Goal: Task Accomplishment & Management: Manage account settings

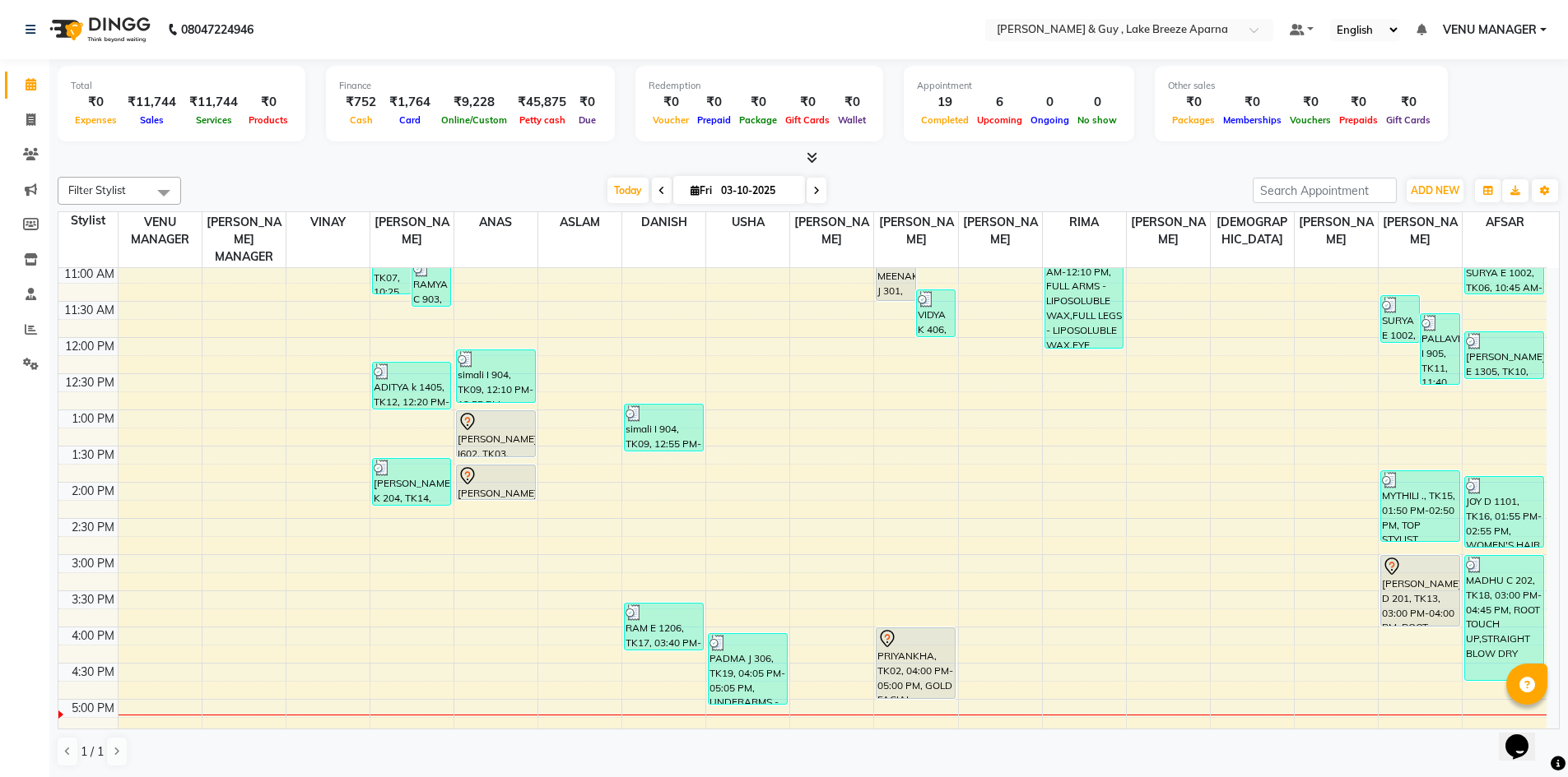
scroll to position [51, 0]
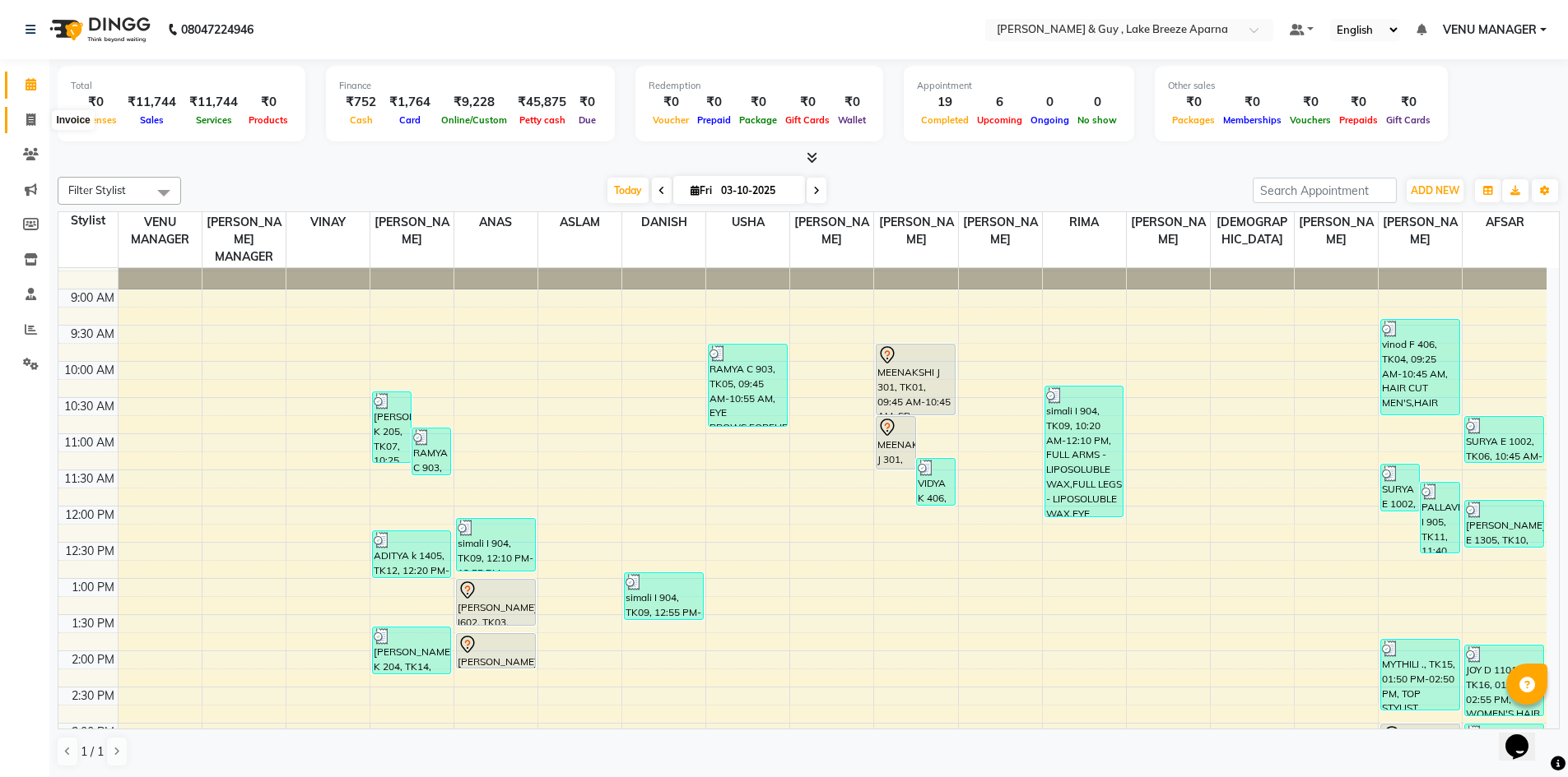
click at [34, 115] on icon at bounding box center [31, 119] width 9 height 13
select select "8690"
select select "service"
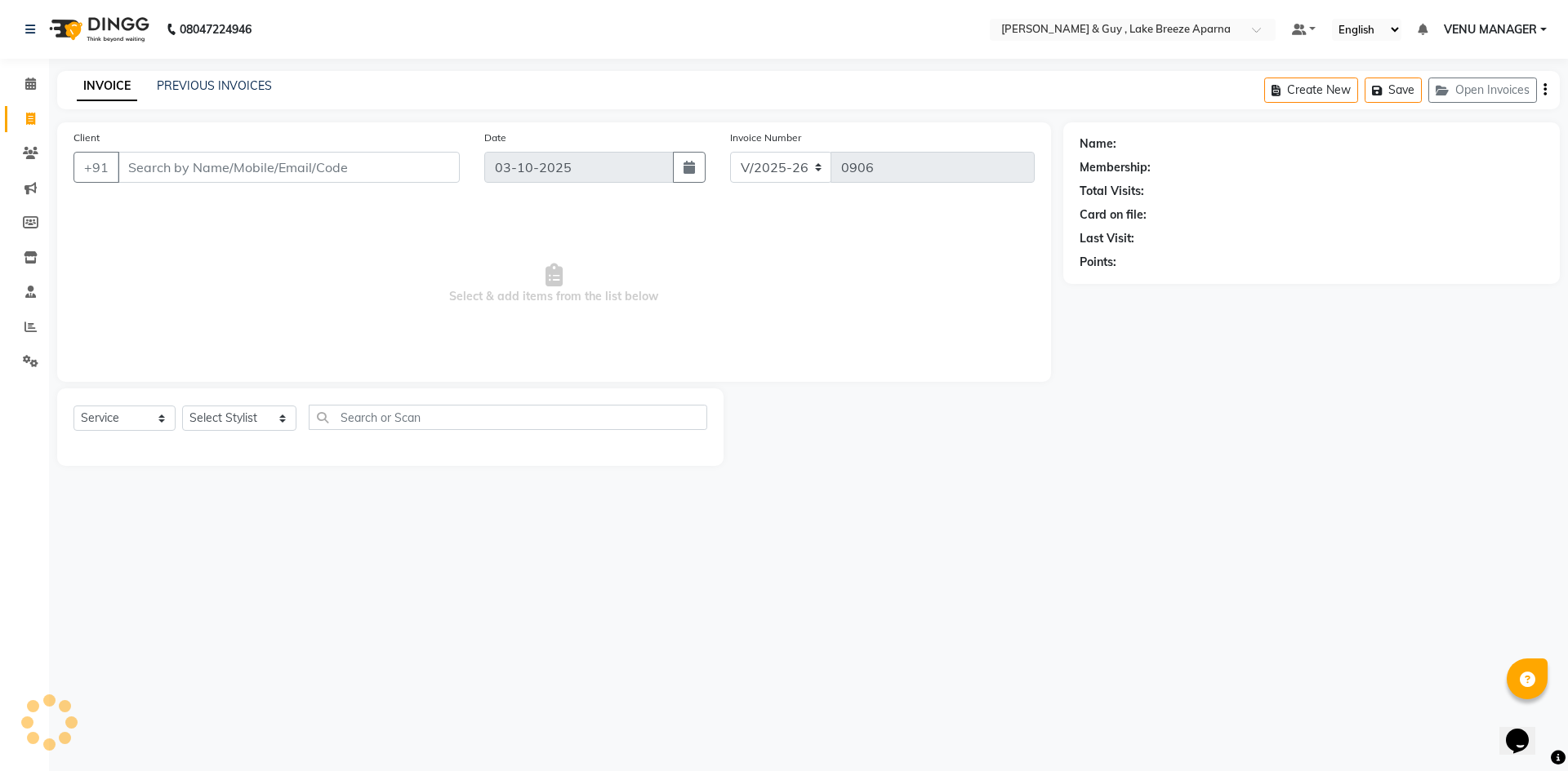
click at [254, 77] on div "INVOICE PREVIOUS INVOICES Create New Save Open Invoices" at bounding box center [808, 90] width 1503 height 38
click at [247, 90] on link "PREVIOUS INVOICES" at bounding box center [213, 86] width 115 height 15
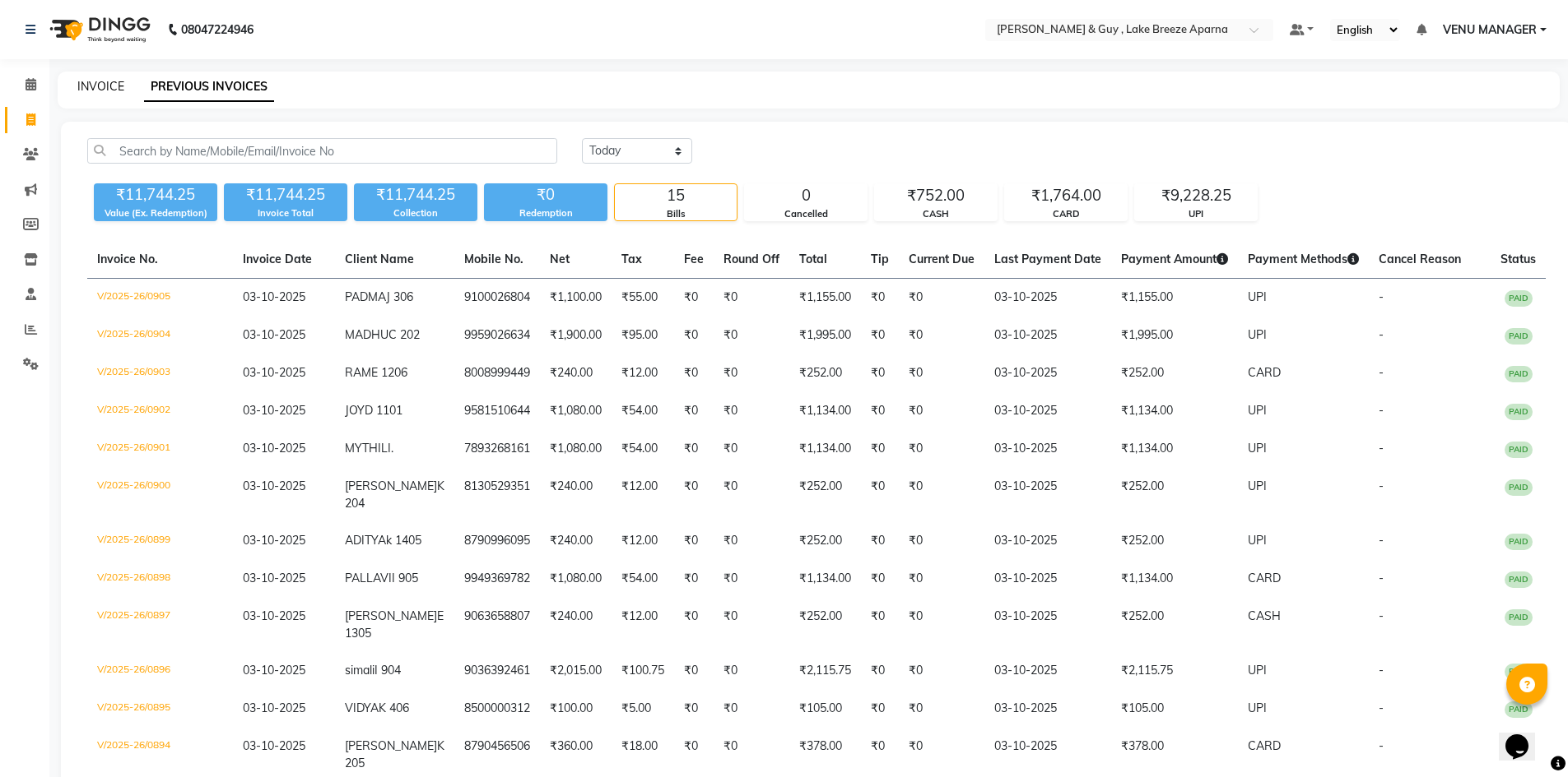
click at [89, 87] on link "INVOICE" at bounding box center [101, 87] width 47 height 15
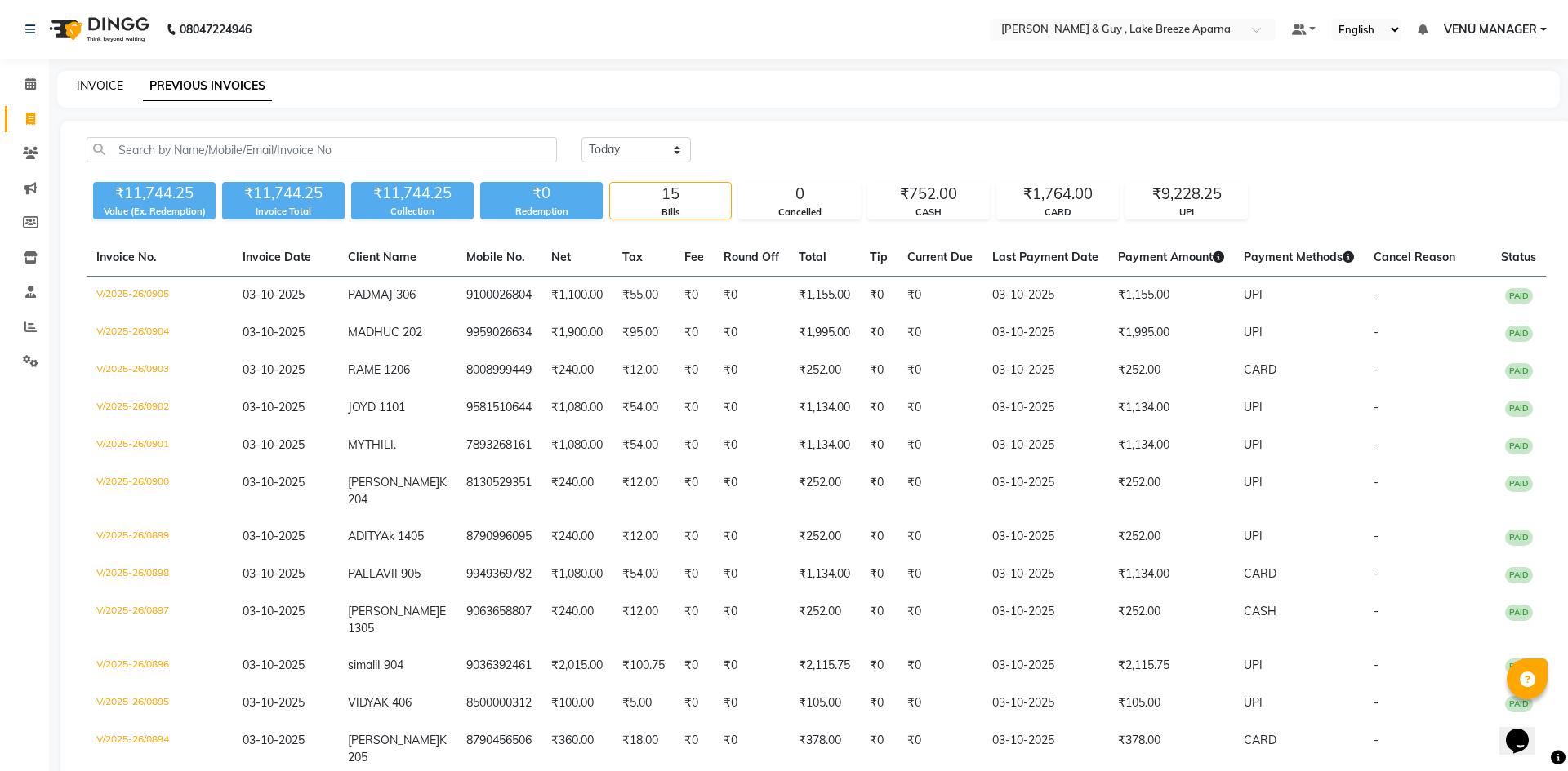
select select "8690"
select select "service"
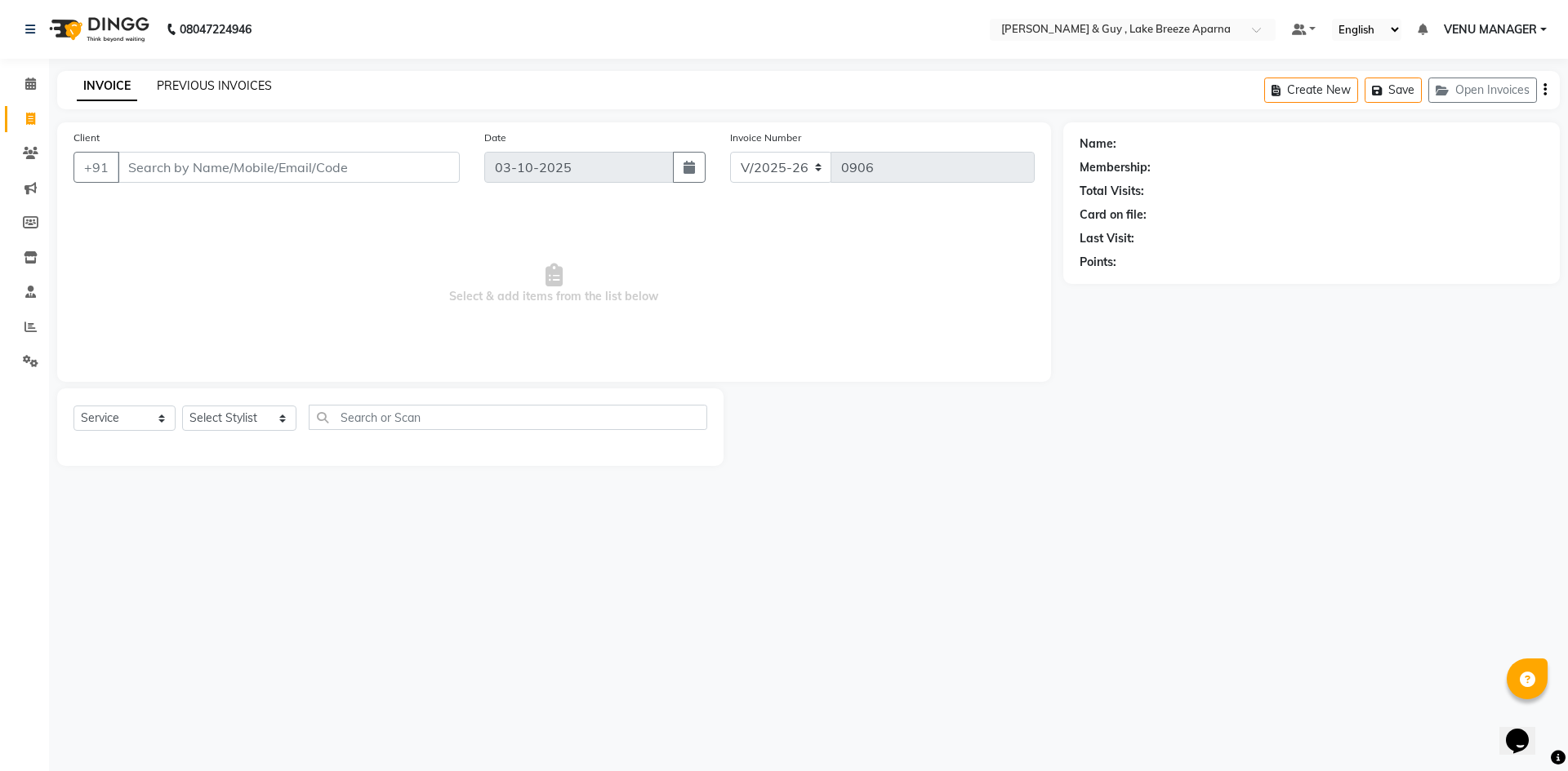
click at [231, 79] on link "PREVIOUS INVOICES" at bounding box center [213, 86] width 115 height 15
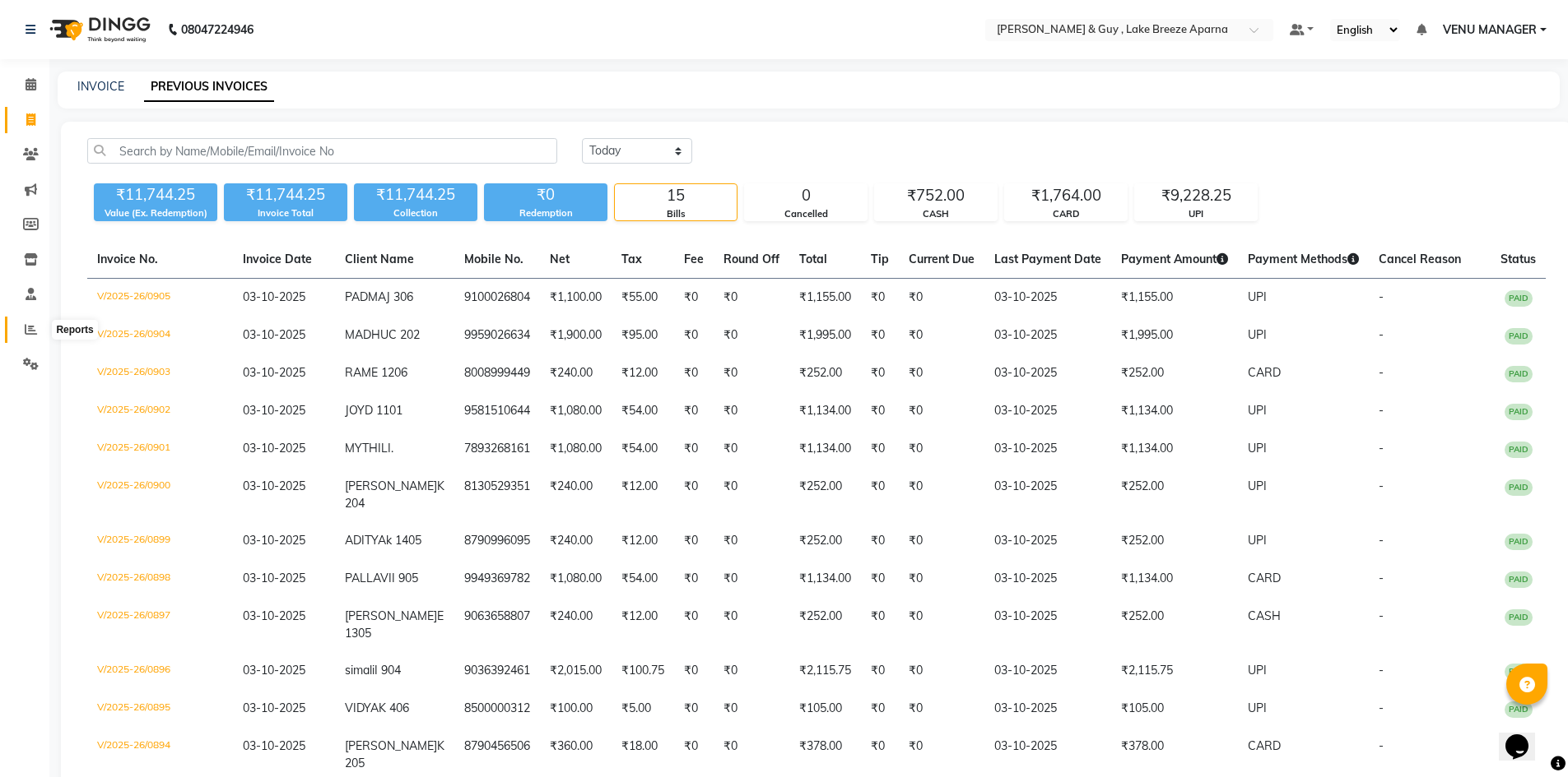
click at [24, 328] on span at bounding box center [31, 330] width 29 height 19
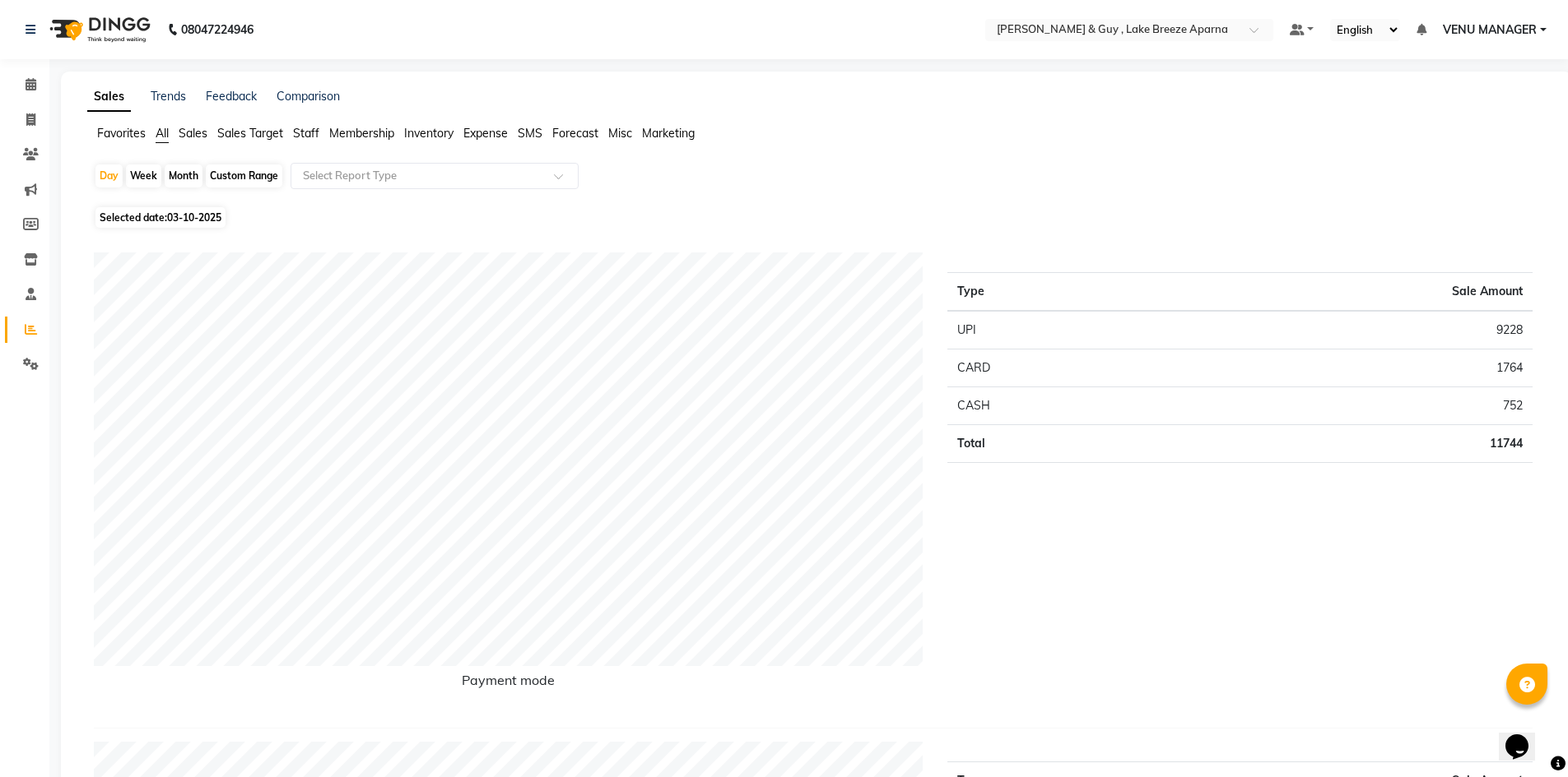
click at [307, 136] on span "Staff" at bounding box center [306, 133] width 27 height 15
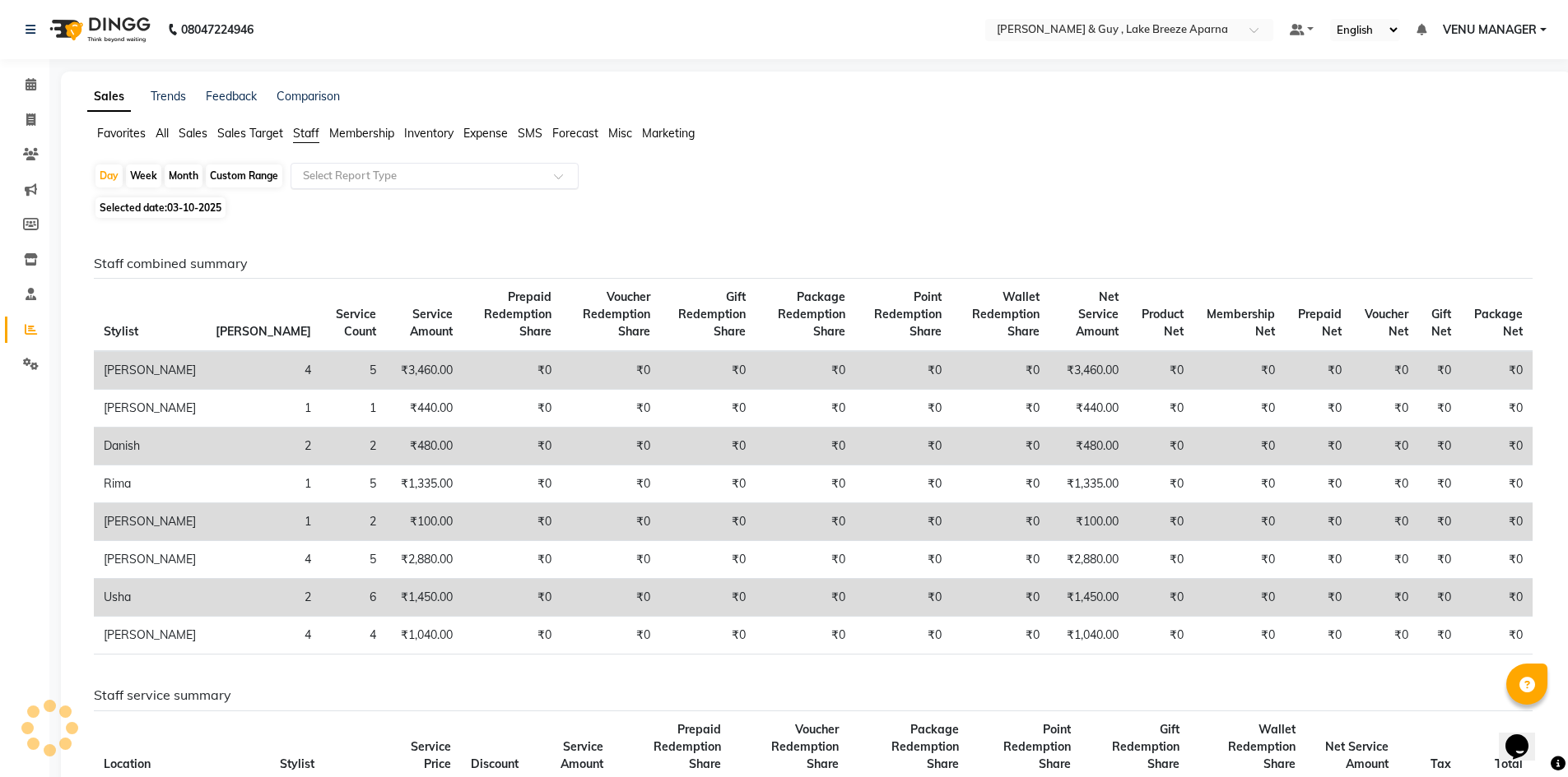
click at [351, 174] on input "text" at bounding box center [418, 176] width 237 height 17
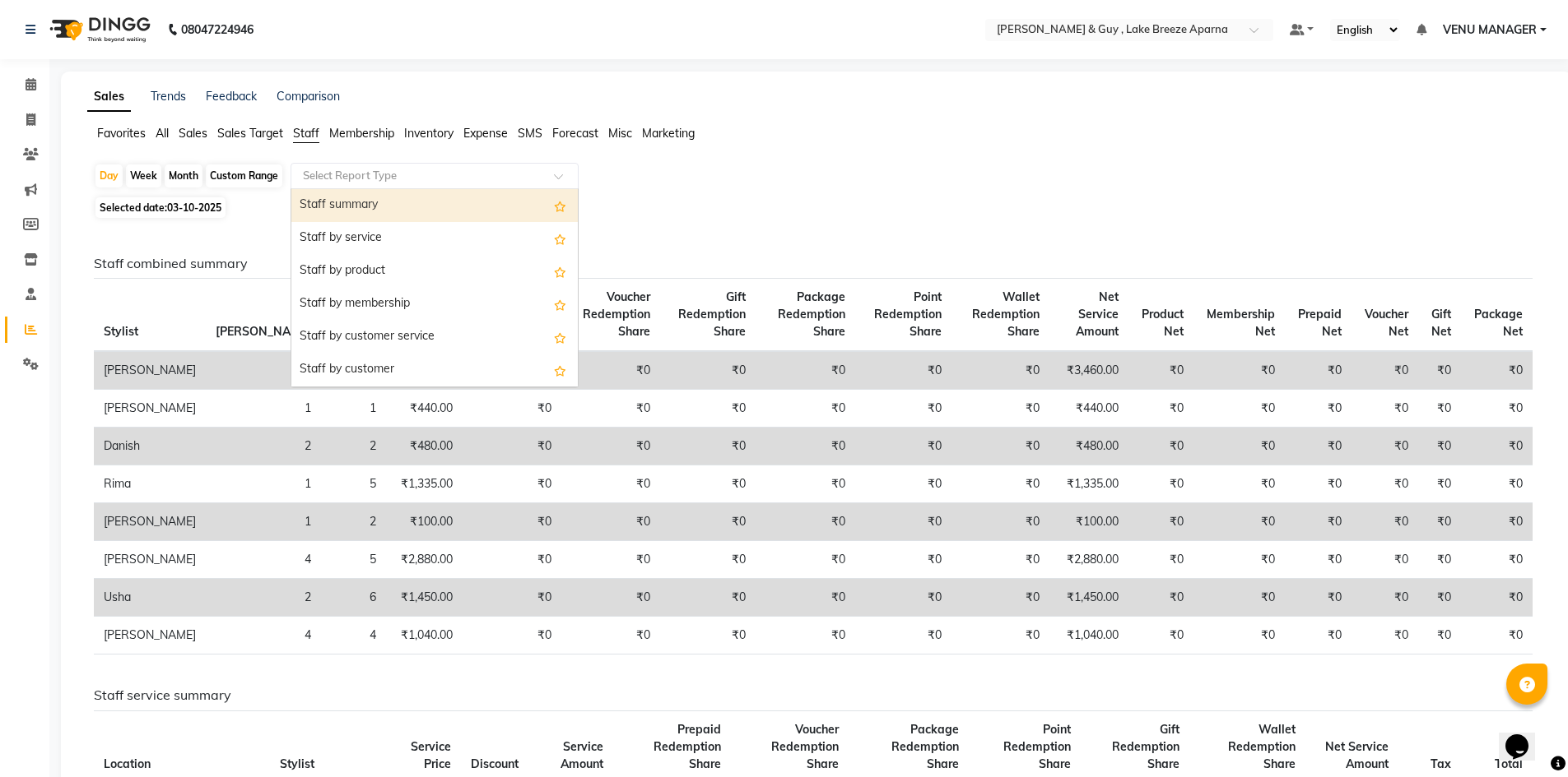
click at [360, 216] on div "Staff summary" at bounding box center [434, 205] width 286 height 33
select select "csv"
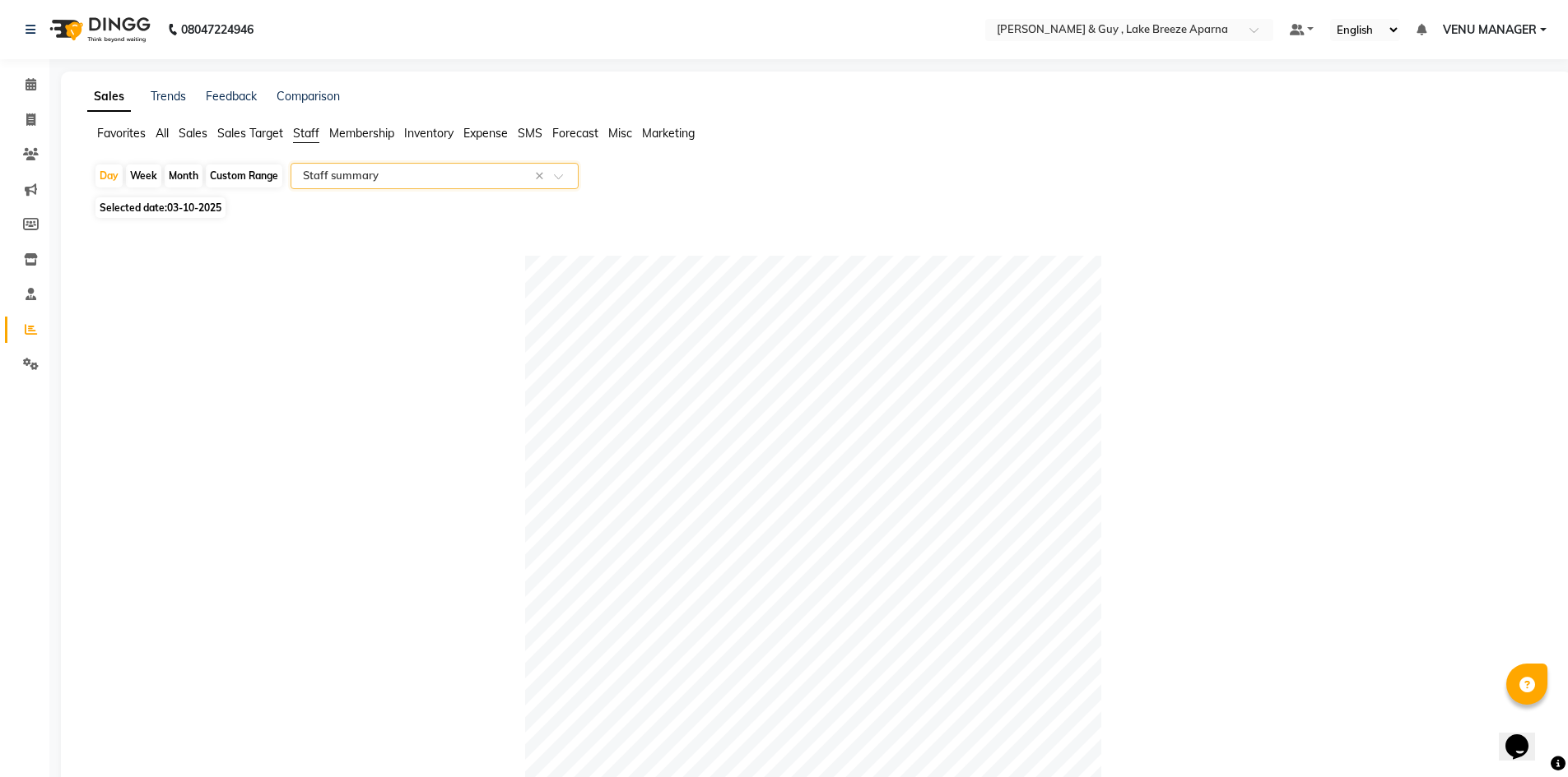
click at [264, 180] on div "Custom Range" at bounding box center [244, 176] width 77 height 23
select select "10"
select select "2025"
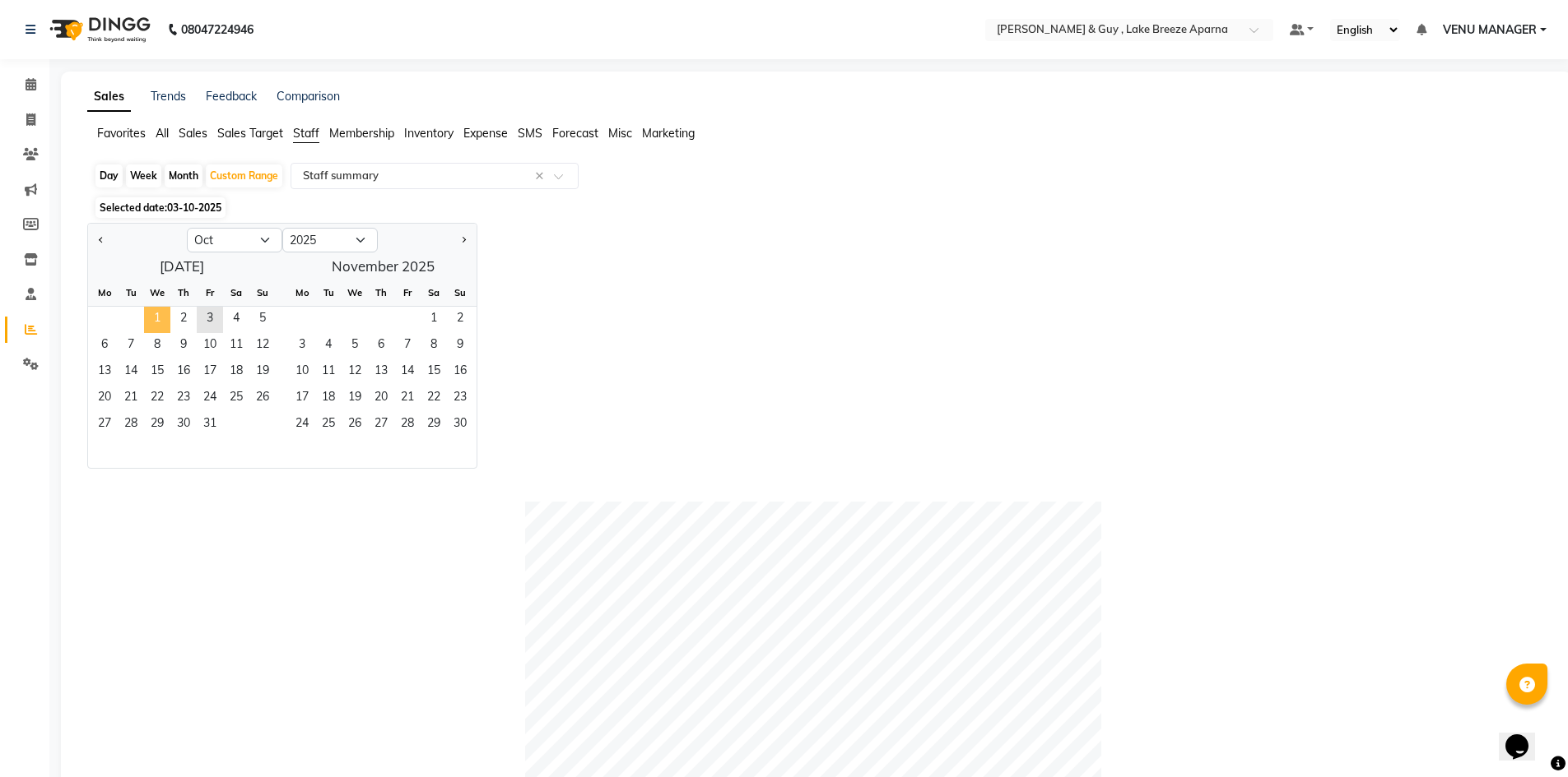
click at [151, 317] on span "1" at bounding box center [158, 320] width 27 height 27
click at [197, 318] on span "3" at bounding box center [210, 320] width 27 height 27
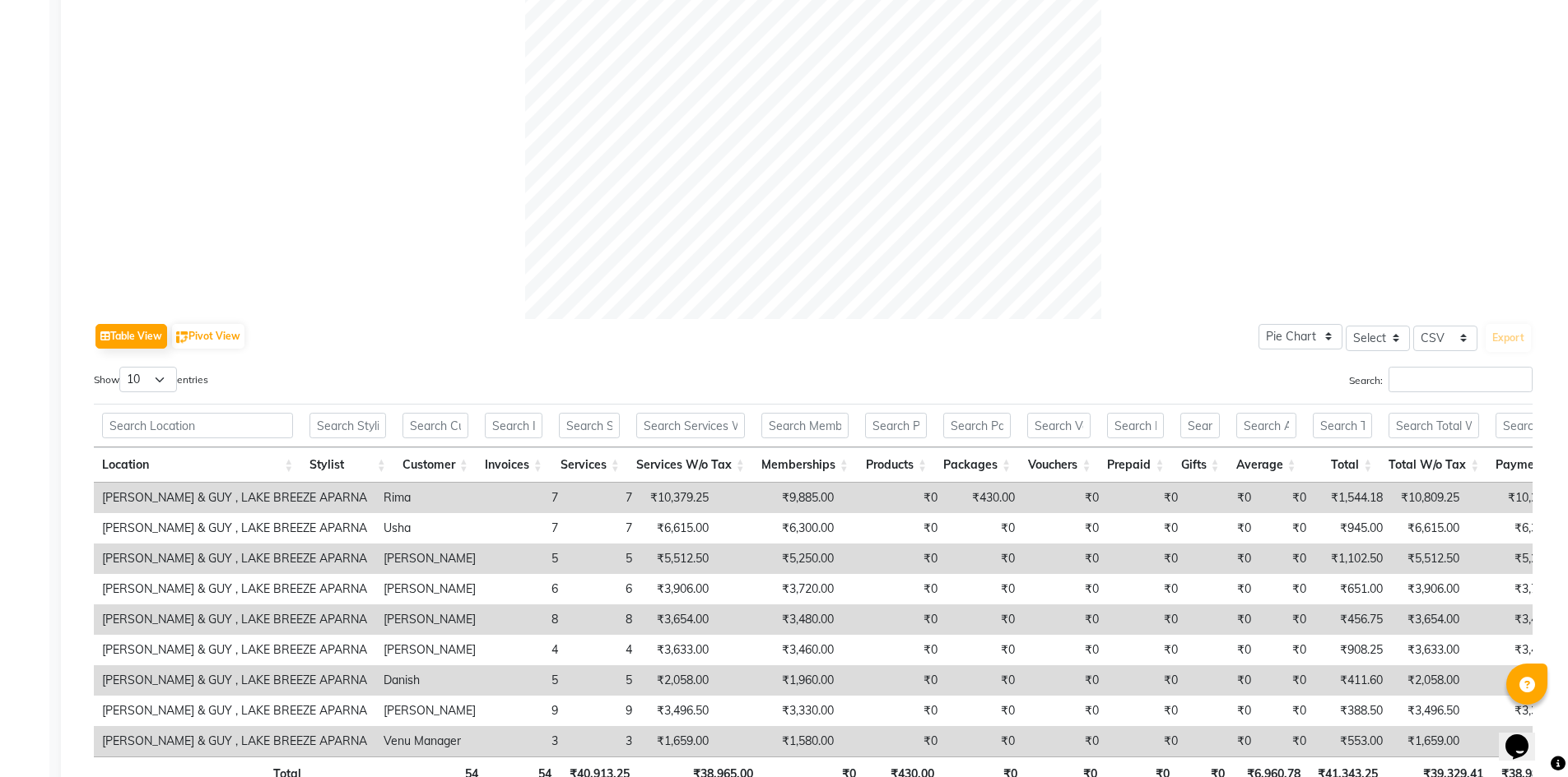
scroll to position [641, 0]
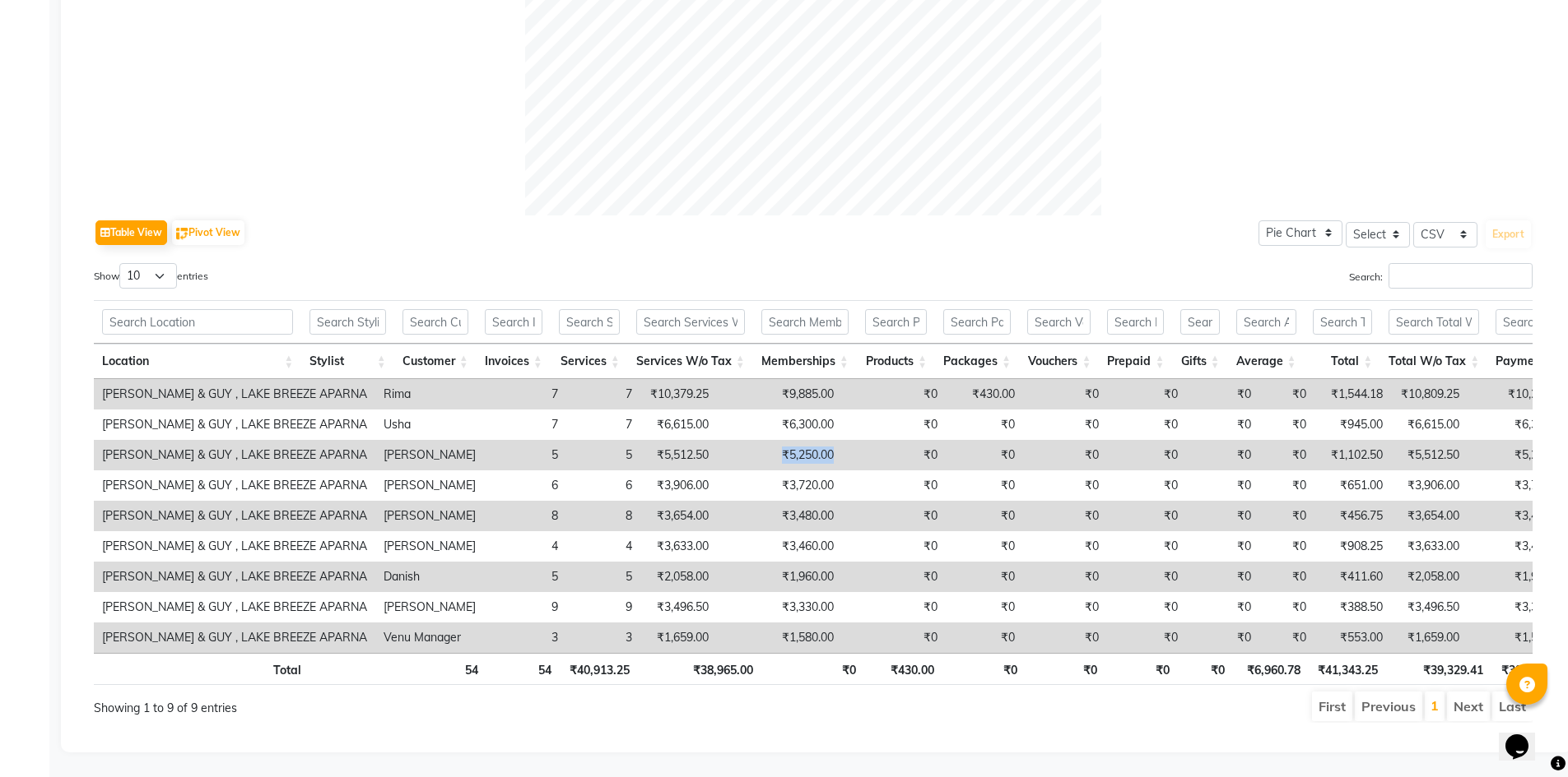
drag, startPoint x: 703, startPoint y: 430, endPoint x: 756, endPoint y: 430, distance: 53.0
click at [756, 440] on td "₹5,250.00" at bounding box center [779, 455] width 125 height 31
drag, startPoint x: 703, startPoint y: 489, endPoint x: 758, endPoint y: 489, distance: 55.0
click at [758, 501] on td "₹3,480.00" at bounding box center [779, 516] width 125 height 31
drag, startPoint x: 704, startPoint y: 543, endPoint x: 750, endPoint y: 552, distance: 46.9
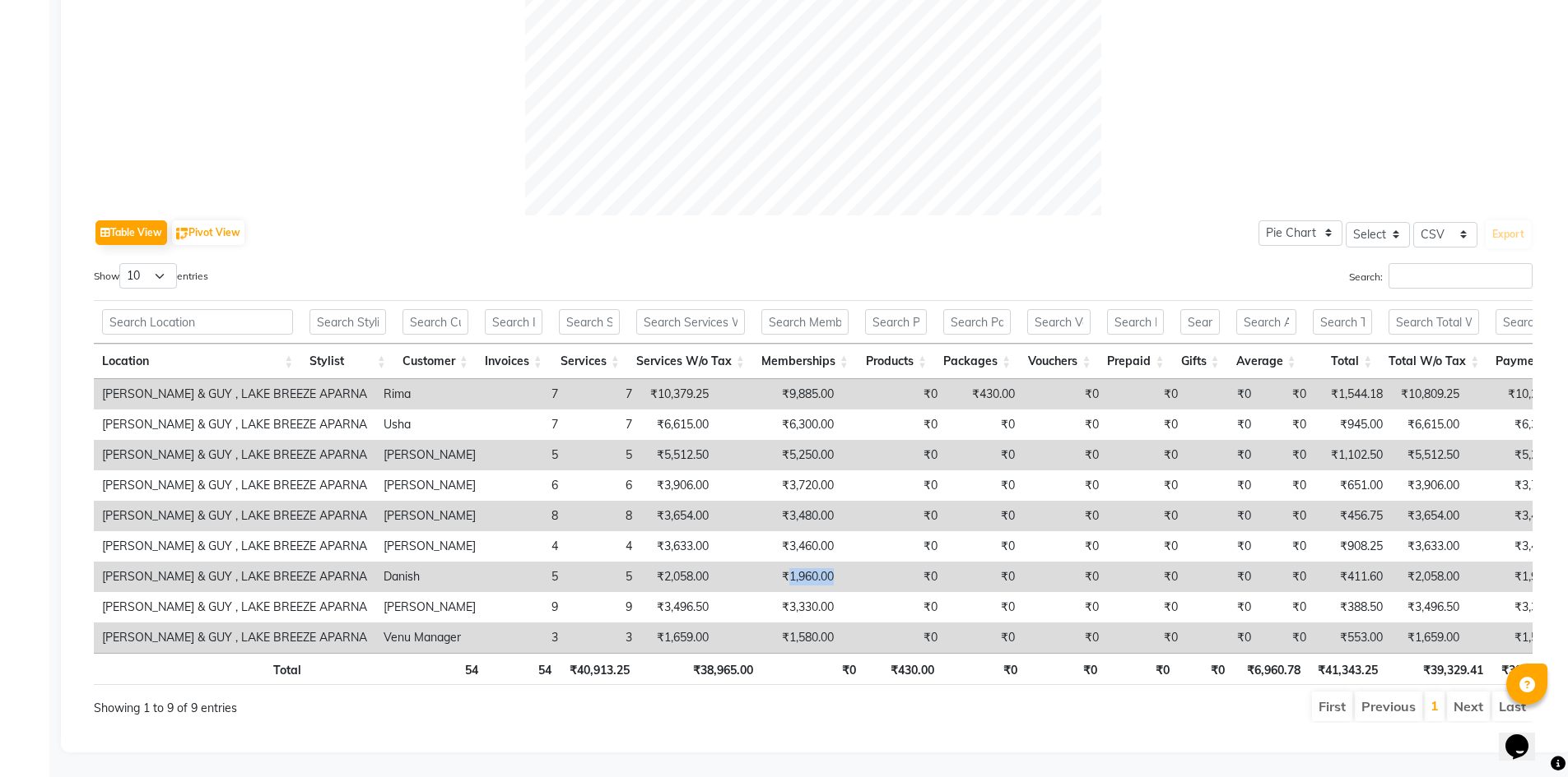
click at [750, 562] on td "₹1,960.00" at bounding box center [779, 577] width 125 height 31
drag, startPoint x: 702, startPoint y: 430, endPoint x: 776, endPoint y: 443, distance: 75.1
click at [776, 443] on tr "[PERSON_NAME] & GUY , LAKE BREEZE [PERSON_NAME] 5 5 ₹5,512.50 ₹5,250.00 ₹0 ₹0 ₹…" at bounding box center [1031, 455] width 1876 height 31
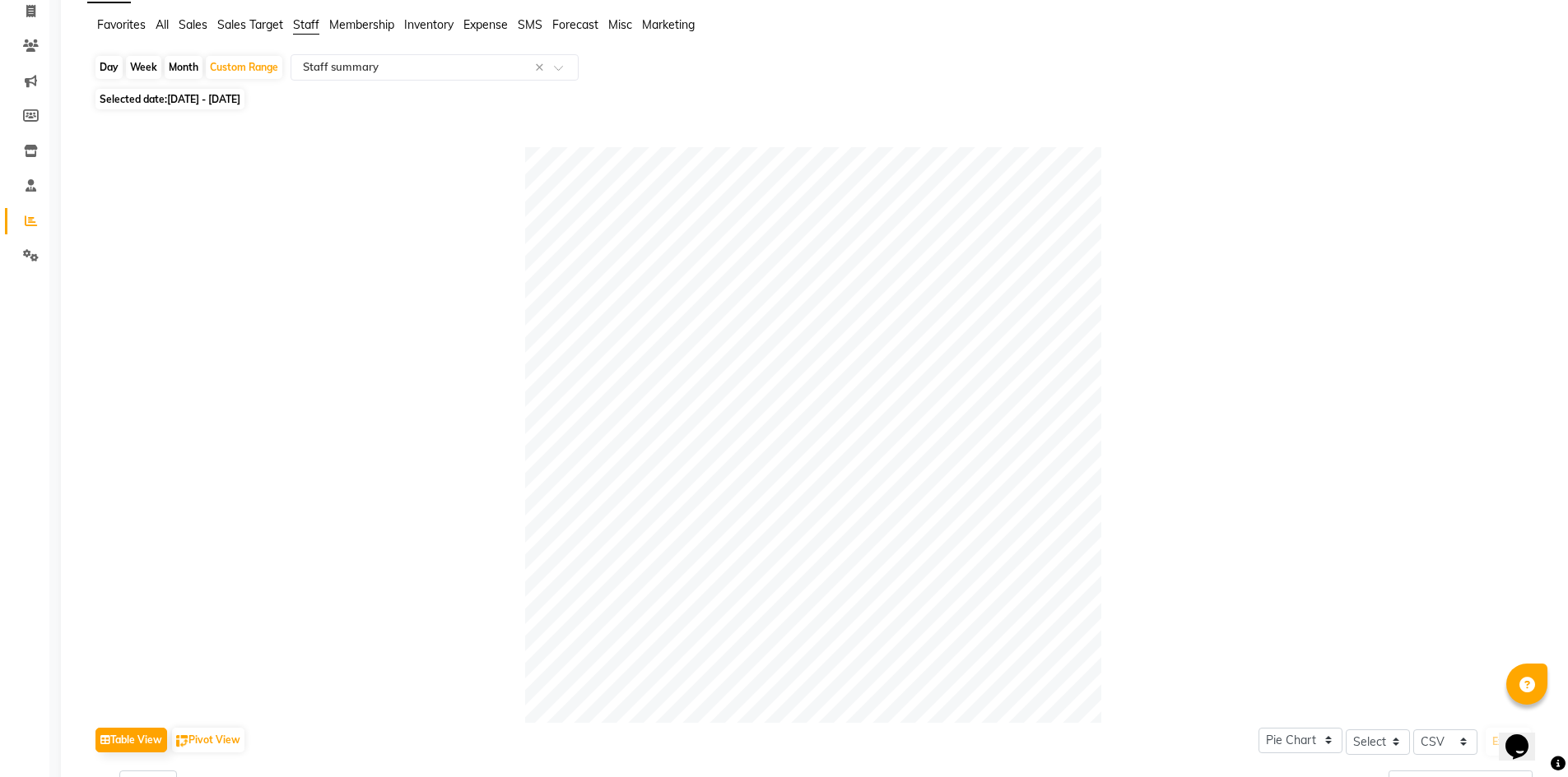
scroll to position [0, 0]
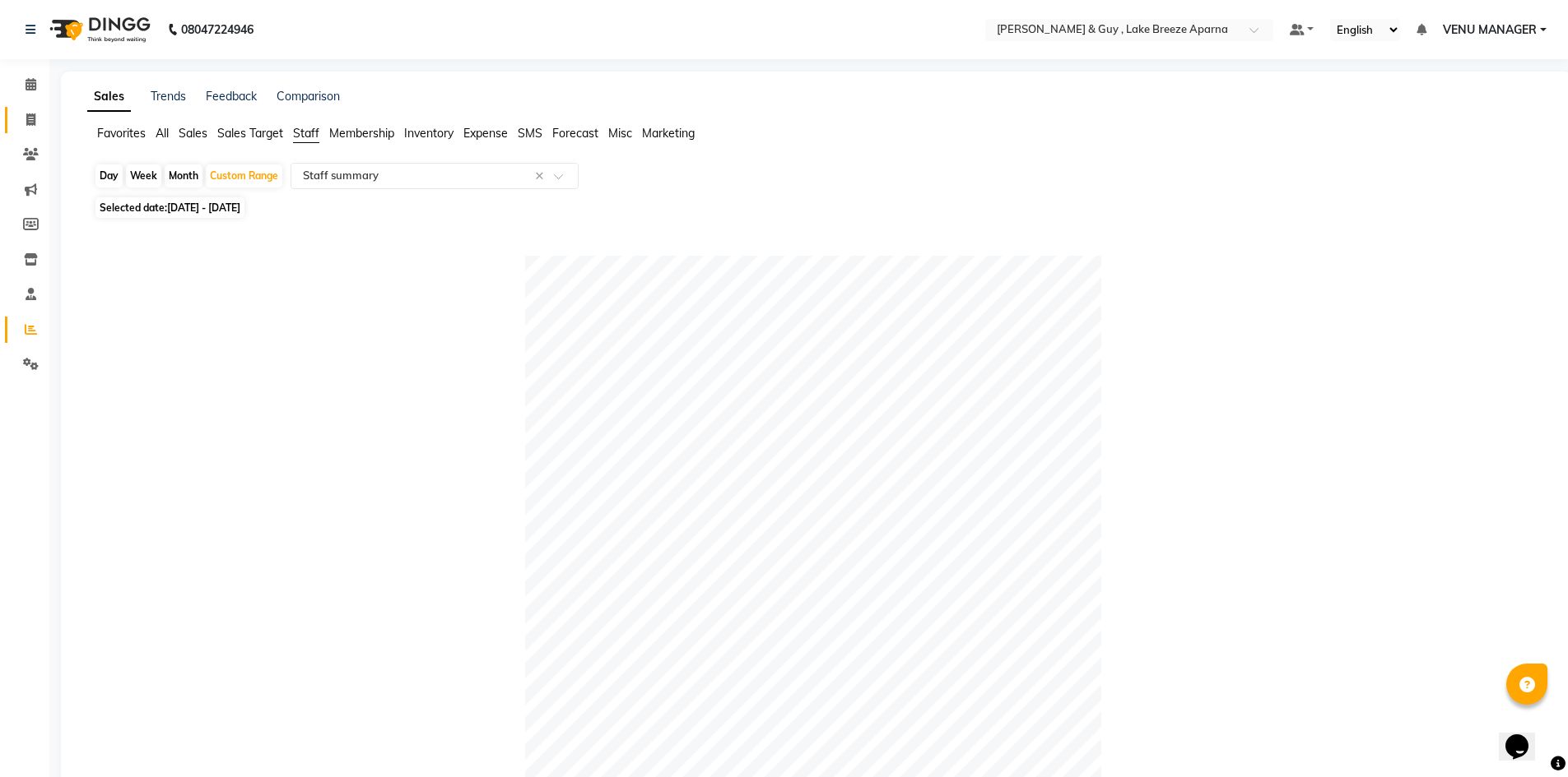
click at [24, 107] on link "Invoice" at bounding box center [24, 120] width 39 height 28
select select "service"
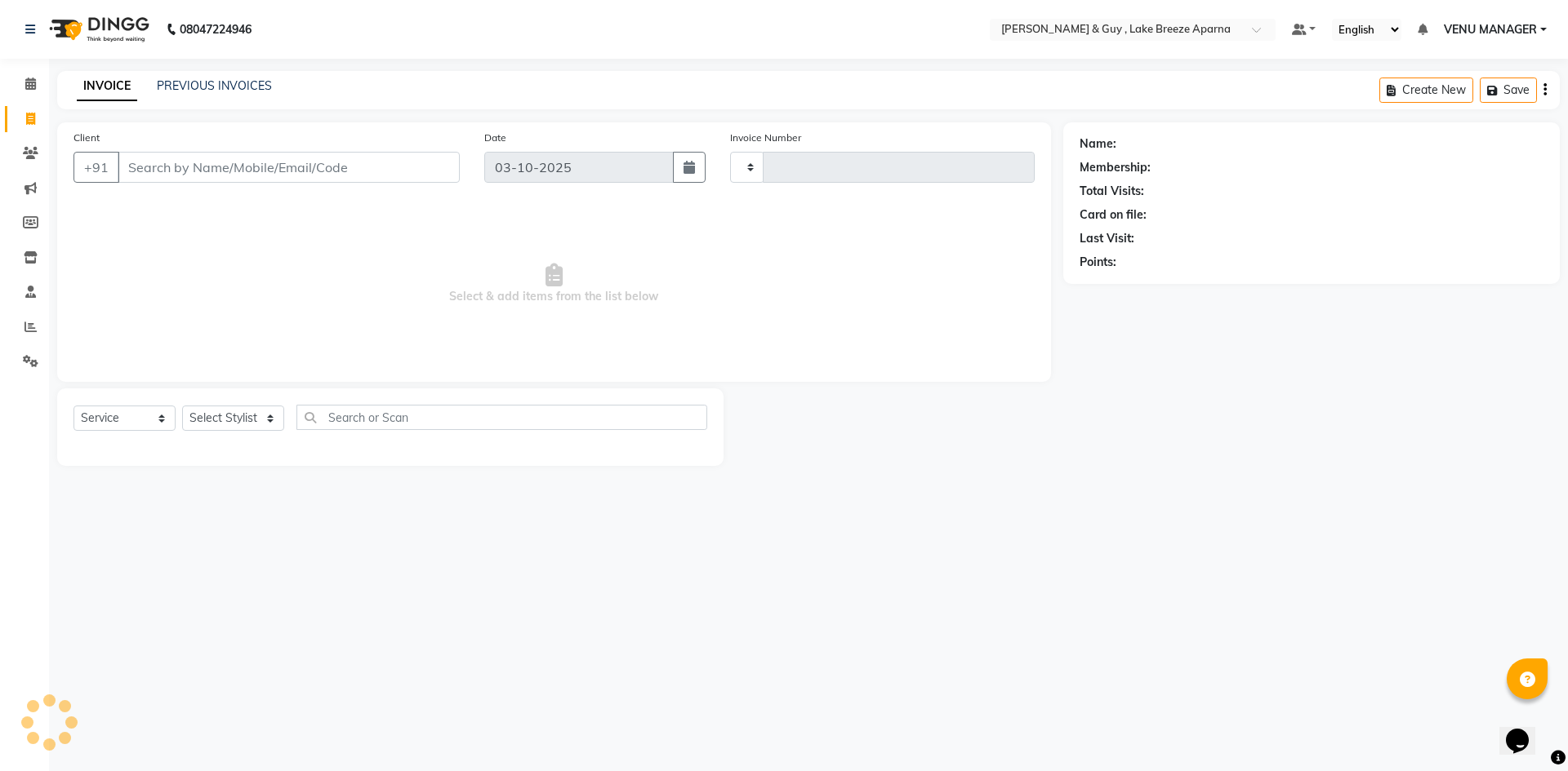
type input "0906"
select select "8690"
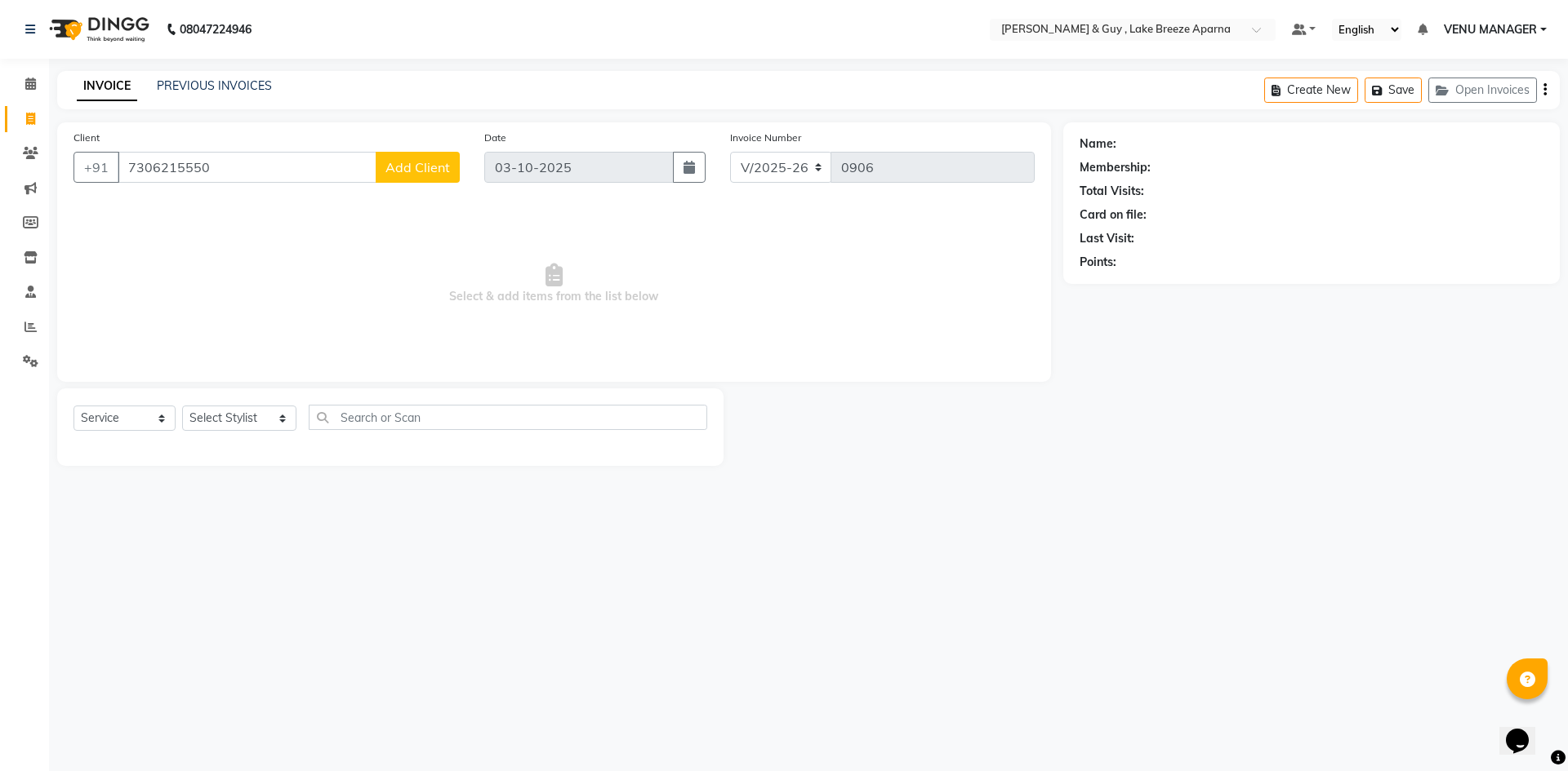
type input "7306215550"
click at [430, 156] on button "Add Client" at bounding box center [418, 167] width 84 height 31
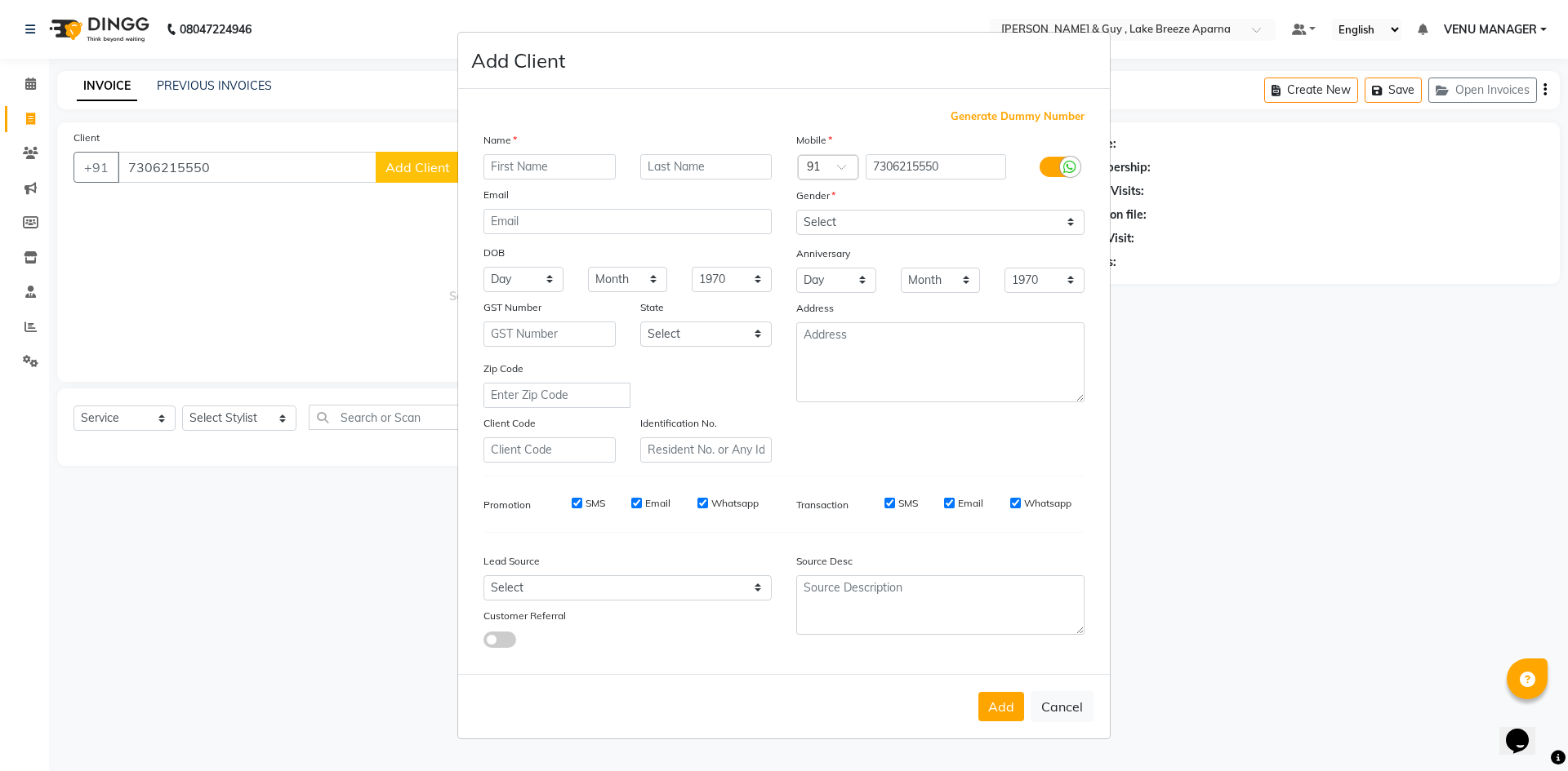
click at [560, 154] on input "text" at bounding box center [549, 166] width 132 height 26
type input "[PERSON_NAME]"
type input "B 701"
click at [822, 218] on select "Select [DEMOGRAPHIC_DATA] [DEMOGRAPHIC_DATA] Other Prefer Not To Say" at bounding box center [940, 223] width 288 height 26
select select "[DEMOGRAPHIC_DATA]"
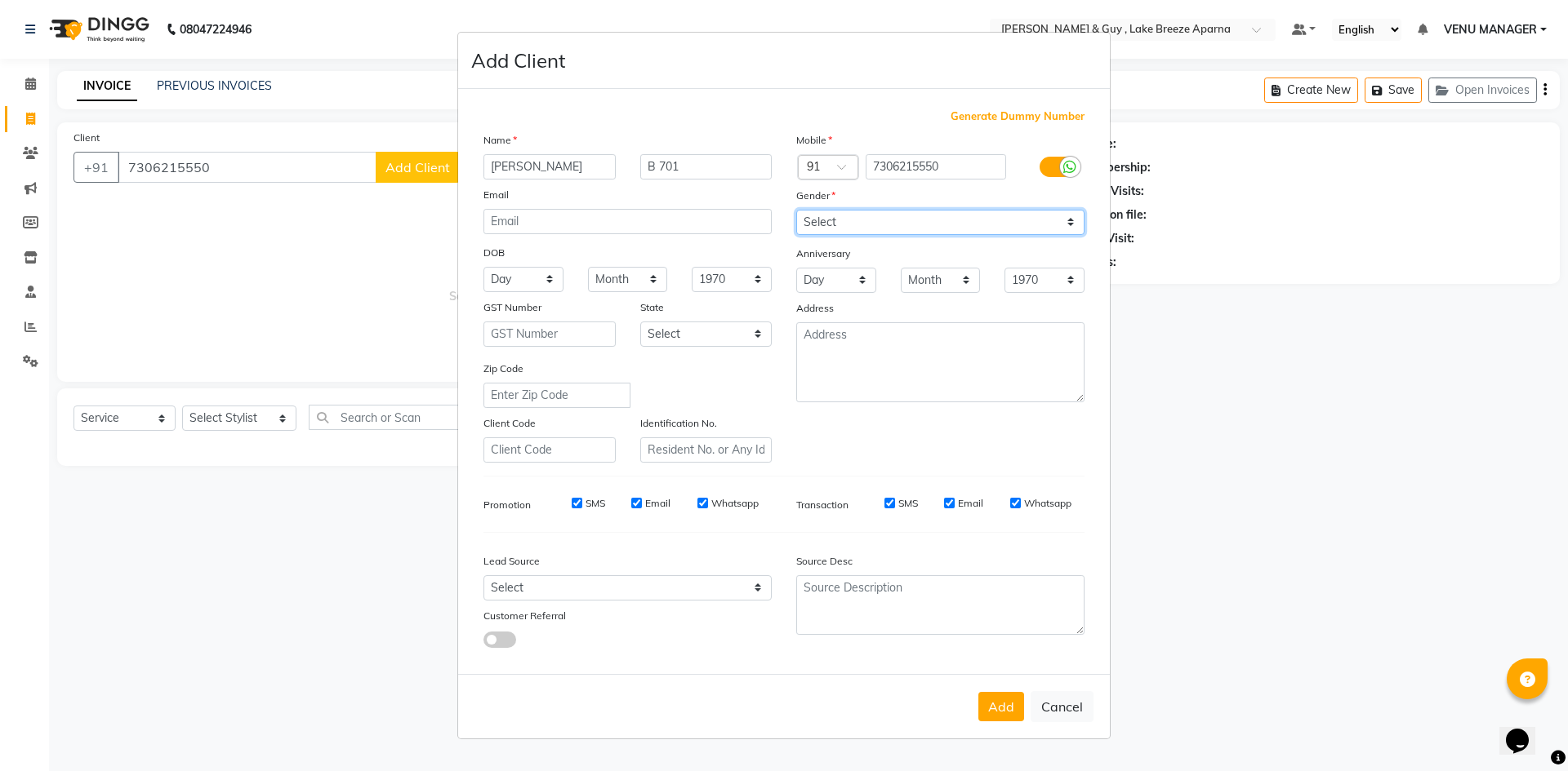
click at [796, 210] on select "Select [DEMOGRAPHIC_DATA] [DEMOGRAPHIC_DATA] Other Prefer Not To Say" at bounding box center [940, 223] width 288 height 26
click at [986, 679] on div "Add Cancel" at bounding box center [784, 706] width 651 height 65
click at [991, 687] on div "Add Cancel" at bounding box center [784, 706] width 651 height 65
click at [1009, 707] on button "Add" at bounding box center [1000, 707] width 46 height 30
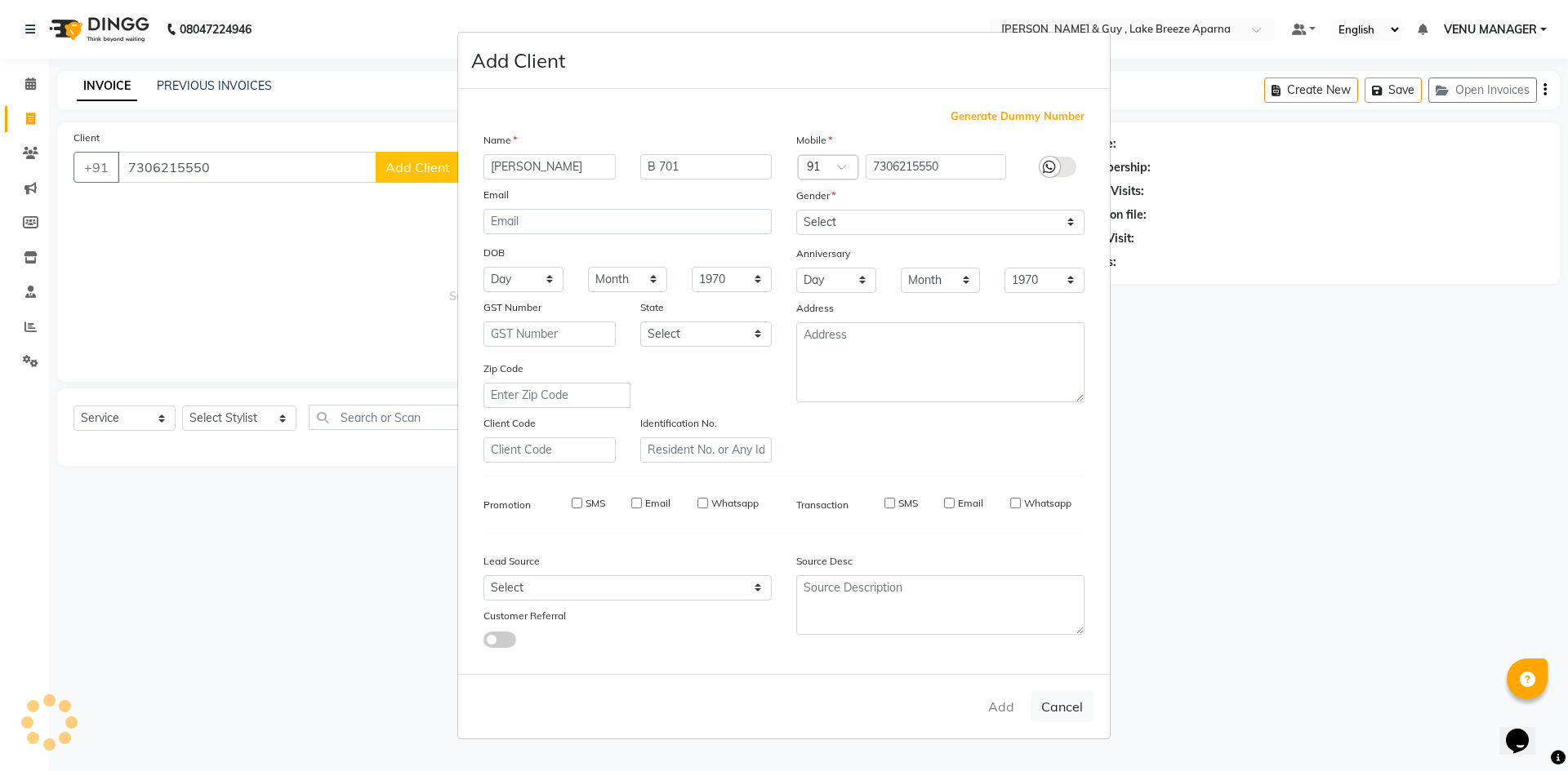
select select
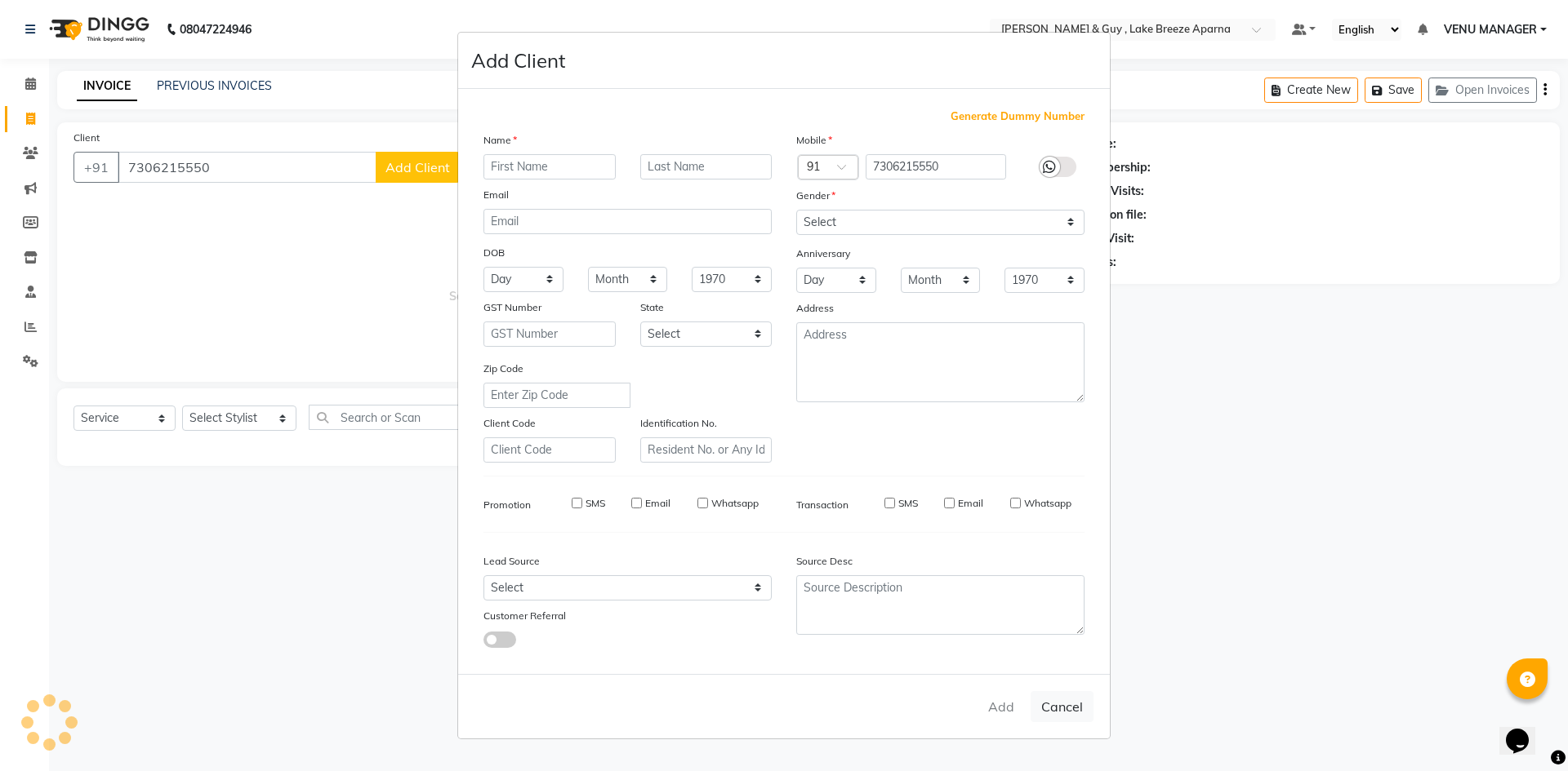
select select
checkbox input "false"
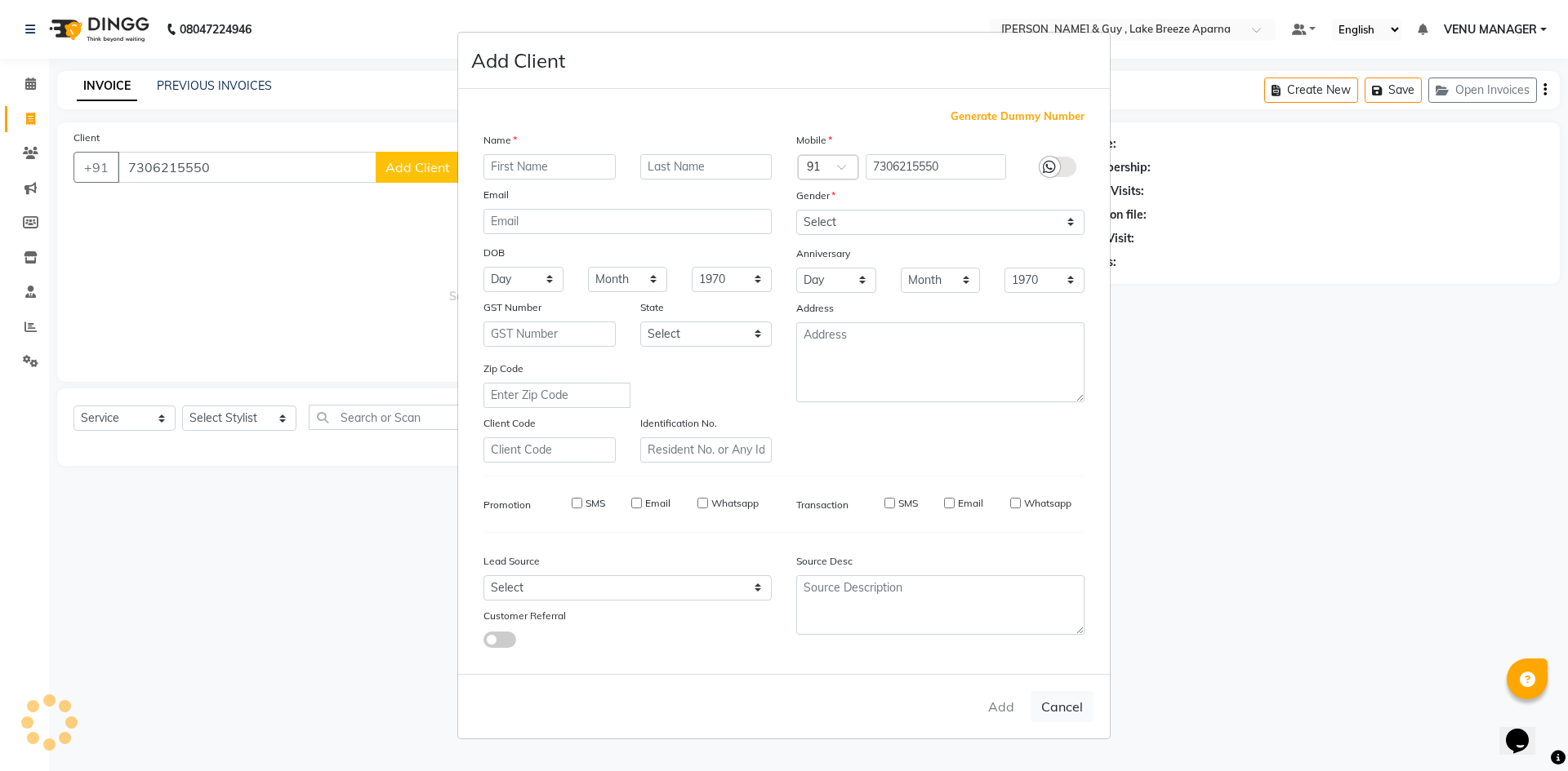
checkbox input "false"
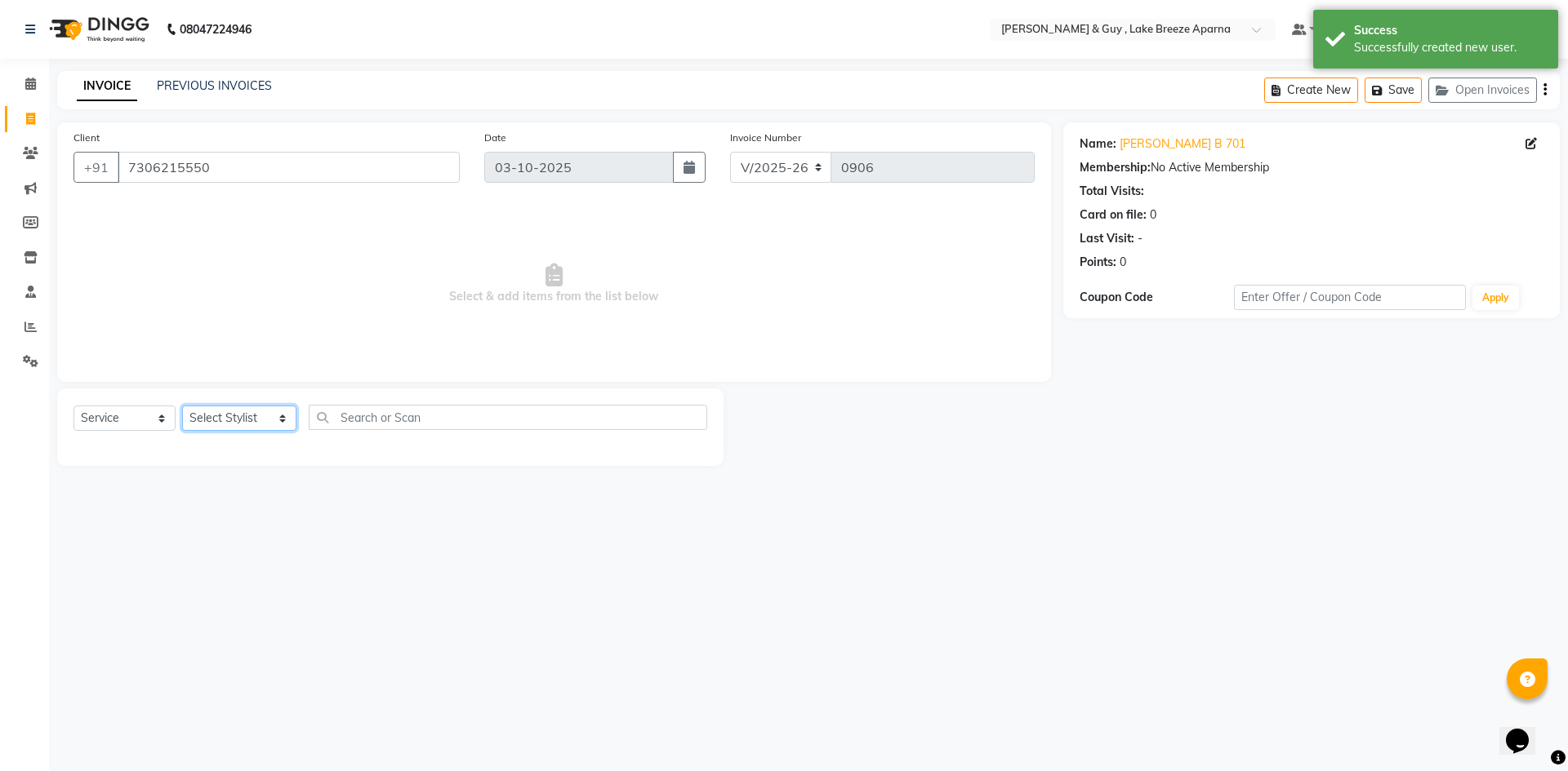
click at [243, 421] on select "Select Stylist [PERSON_NAME] ASLAM [DEMOGRAPHIC_DATA] [PERSON_NAME] MANAGER [PE…" at bounding box center [239, 418] width 114 height 26
select select "88277"
click at [182, 405] on select "Select Stylist [PERSON_NAME] ASLAM [DEMOGRAPHIC_DATA] [PERSON_NAME] MANAGER [PE…" at bounding box center [239, 418] width 114 height 26
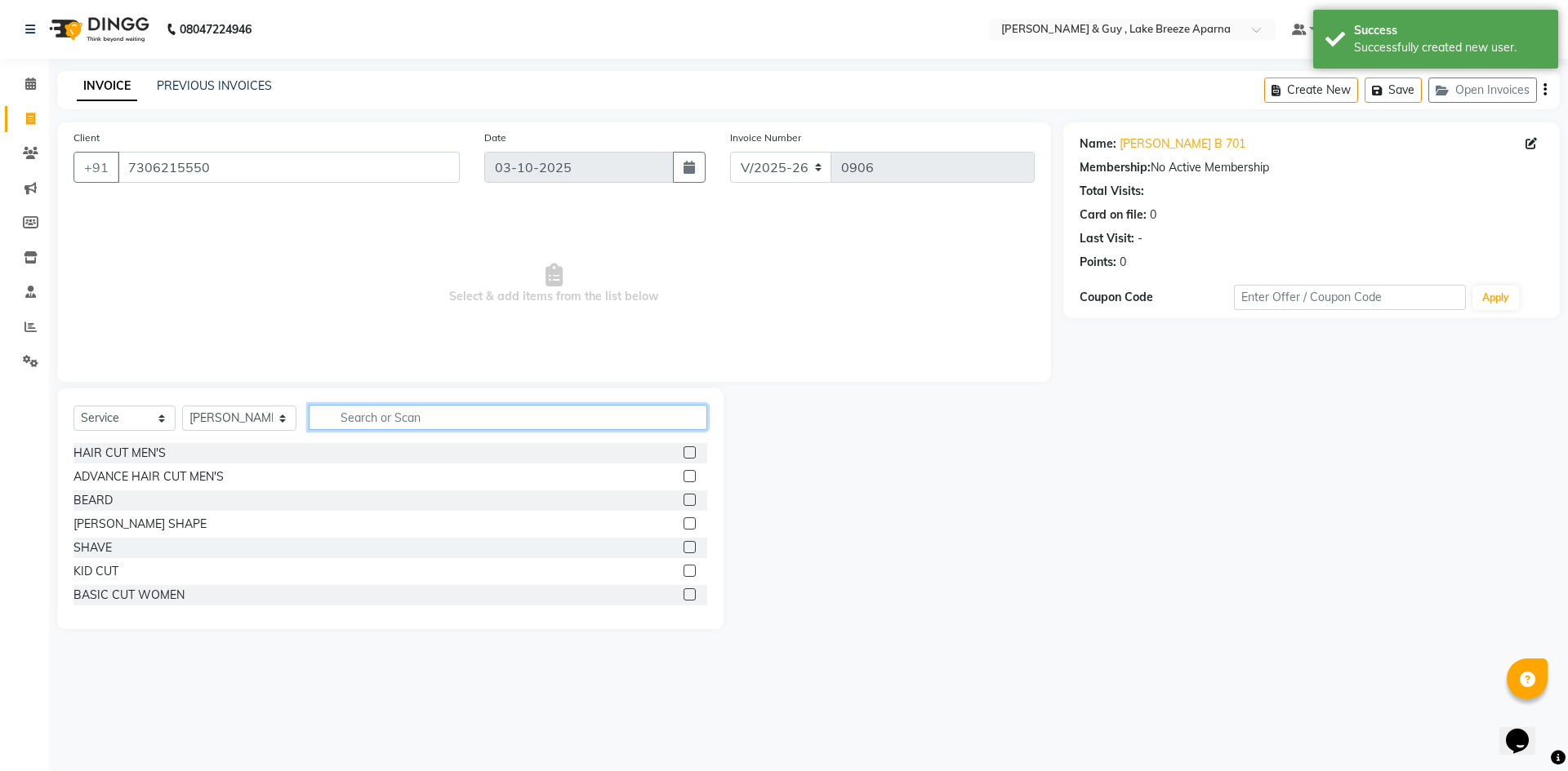
click at [410, 422] on input "text" at bounding box center [508, 417] width 399 height 26
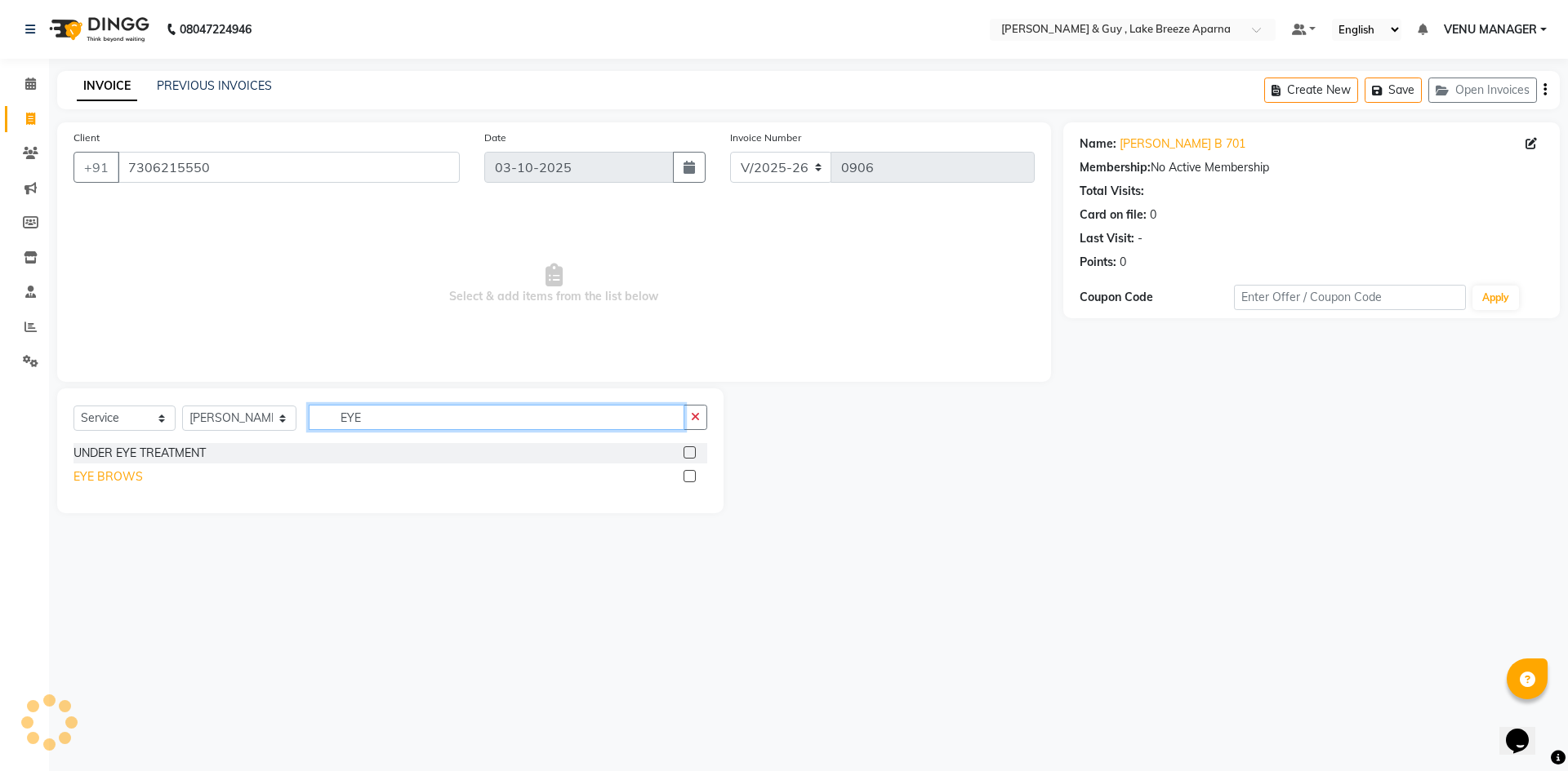
type input "EYE"
click at [113, 475] on div "EYE BROWS" at bounding box center [108, 476] width 70 height 17
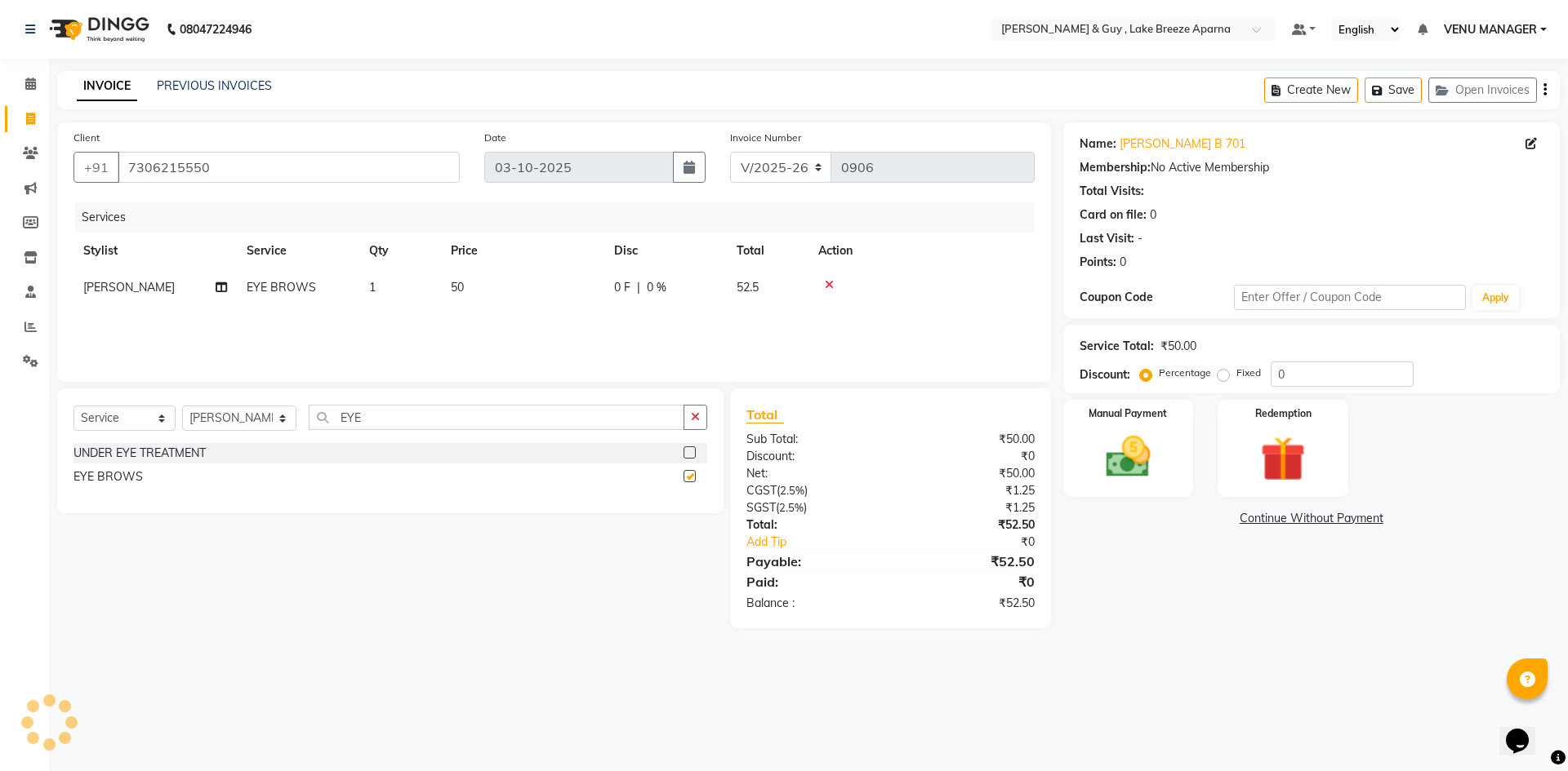
checkbox input "false"
drag, startPoint x: 365, startPoint y: 409, endPoint x: 0, endPoint y: 434, distance: 365.9
click at [32, 453] on app-home "08047224946 Select Location × [PERSON_NAME] & Guy , Lake Breeze Aparna Default …" at bounding box center [784, 326] width 1568 height 653
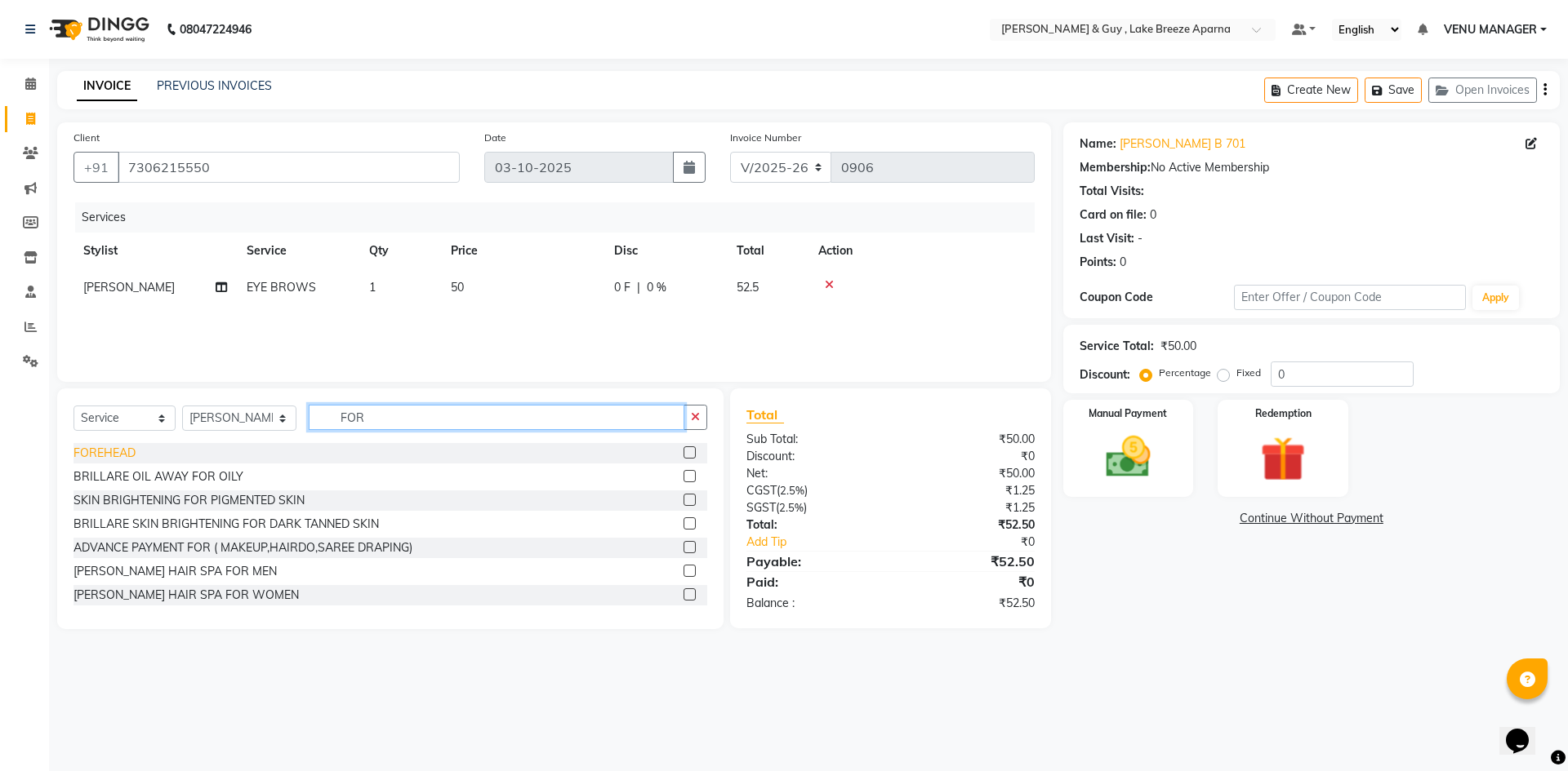
type input "FOR"
click at [93, 454] on div "FOREHEAD" at bounding box center [104, 453] width 62 height 17
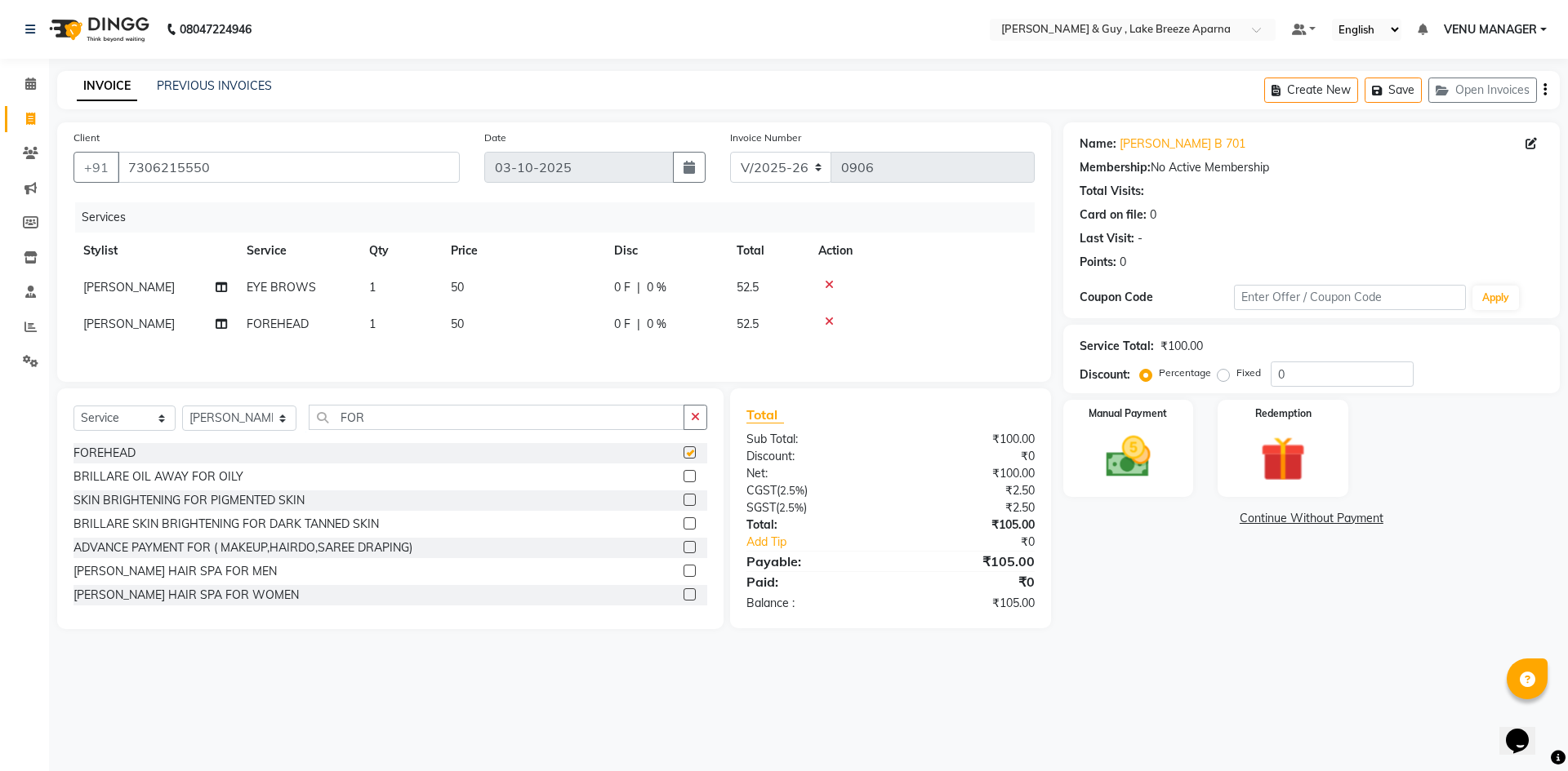
checkbox input "false"
drag, startPoint x: 362, startPoint y: 419, endPoint x: 0, endPoint y: 510, distance: 373.3
click at [4, 496] on app-home "08047224946 Select Location × [PERSON_NAME] & Guy , Lake Breeze Aparna Default …" at bounding box center [784, 327] width 1568 height 654
type input "Y"
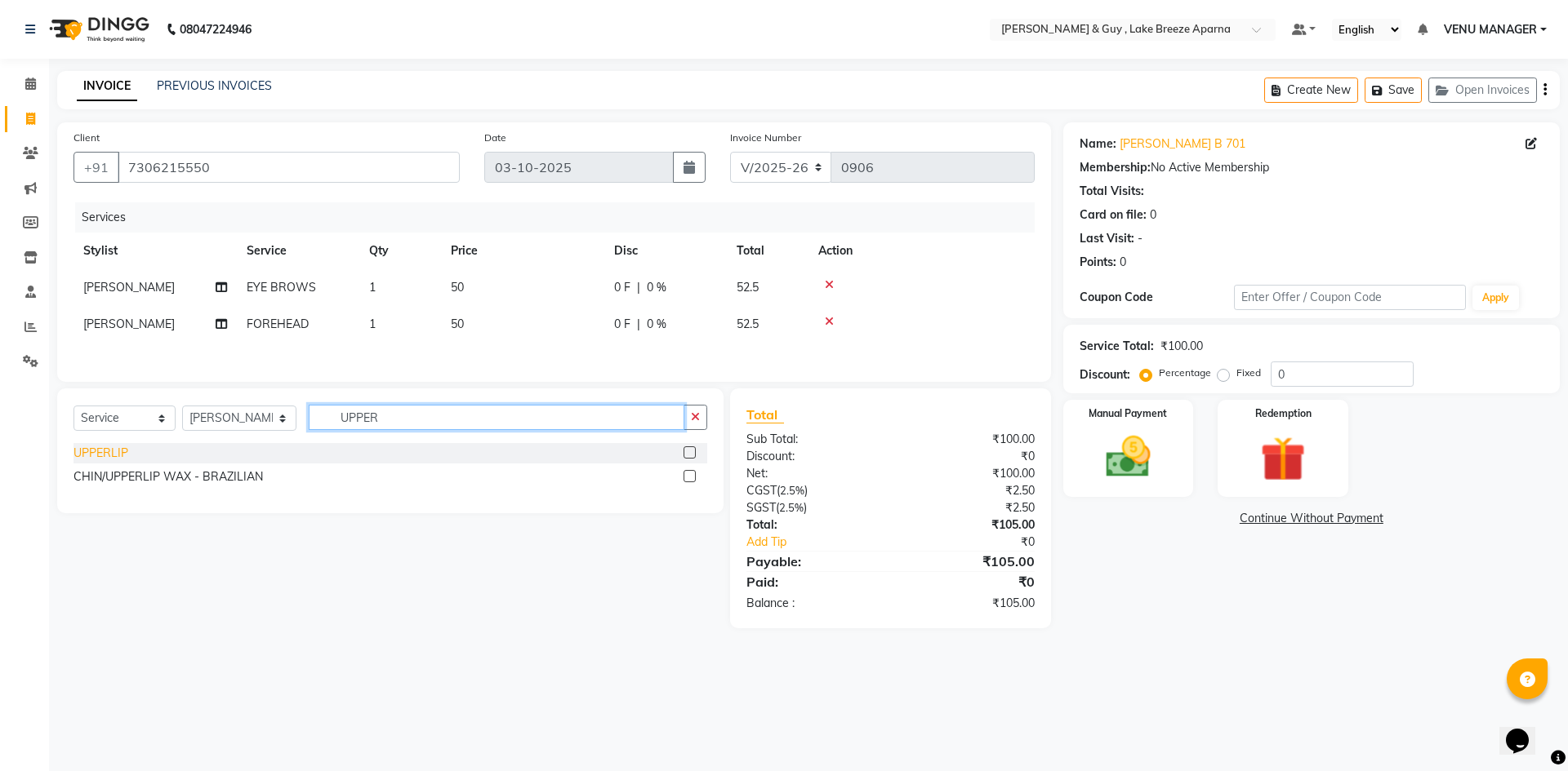
type input "UPPER"
click at [99, 455] on div "UPPERLIP" at bounding box center [101, 453] width 55 height 17
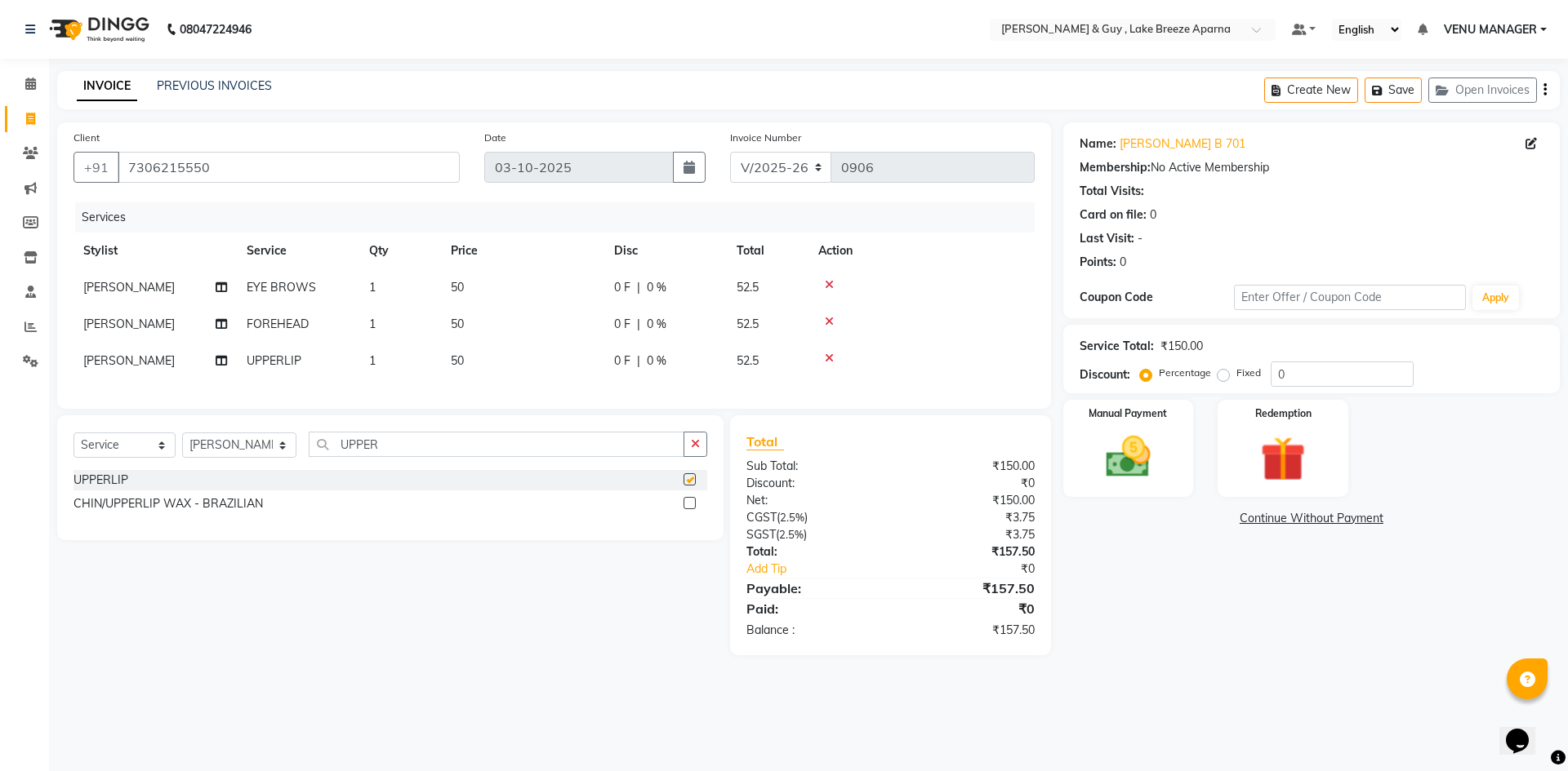
checkbox input "false"
drag, startPoint x: 410, startPoint y: 443, endPoint x: 36, endPoint y: 457, distance: 374.3
click at [241, 455] on div "Select Service Product Membership Package Voucher Prepaid Gift Card Select Styl…" at bounding box center [390, 477] width 666 height 125
drag, startPoint x: 400, startPoint y: 457, endPoint x: 237, endPoint y: 475, distance: 164.0
click at [237, 470] on div "Select Service Product Membership Package Voucher Prepaid Gift Card Select Styl…" at bounding box center [391, 451] width 634 height 38
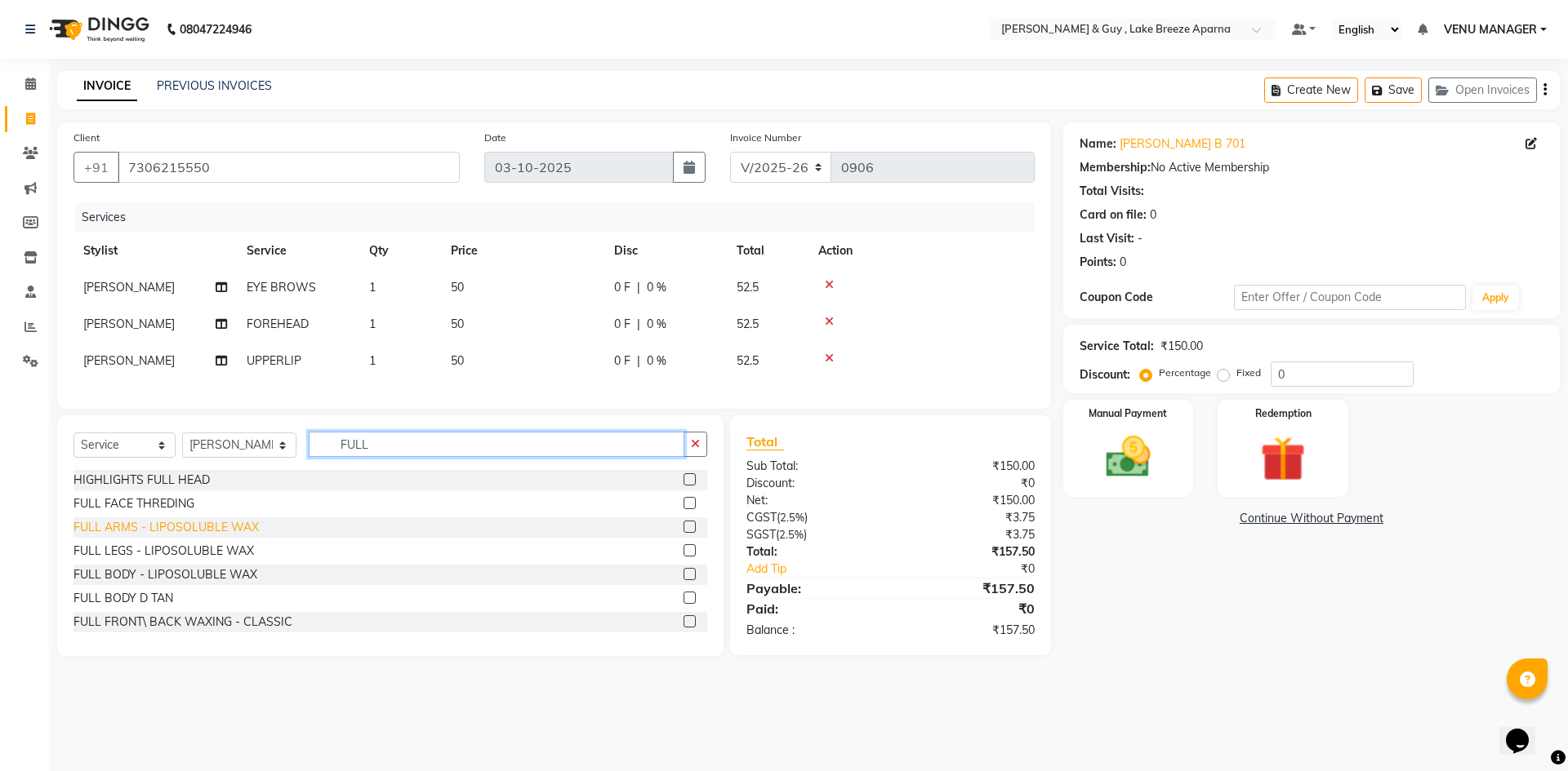
type input "FULL"
click at [147, 536] on div "FULL ARMS - LIPOSOLUBLE WAX" at bounding box center [166, 528] width 185 height 17
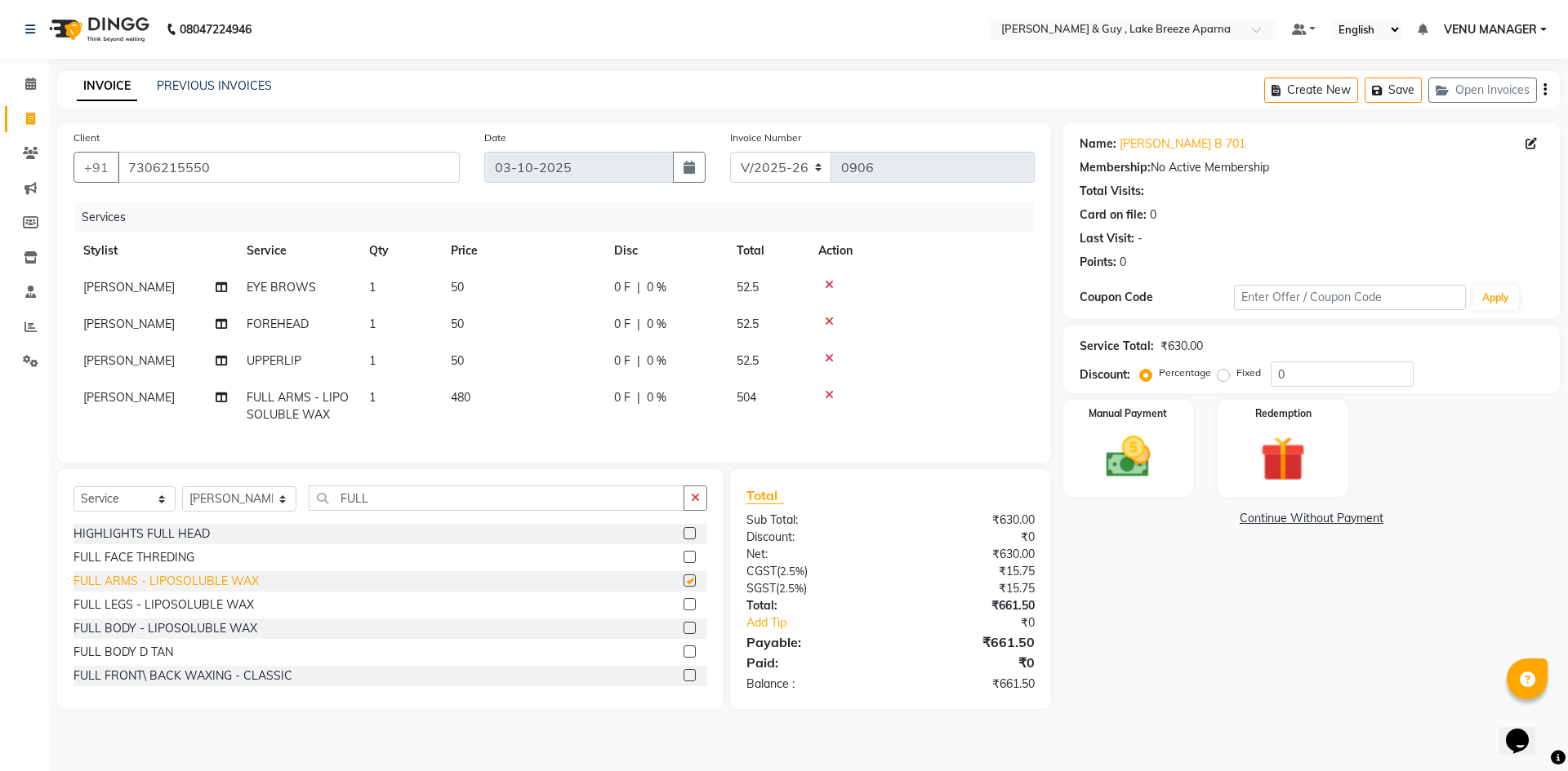
checkbox input "false"
click at [196, 614] on div "FULL LEGS - LIPOSOLUBLE WAX" at bounding box center [164, 605] width 180 height 17
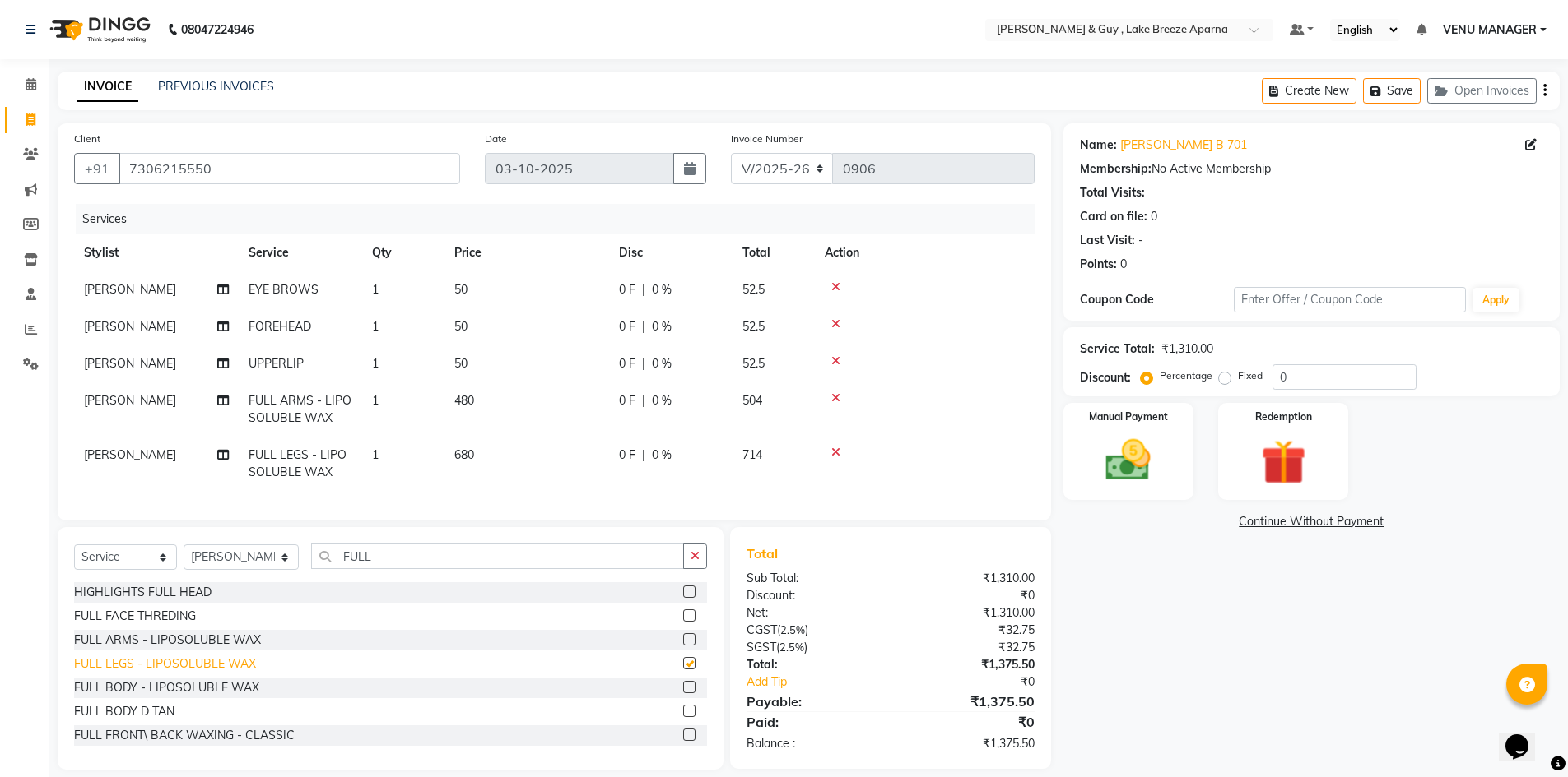
checkbox input "false"
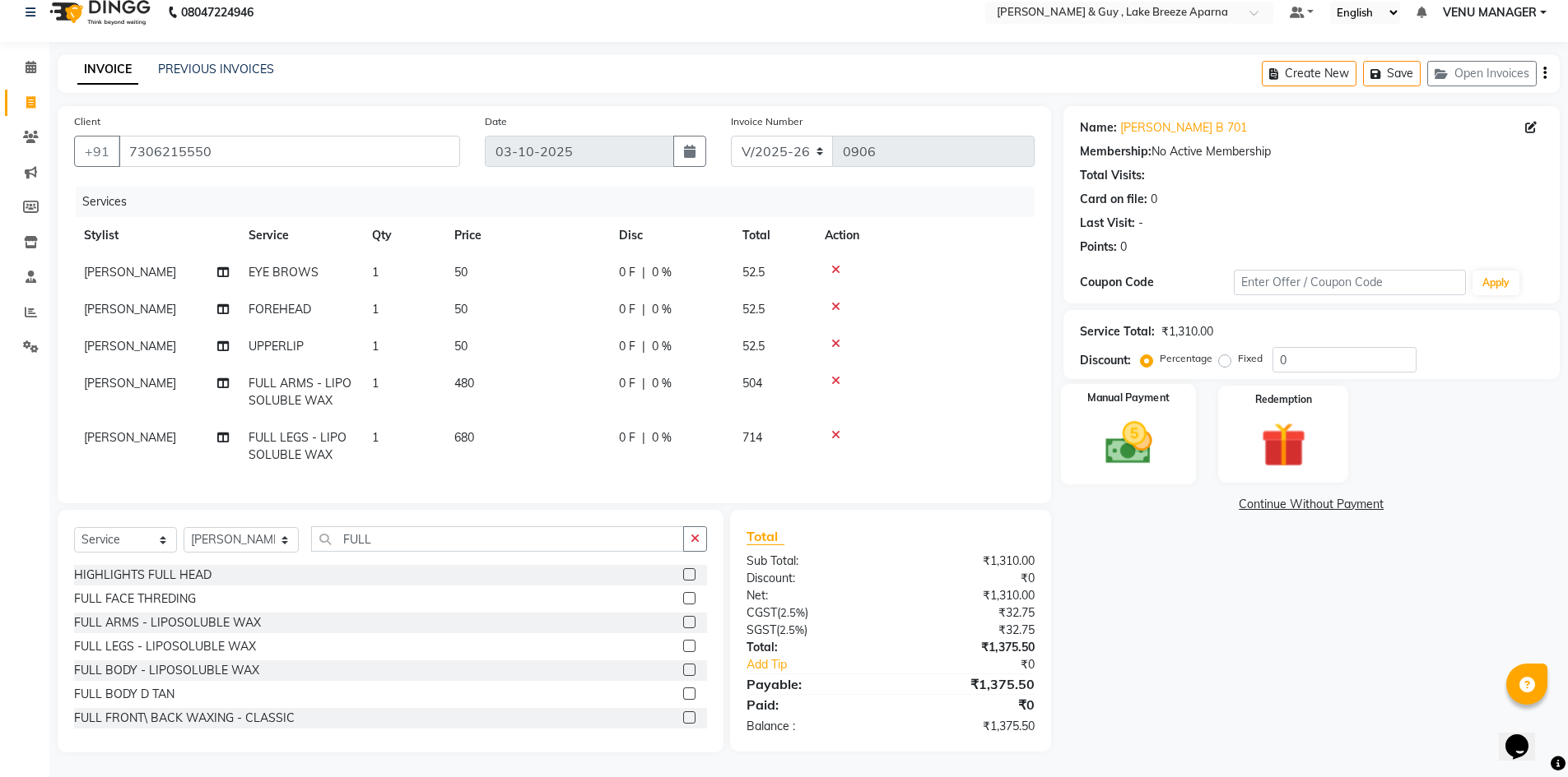
click at [1147, 444] on img at bounding box center [1128, 443] width 76 height 53
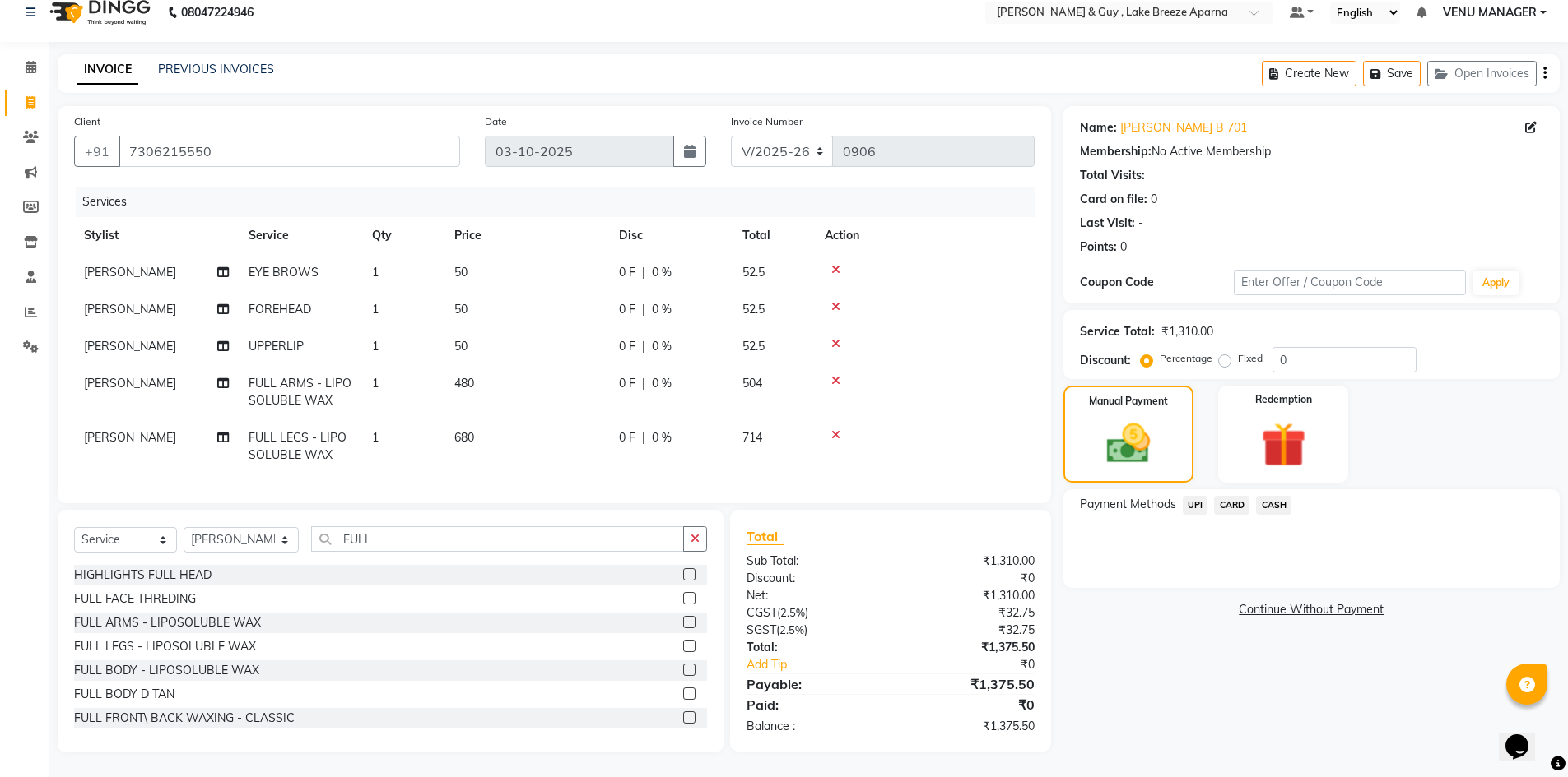
click at [1205, 497] on span "UPI" at bounding box center [1195, 505] width 26 height 19
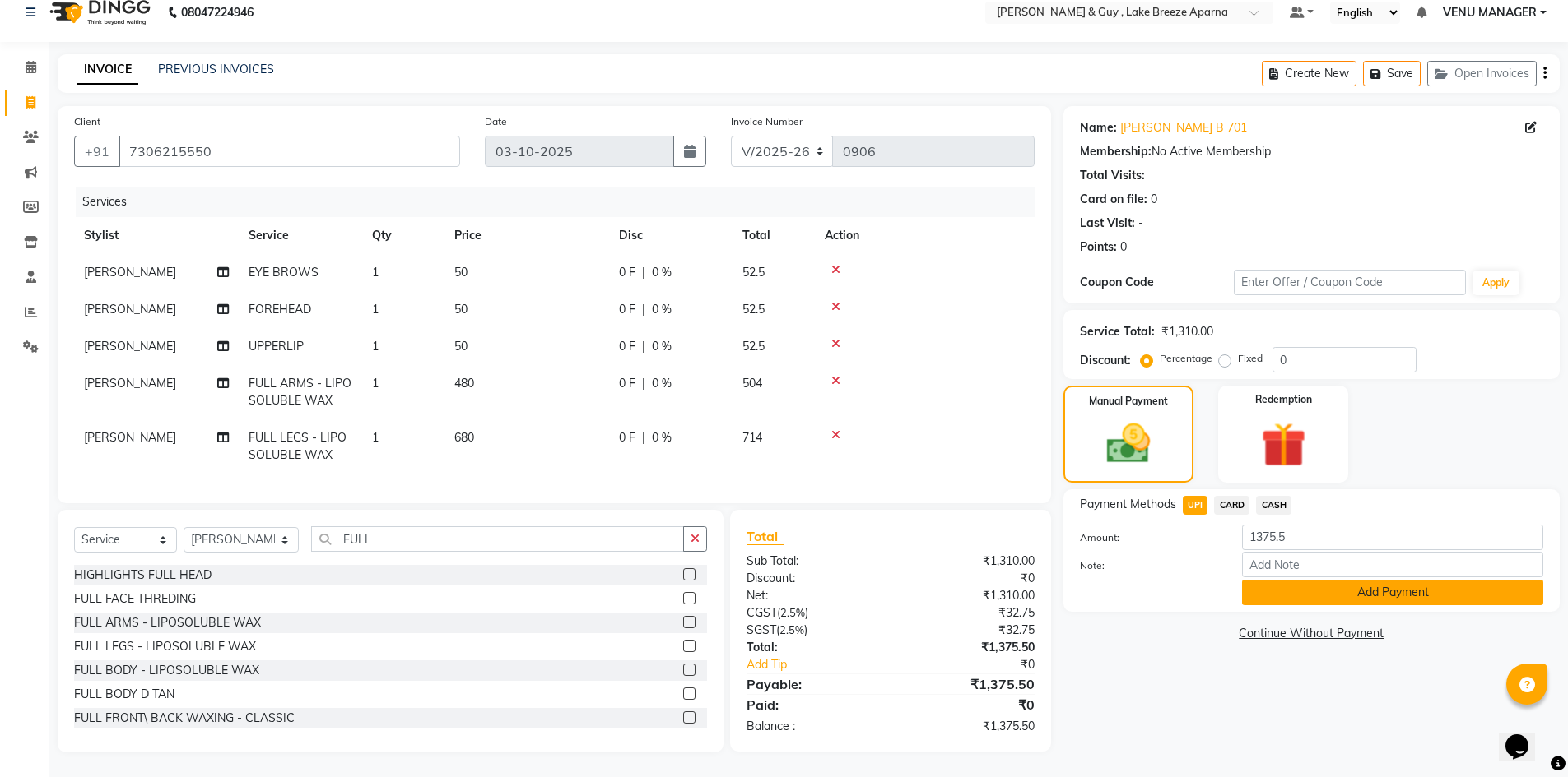
click at [1320, 584] on button "Add Payment" at bounding box center [1392, 593] width 301 height 26
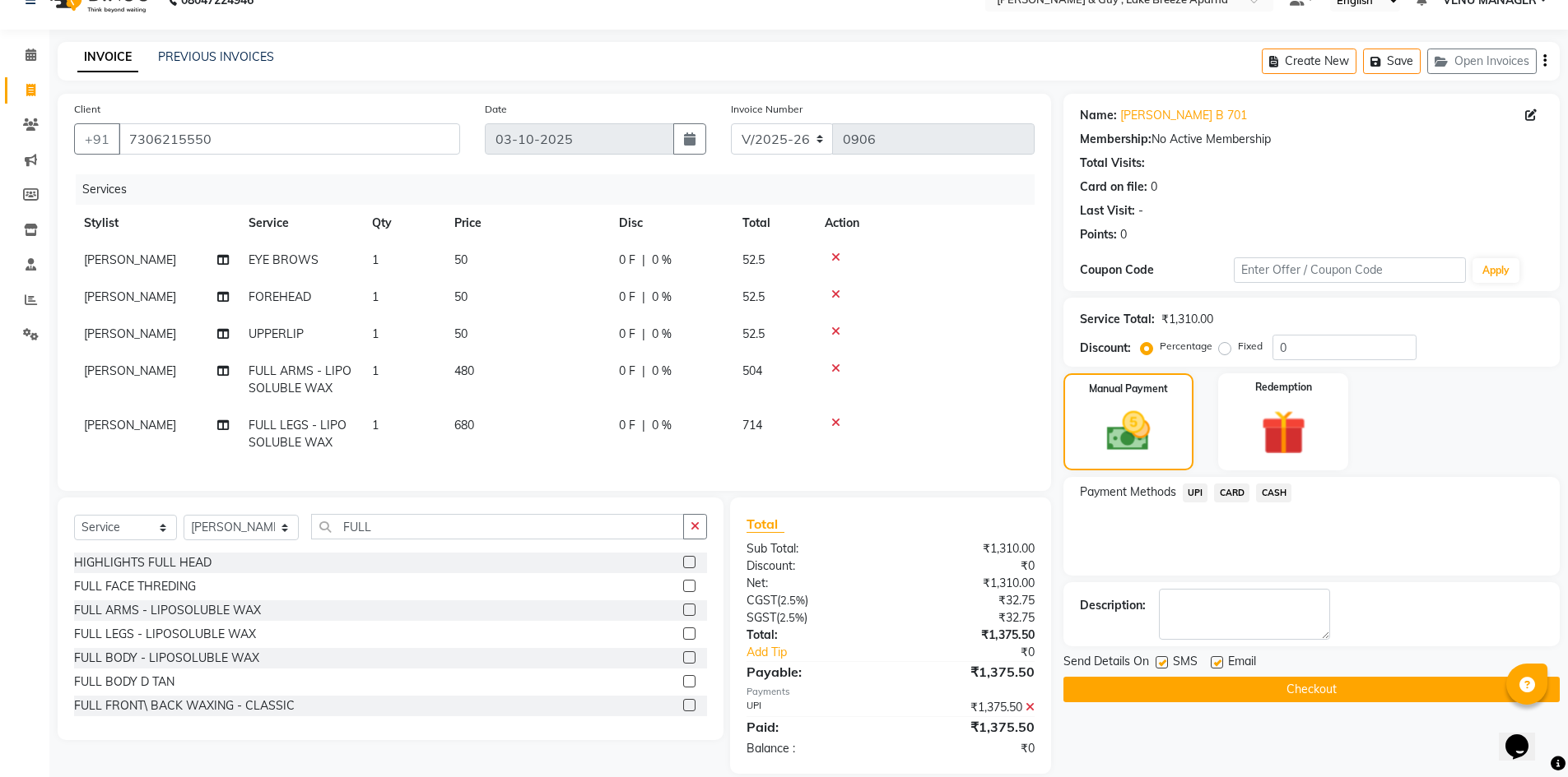
click at [1227, 687] on button "Checkout" at bounding box center [1311, 689] width 496 height 26
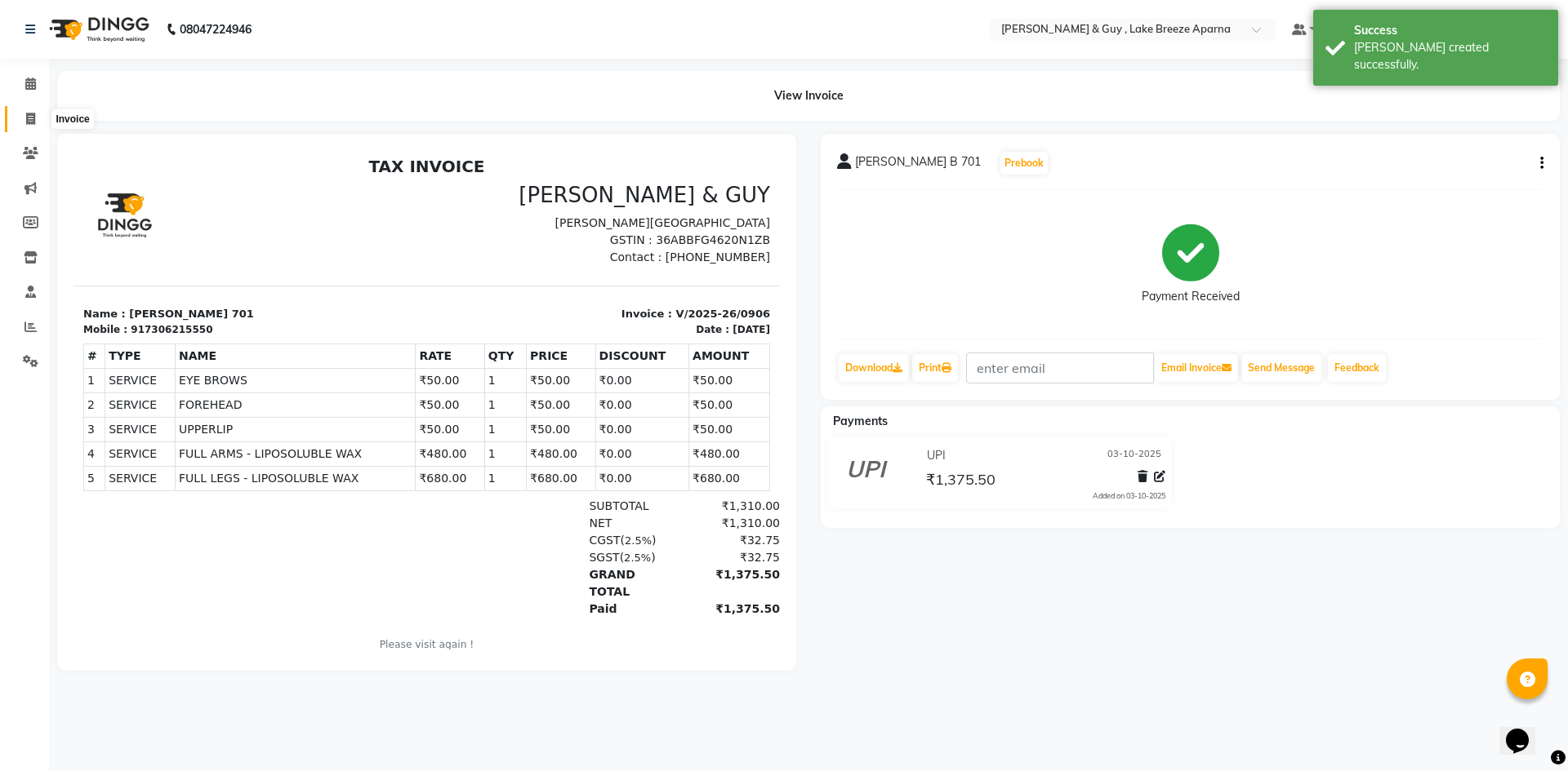
click at [31, 114] on icon at bounding box center [31, 118] width 9 height 12
select select "8690"
select select "service"
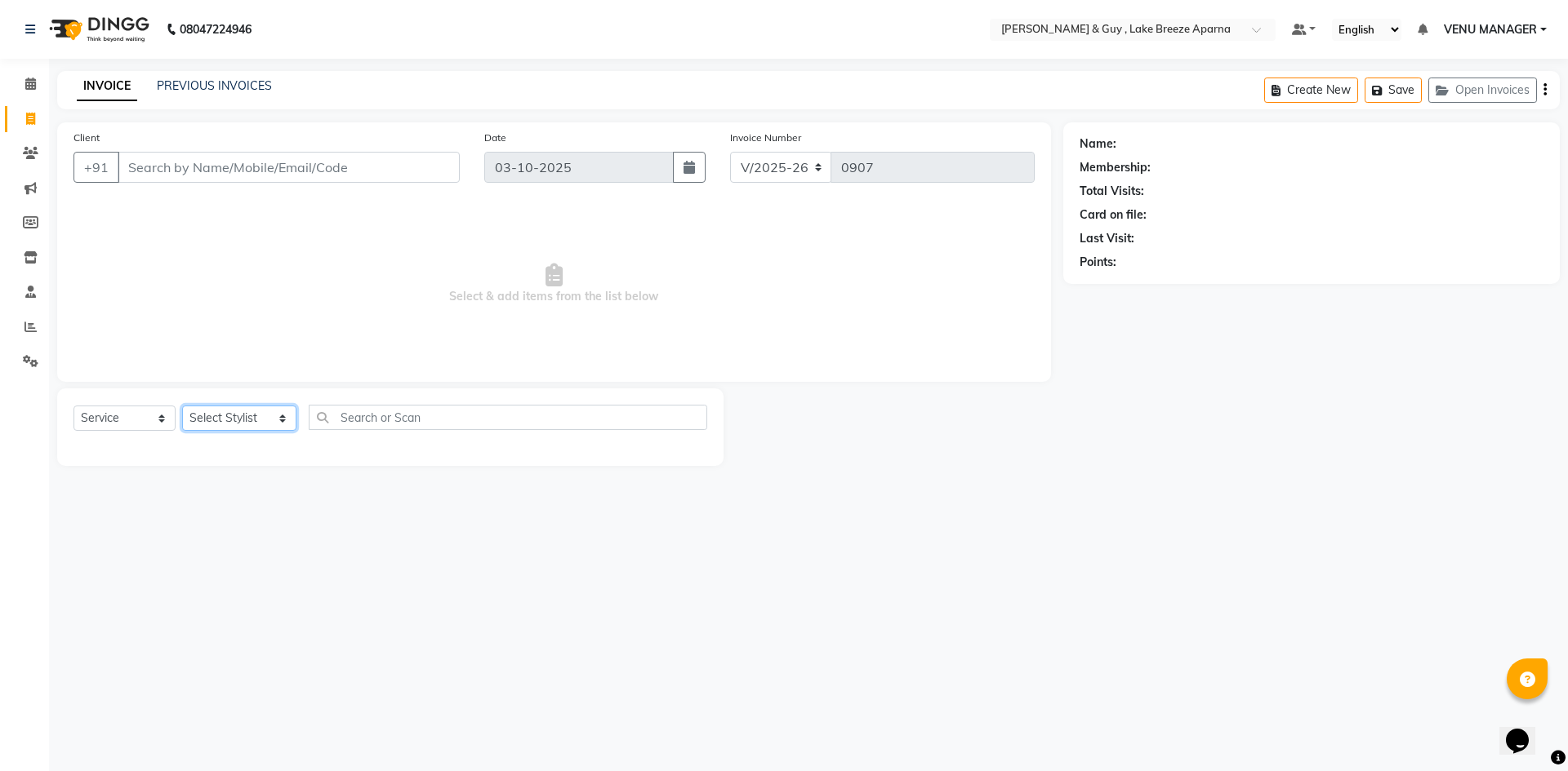
click at [227, 417] on select "Select Stylist [PERSON_NAME] ASLAM [DEMOGRAPHIC_DATA] [PERSON_NAME] MANAGER [PE…" at bounding box center [239, 418] width 114 height 26
select select "87993"
click at [182, 405] on select "Select Stylist [PERSON_NAME] ASLAM [DEMOGRAPHIC_DATA] [PERSON_NAME] MANAGER [PE…" at bounding box center [239, 418] width 114 height 26
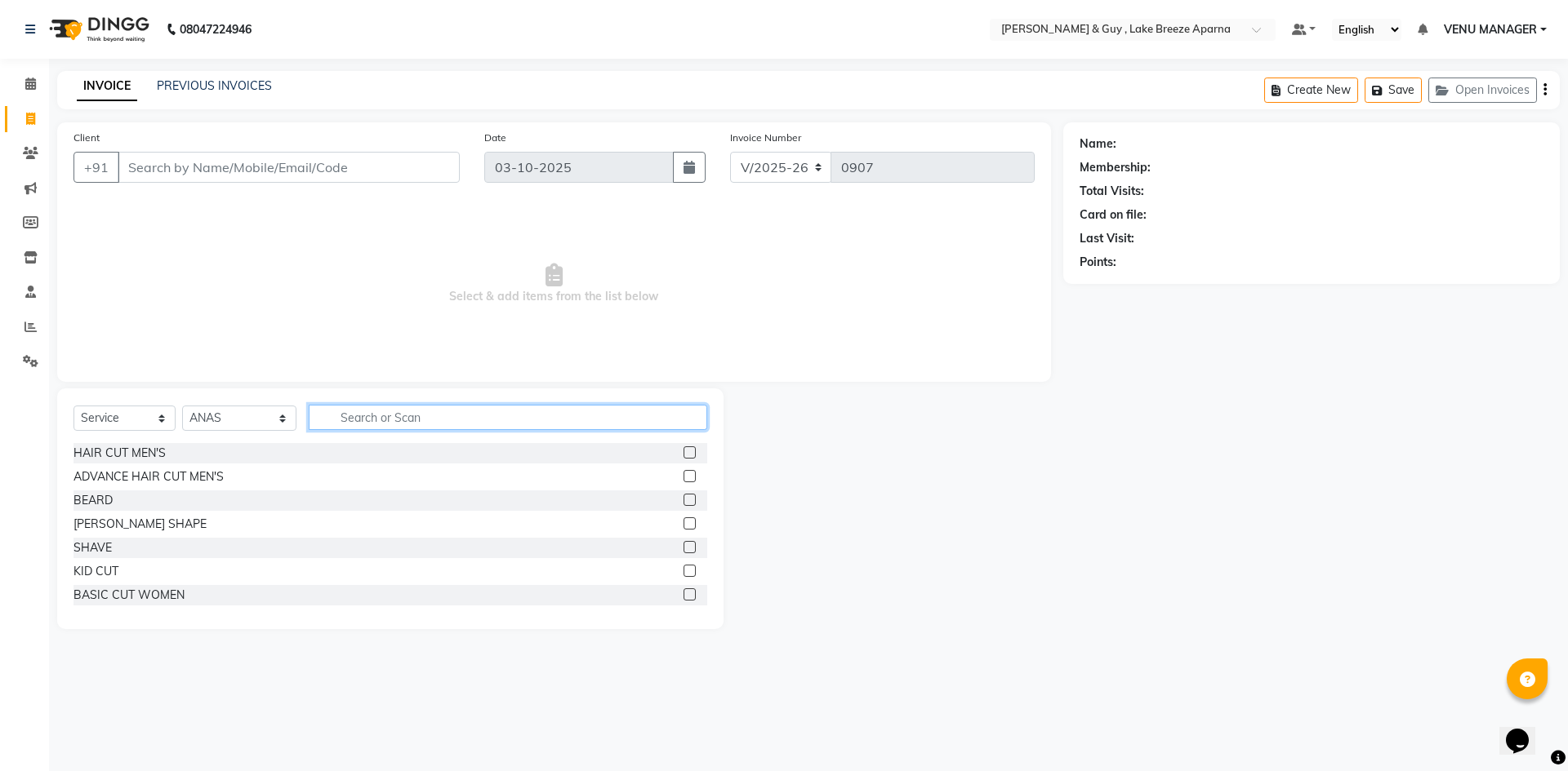
click at [405, 421] on input "text" at bounding box center [508, 417] width 399 height 26
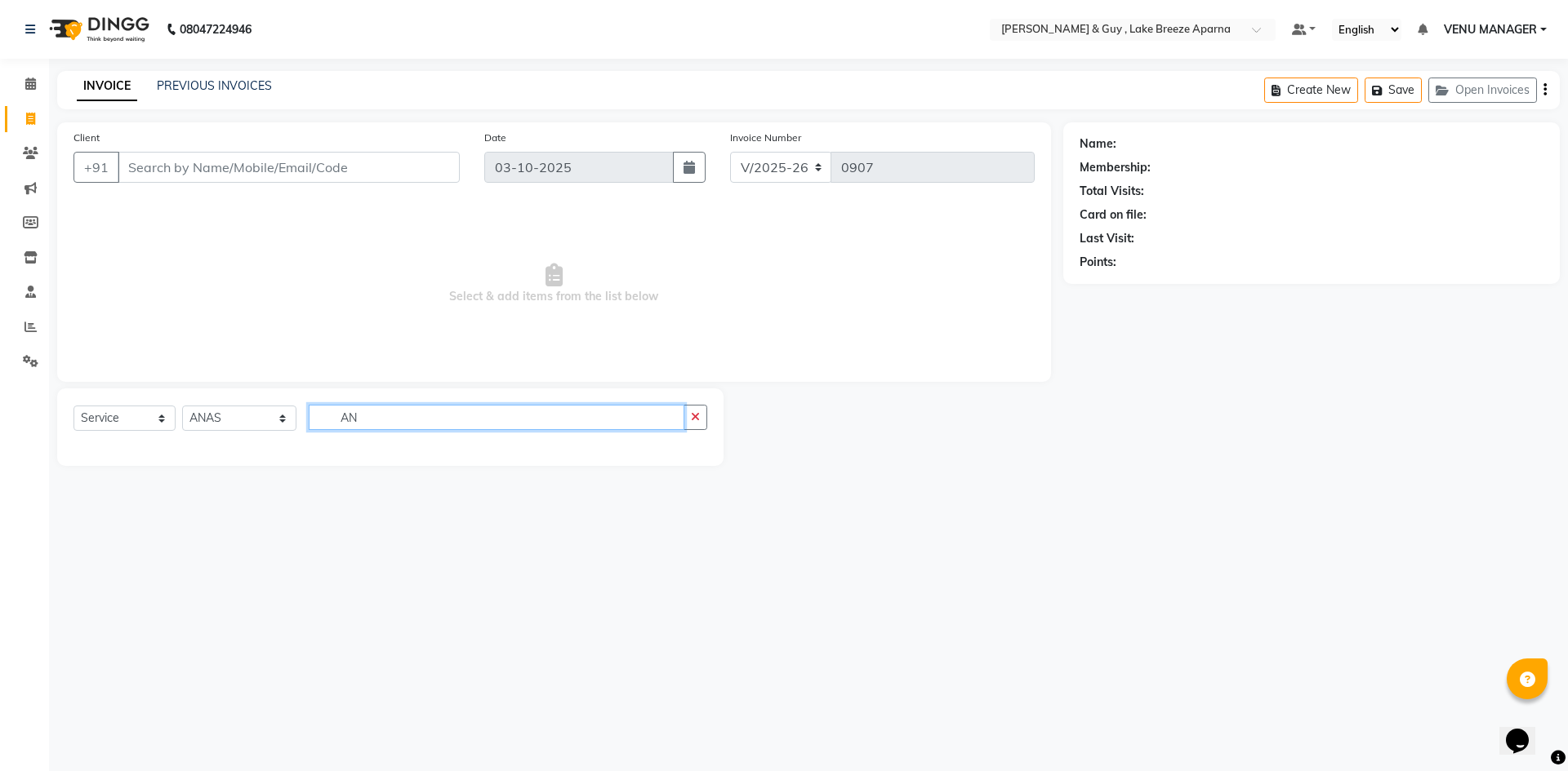
type input "A"
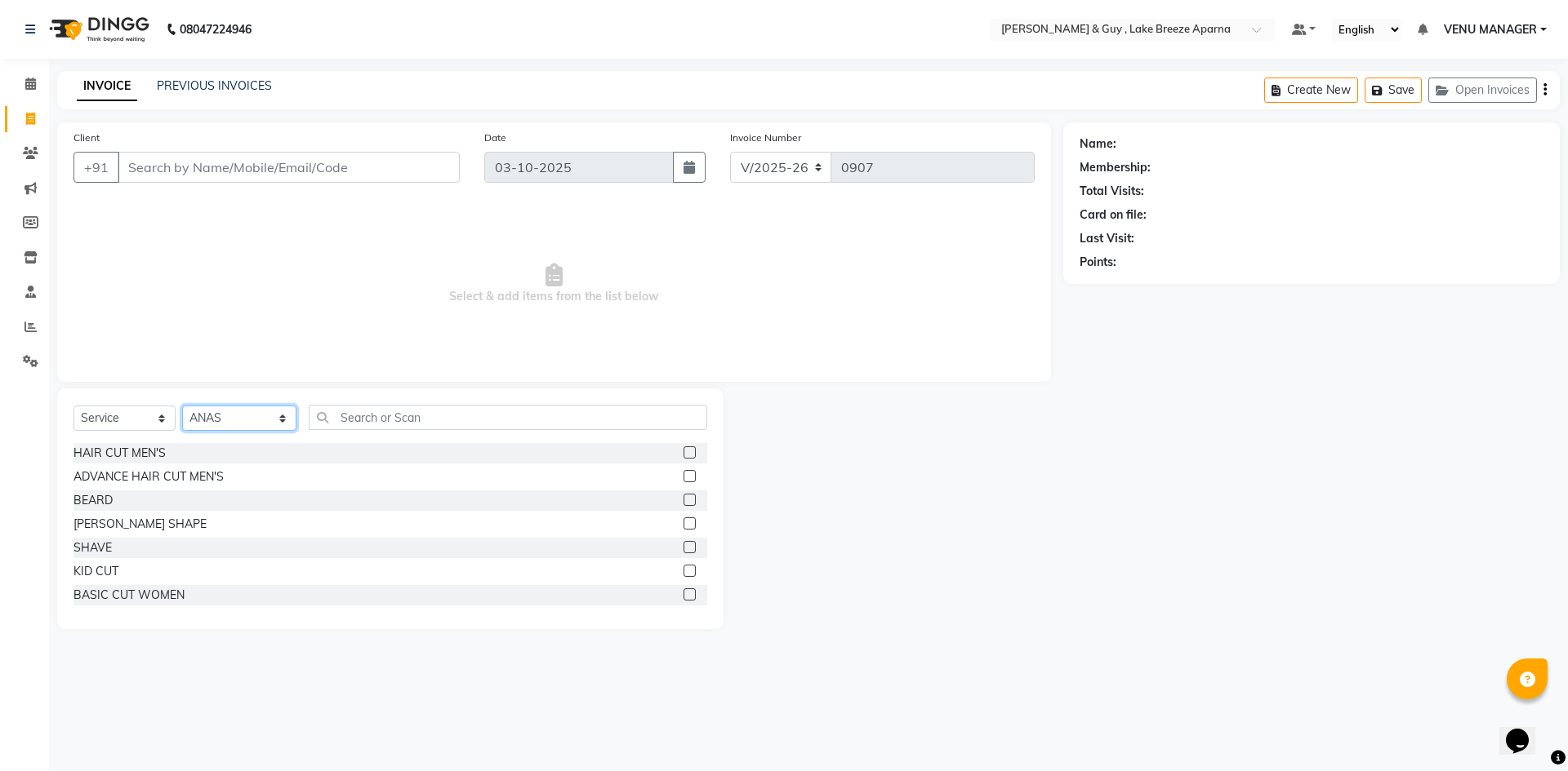
click at [237, 421] on select "Select Stylist [PERSON_NAME] ASLAM [DEMOGRAPHIC_DATA] [PERSON_NAME] MANAGER [PE…" at bounding box center [239, 418] width 114 height 26
select select "88973"
click at [182, 405] on select "Select Stylist [PERSON_NAME] ASLAM [DEMOGRAPHIC_DATA] [PERSON_NAME] MANAGER [PE…" at bounding box center [239, 418] width 114 height 26
click at [381, 412] on input "text" at bounding box center [508, 417] width 399 height 26
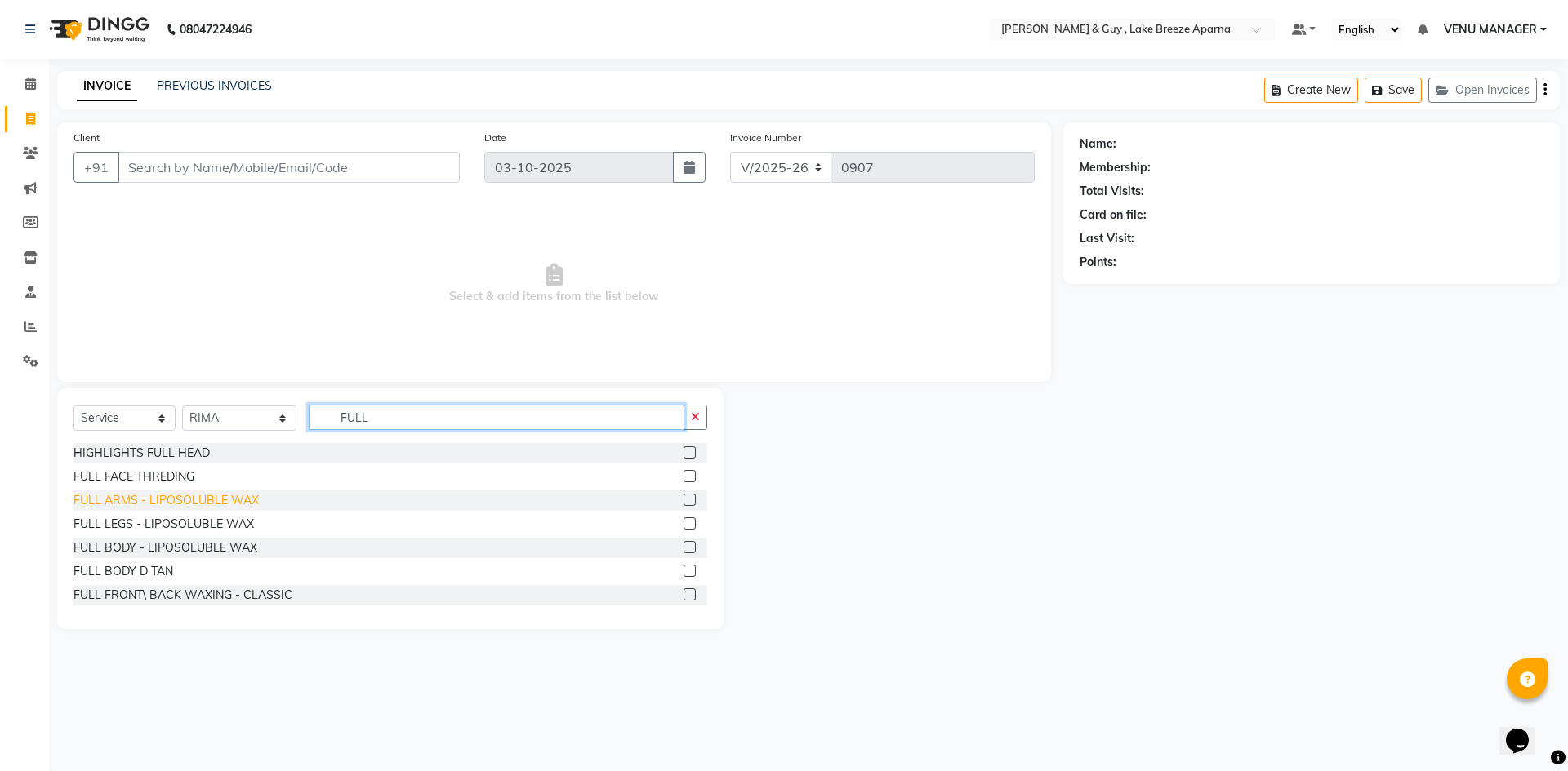
type input "FULL"
click at [228, 502] on div "FULL ARMS - LIPOSOLUBLE WAX" at bounding box center [166, 500] width 185 height 17
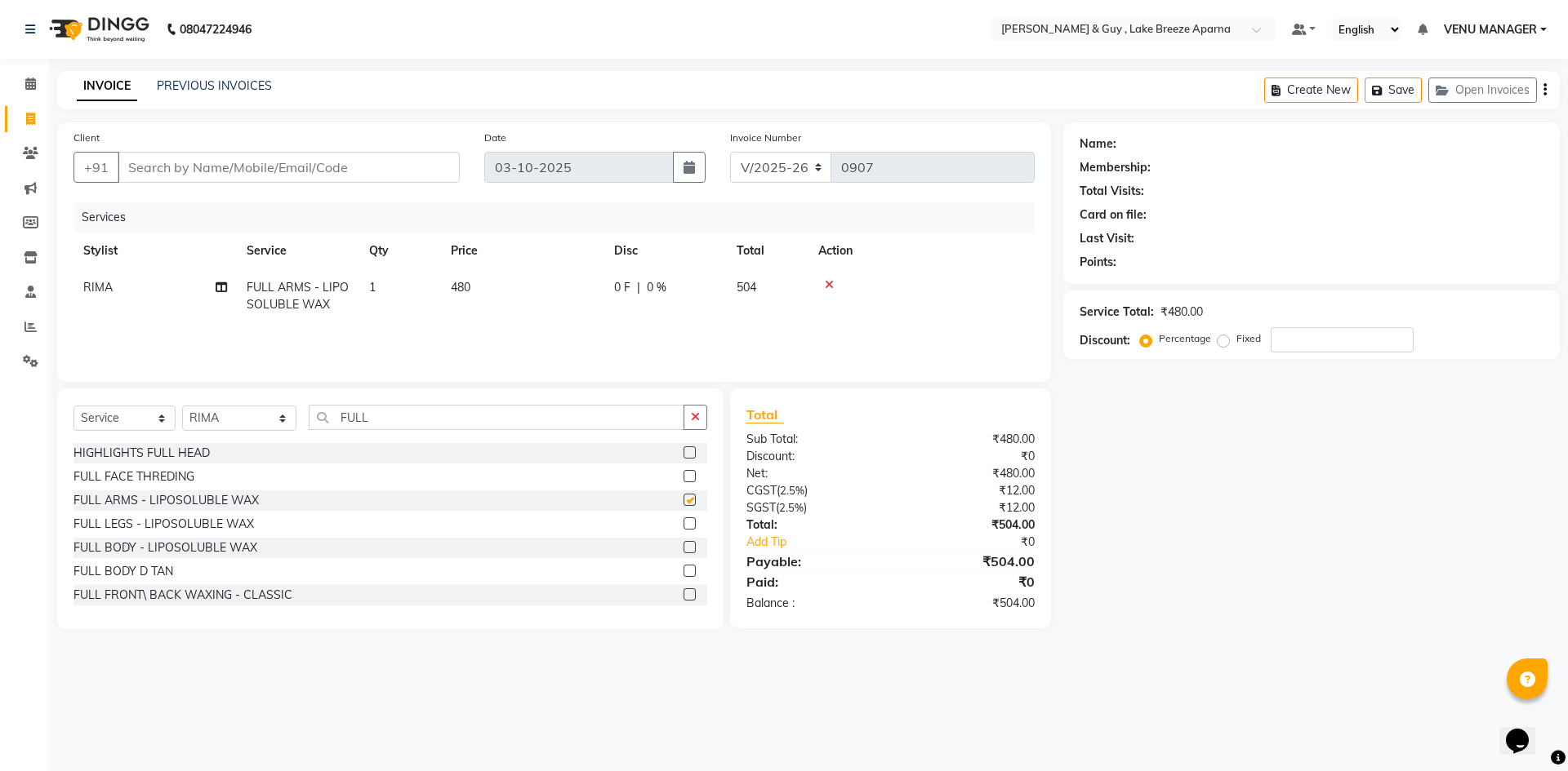
checkbox input "false"
drag, startPoint x: 372, startPoint y: 427, endPoint x: 293, endPoint y: 429, distance: 79.0
click at [293, 429] on div "Select Service Product Membership Package Voucher Prepaid Gift Card Select Styl…" at bounding box center [391, 424] width 634 height 38
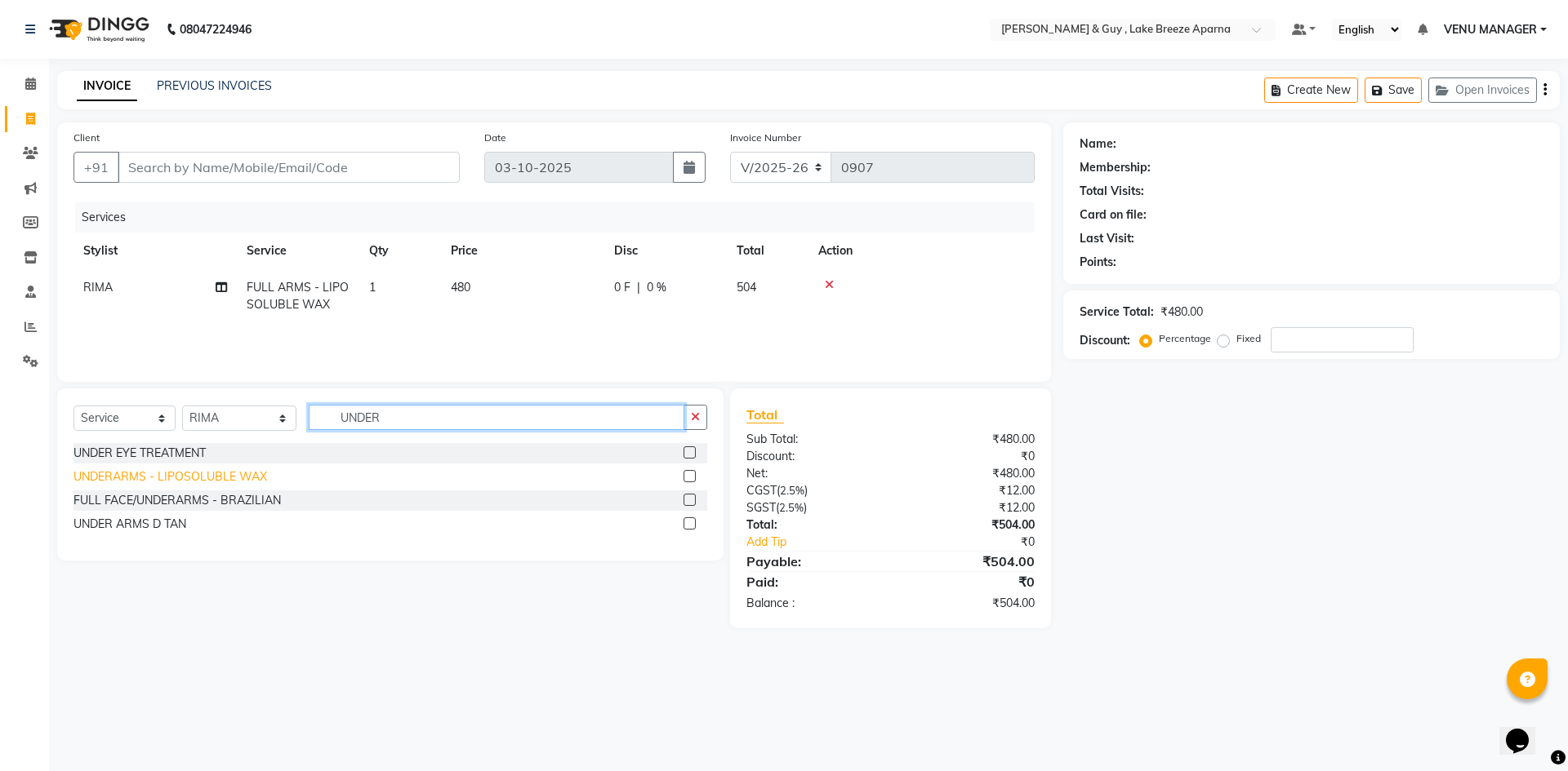
type input "UNDER"
click at [170, 474] on div "UNDERARMS - LIPOSOLUBLE WAX" at bounding box center [170, 476] width 194 height 17
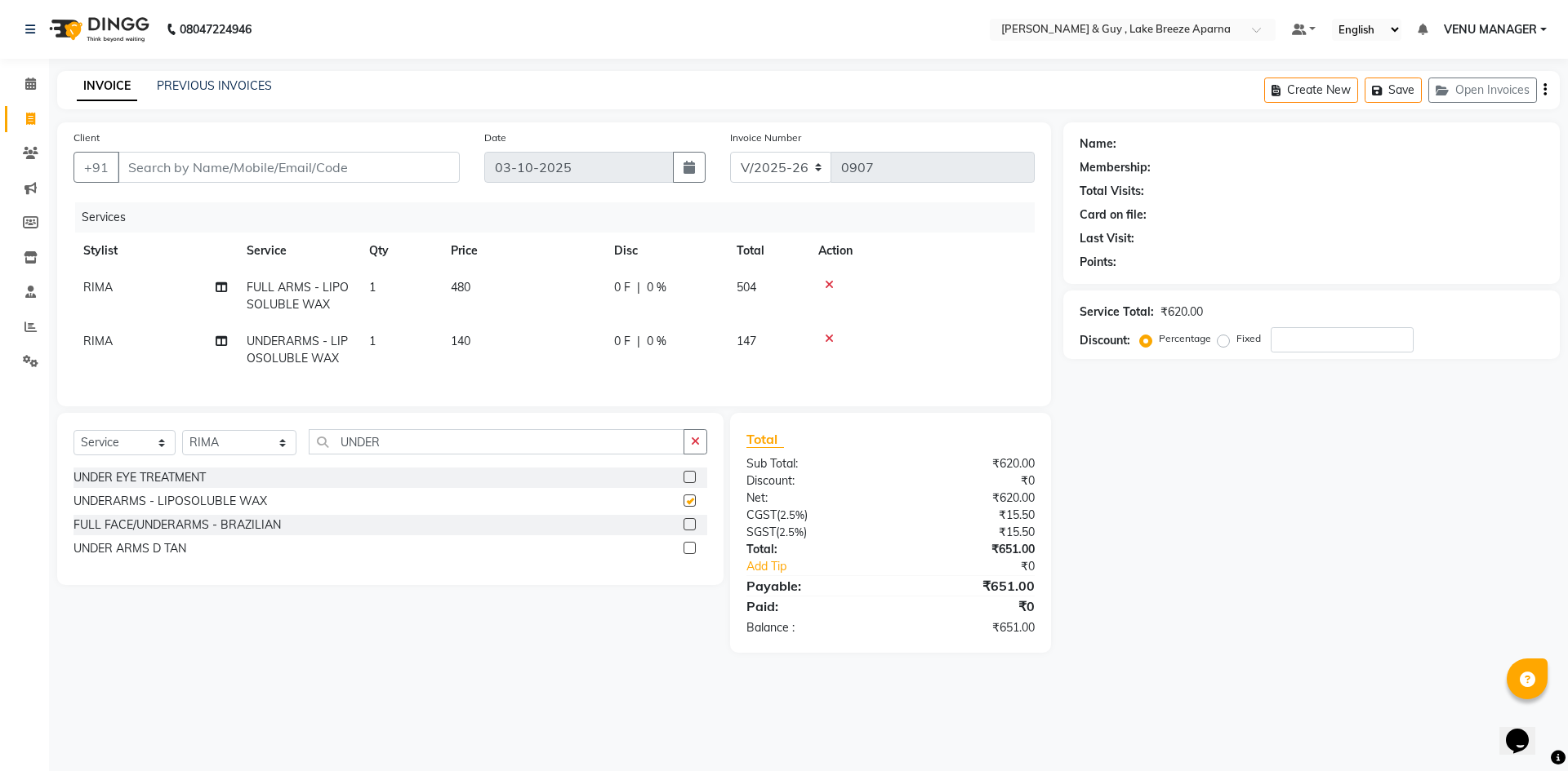
checkbox input "false"
drag, startPoint x: 397, startPoint y: 457, endPoint x: 55, endPoint y: 494, distance: 344.0
click at [223, 467] on div "Select Service Product Membership Package Voucher Prepaid Gift Card Select Styl…" at bounding box center [391, 448] width 634 height 38
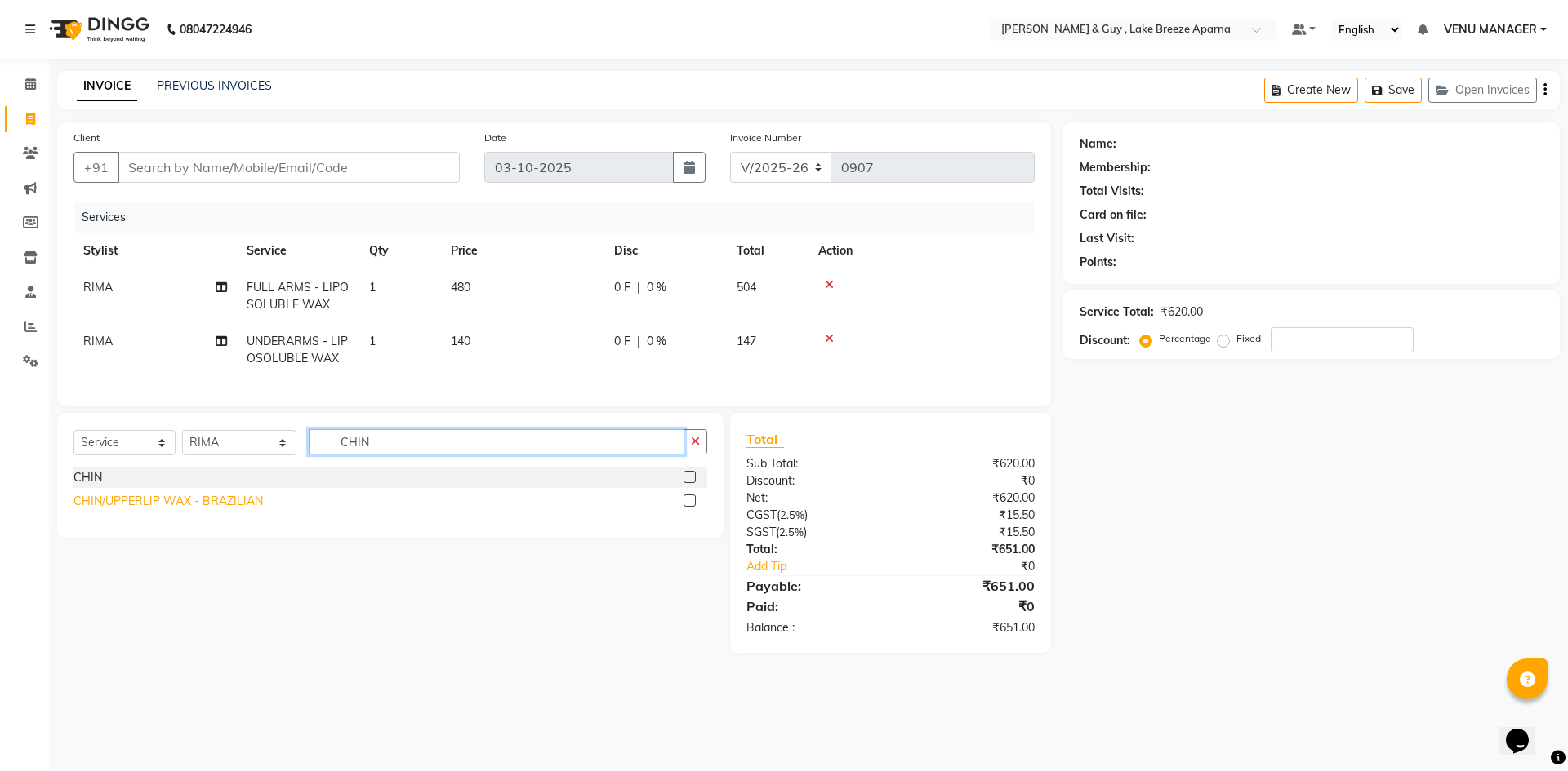
type input "CHIN"
click at [105, 510] on div "CHIN/UPPERLIP WAX - BRAZILIAN" at bounding box center [168, 501] width 189 height 17
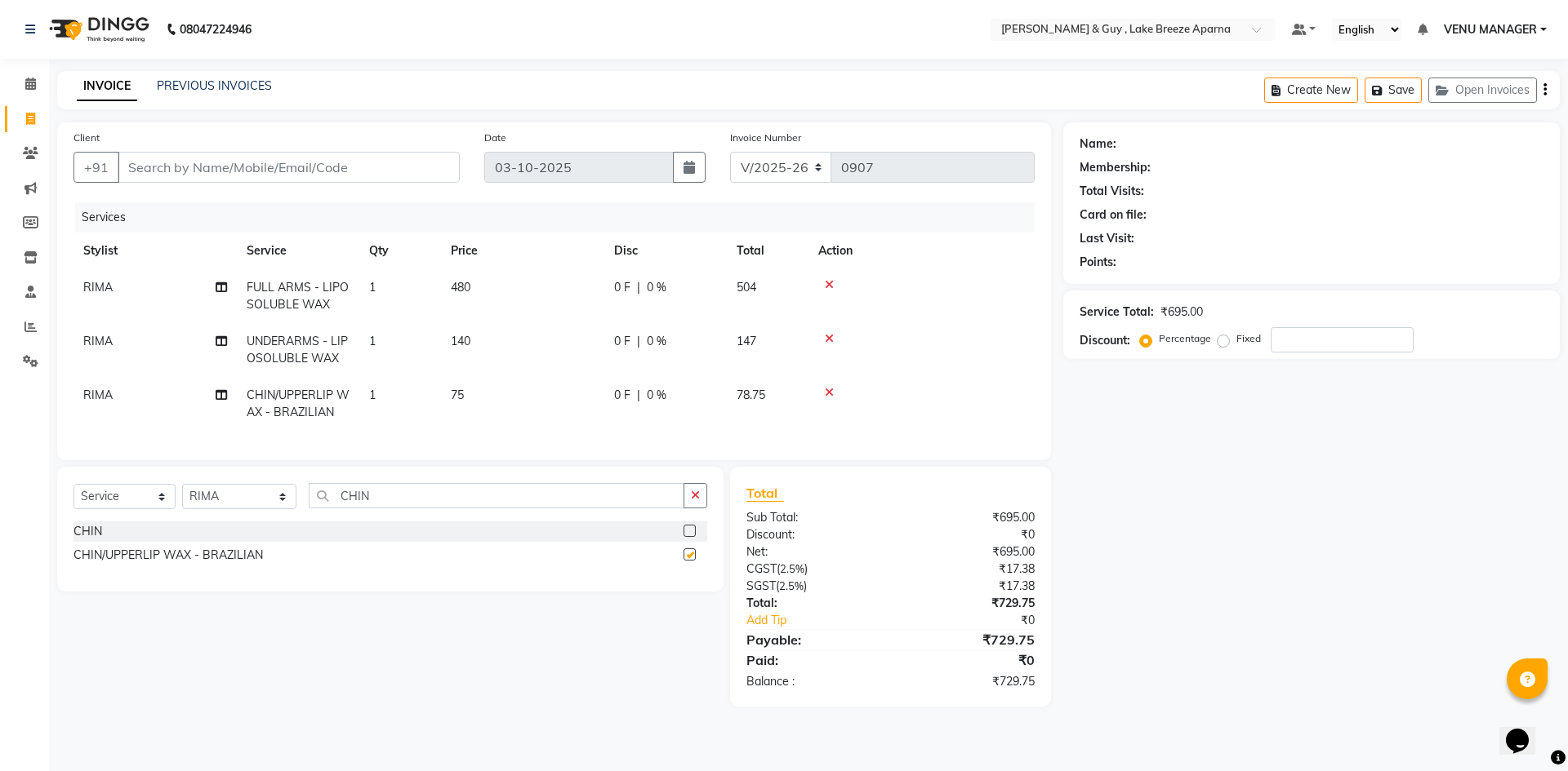
checkbox input "false"
drag, startPoint x: 386, startPoint y: 520, endPoint x: 258, endPoint y: 537, distance: 129.1
click at [258, 537] on div "Select Service Product Membership Package Voucher Prepaid Gift Card Select Styl…" at bounding box center [390, 529] width 666 height 125
type input "UPPE"
click at [90, 540] on div "UPPERLIP" at bounding box center [101, 531] width 55 height 17
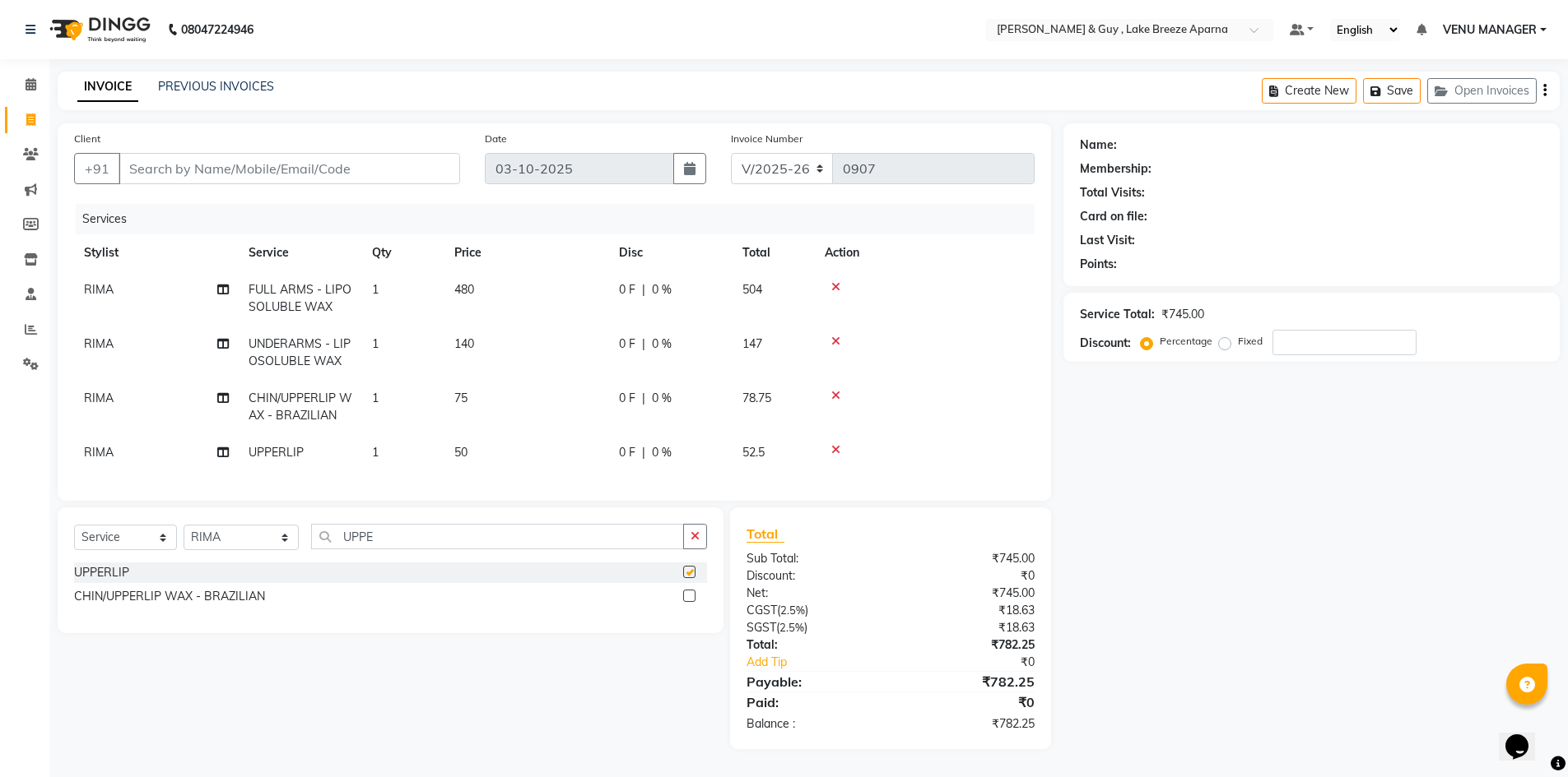
checkbox input "false"
drag, startPoint x: 380, startPoint y: 550, endPoint x: 208, endPoint y: 538, distance: 172.4
click at [220, 542] on div "Select Service Product Membership Package Voucher Prepaid Gift Card Select Styl…" at bounding box center [390, 544] width 633 height 38
type input "EYE"
click at [121, 602] on div "EYE BROWS" at bounding box center [109, 597] width 70 height 18
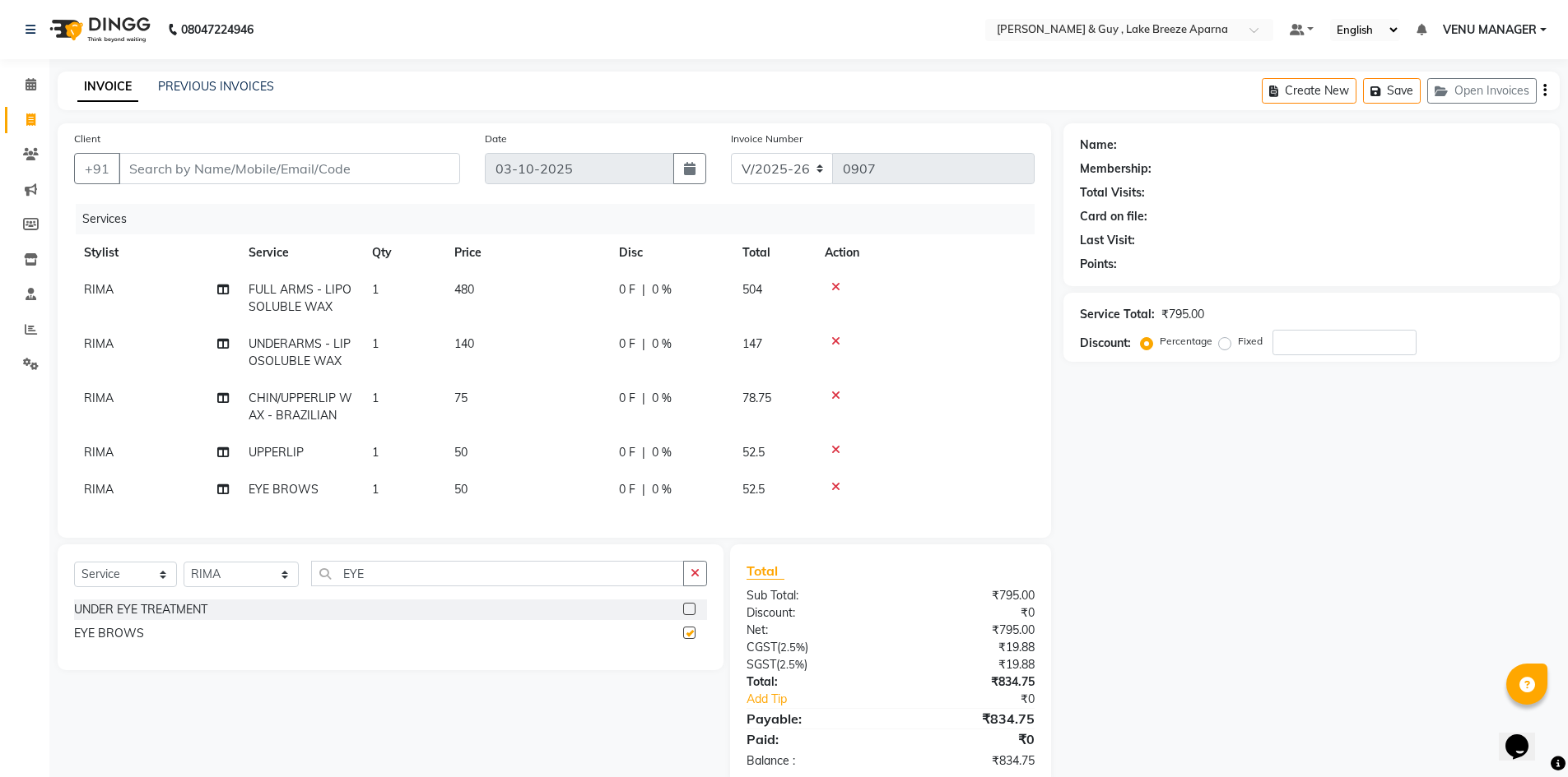
checkbox input "false"
click at [256, 584] on select "Select Stylist [PERSON_NAME] ASLAM [DEMOGRAPHIC_DATA] [PERSON_NAME] MANAGER [PE…" at bounding box center [241, 574] width 115 height 26
select select "87993"
click at [183, 574] on select "Select Stylist [PERSON_NAME] ASLAM [DEMOGRAPHIC_DATA] [PERSON_NAME] MANAGER [PE…" at bounding box center [241, 574] width 115 height 26
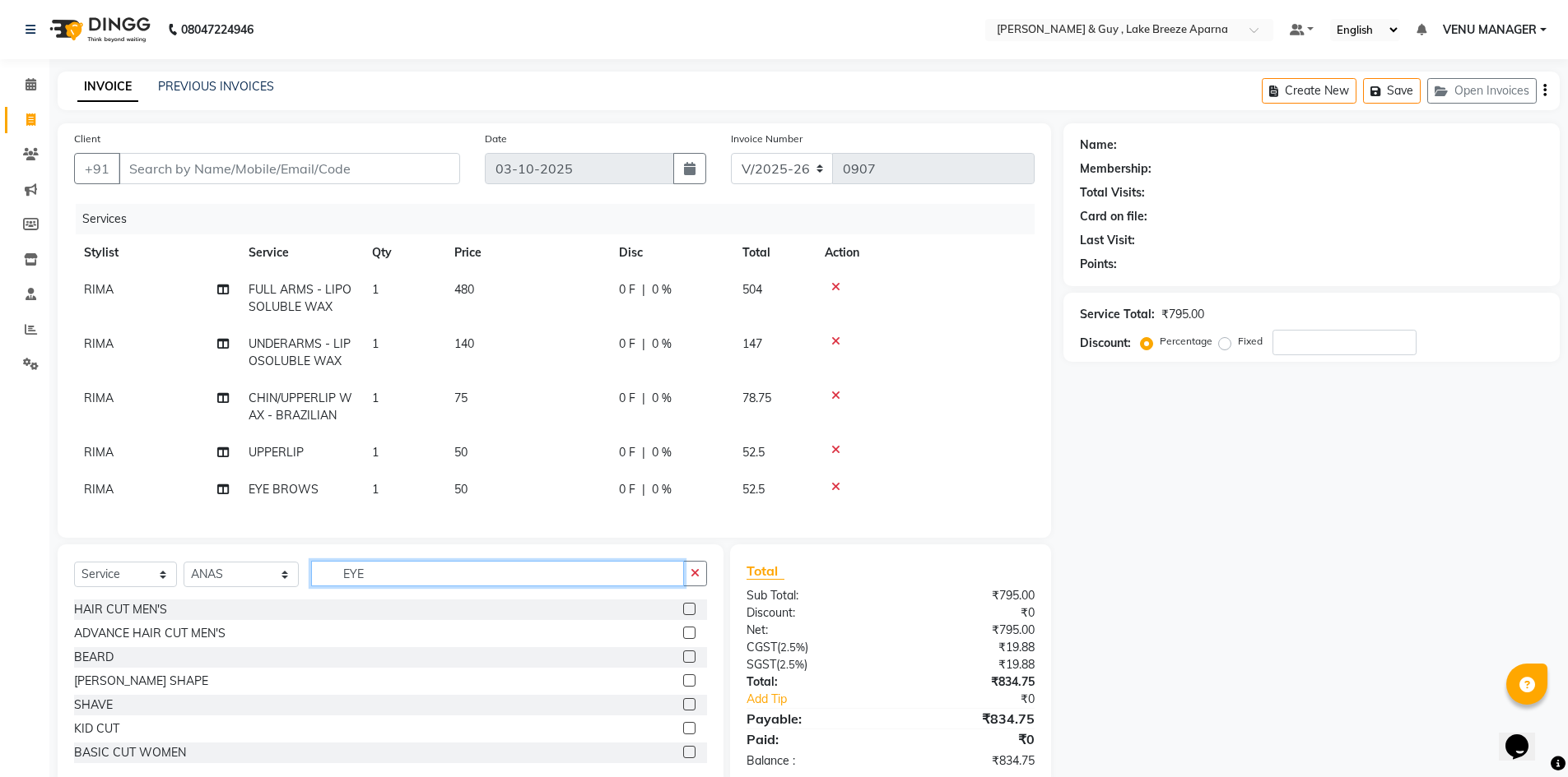
drag, startPoint x: 380, startPoint y: 595, endPoint x: 183, endPoint y: 541, distance: 204.3
click at [287, 599] on div "Select Service Product Membership Package Voucher Prepaid Gift Card Select Styl…" at bounding box center [390, 580] width 633 height 38
type input "A"
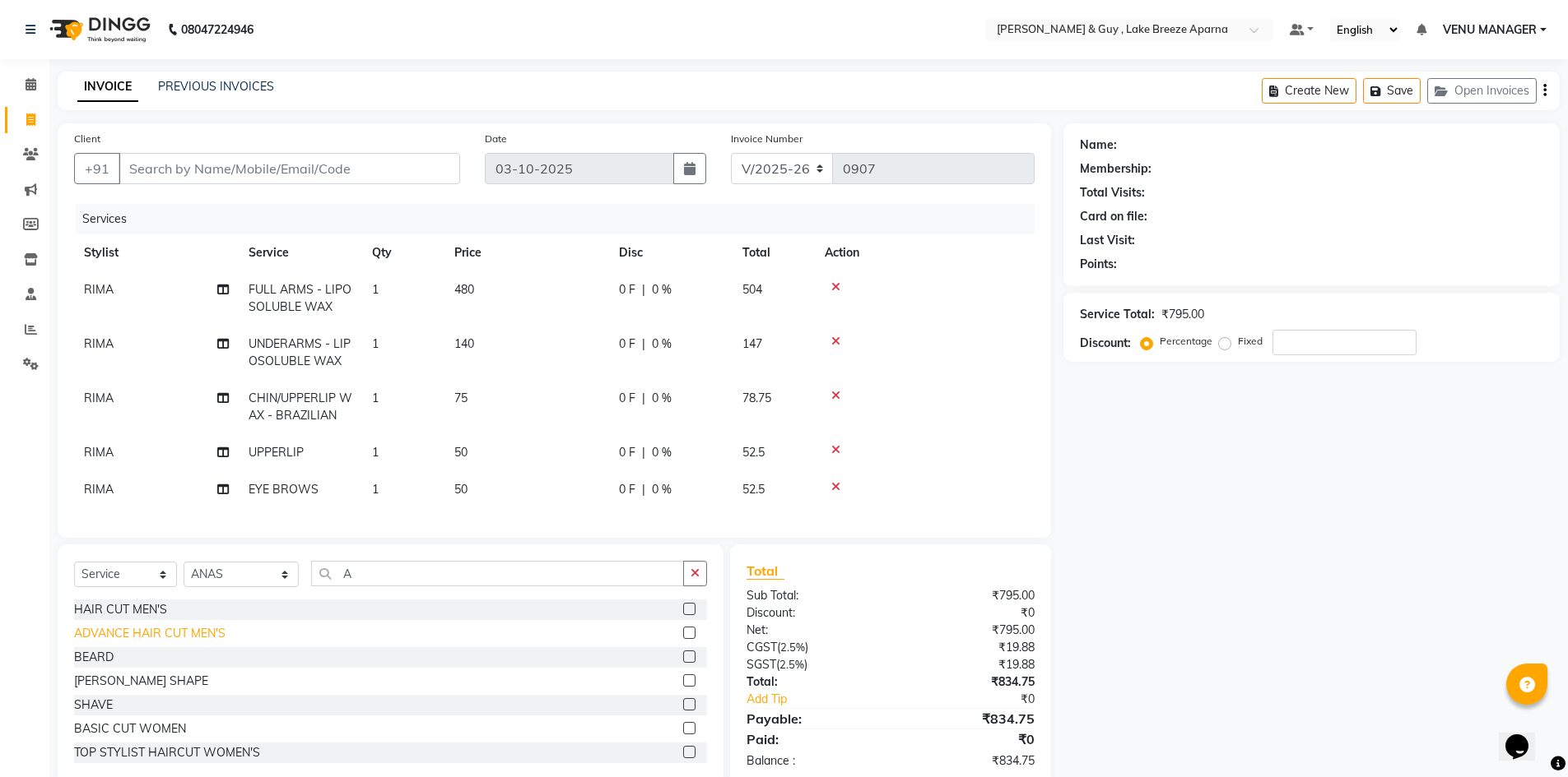
click at [127, 643] on div "ADVANCE HAIR CUT MEN'S" at bounding box center [150, 634] width 152 height 18
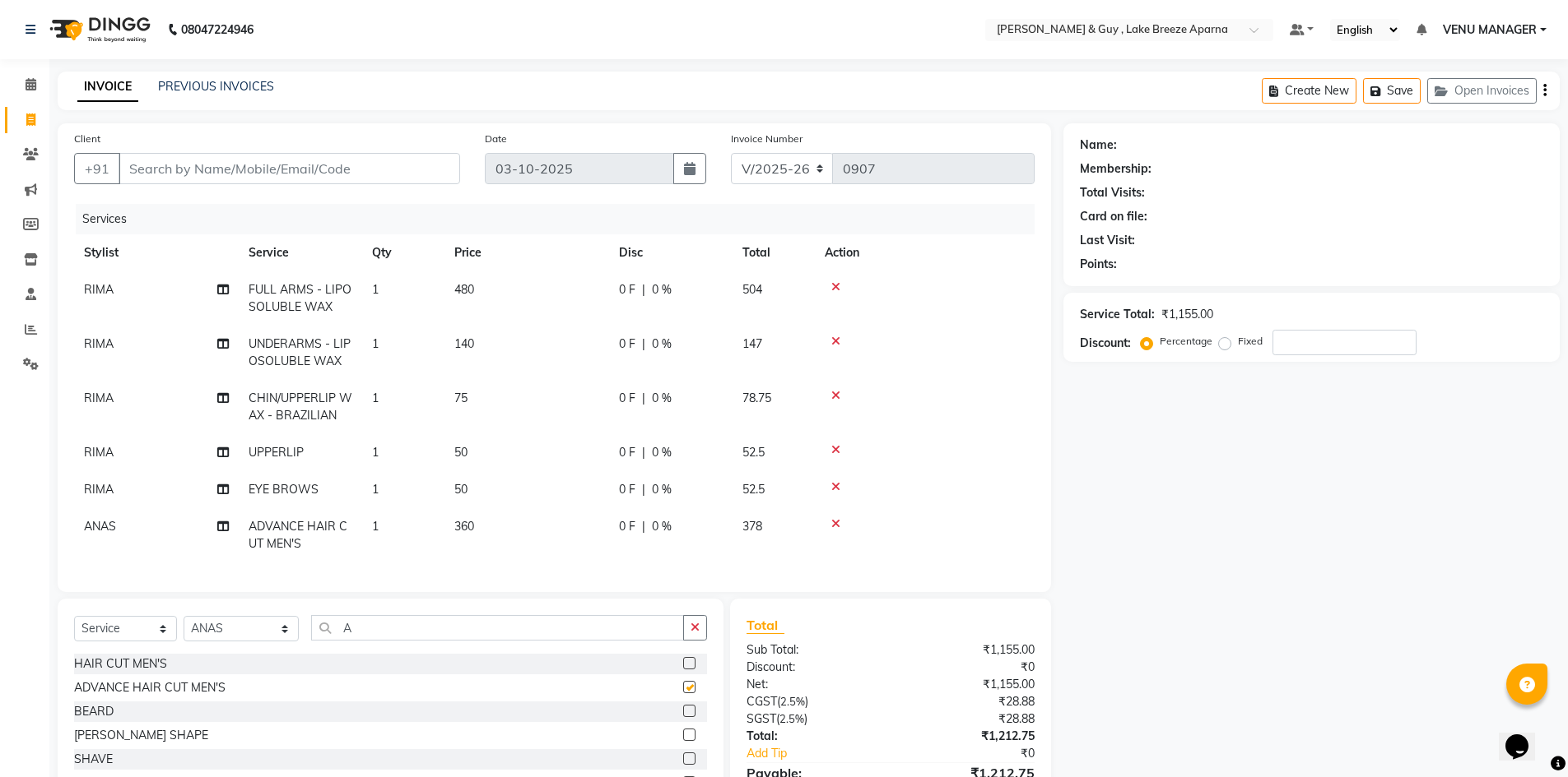
checkbox input "false"
click at [240, 174] on input "Client" at bounding box center [289, 168] width 341 height 31
type input "9"
type input "0"
type input "9160145890"
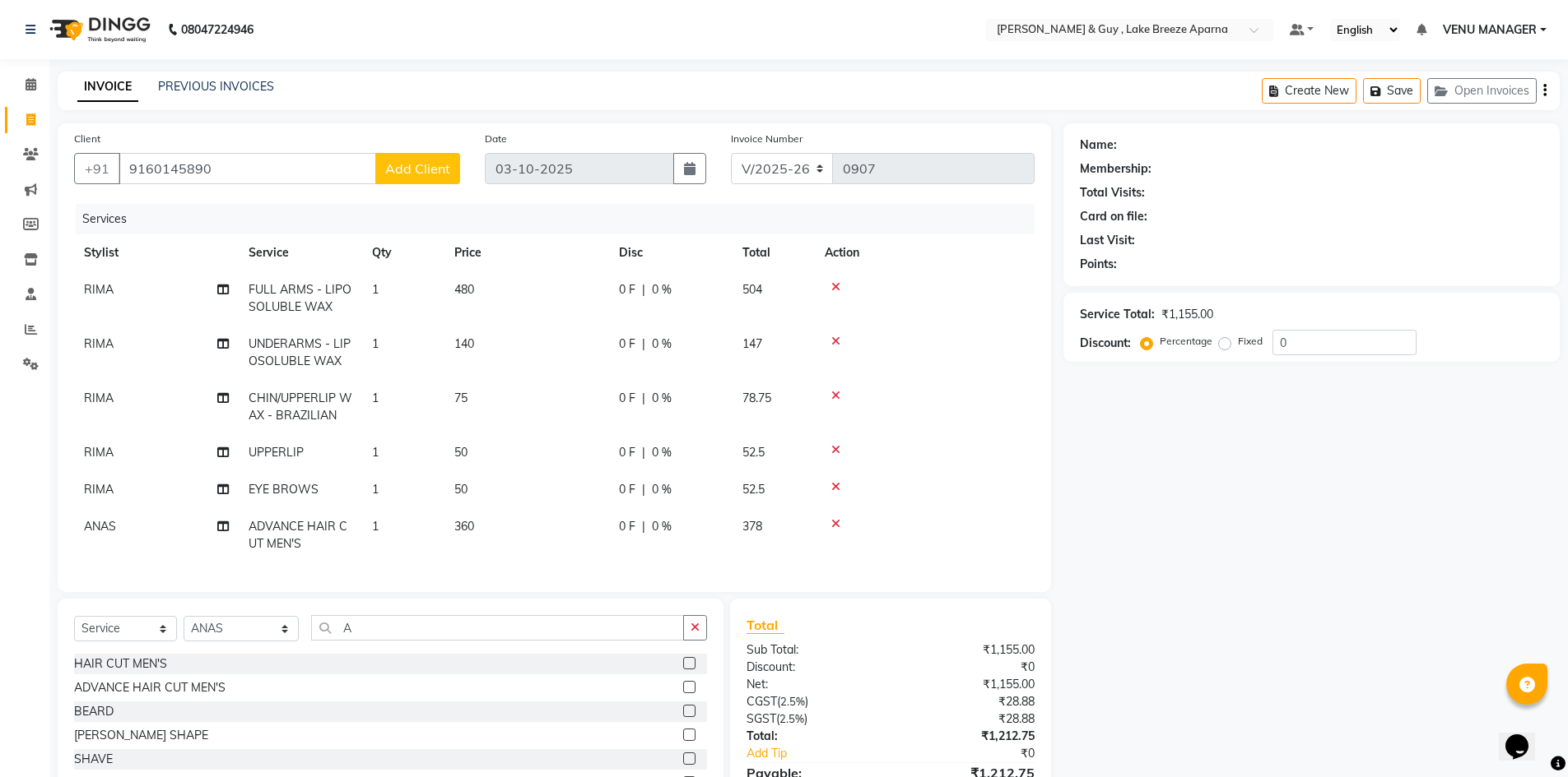
click at [423, 174] on span "Add Client" at bounding box center [418, 168] width 65 height 17
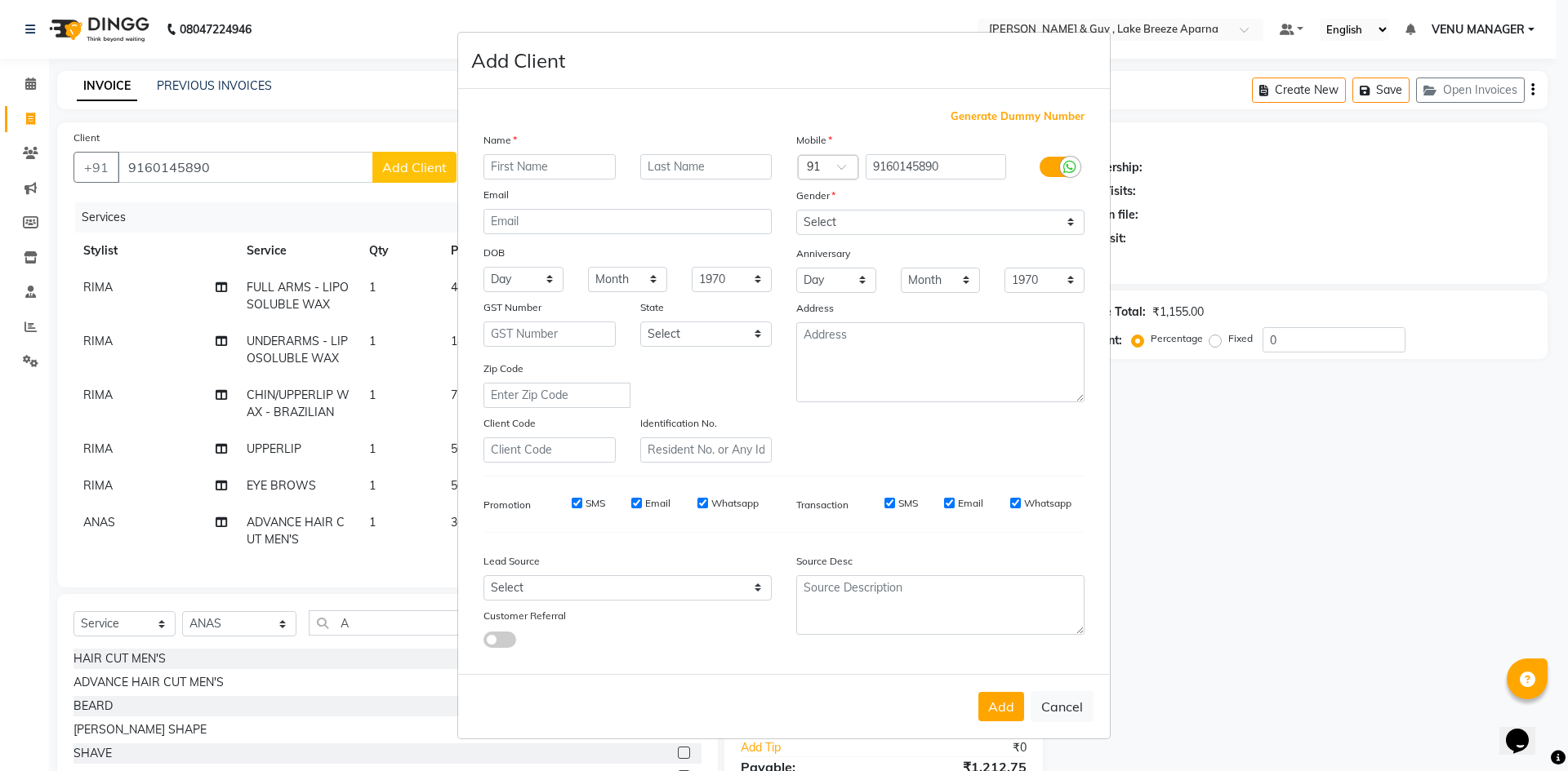
click at [517, 165] on input "text" at bounding box center [549, 166] width 132 height 26
type input "[PERSON_NAME]"
type input "H 1404"
click at [1007, 231] on select "Select [DEMOGRAPHIC_DATA] [DEMOGRAPHIC_DATA] Other Prefer Not To Say" at bounding box center [940, 223] width 288 height 26
select select "[DEMOGRAPHIC_DATA]"
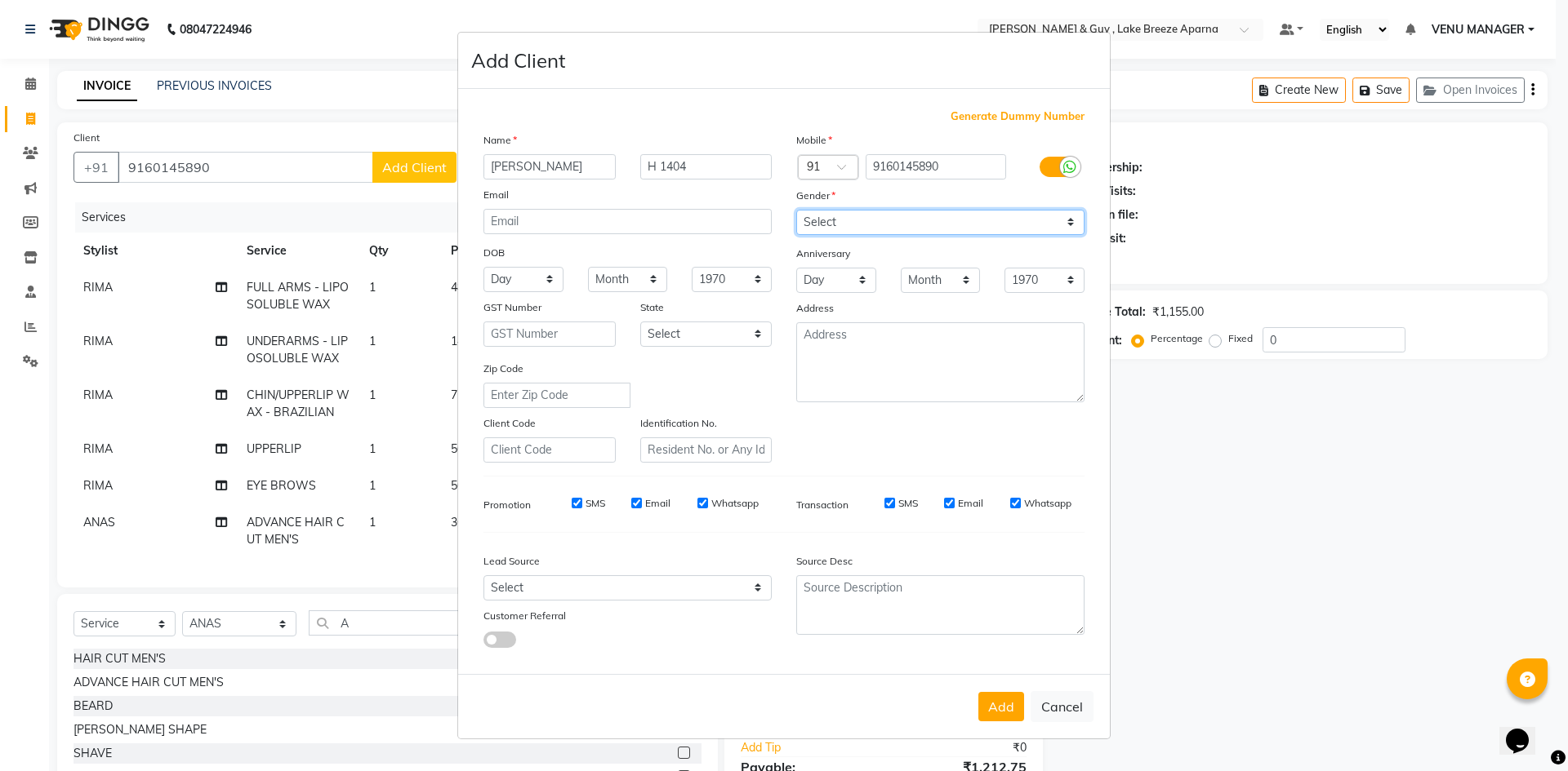
click at [796, 210] on select "Select [DEMOGRAPHIC_DATA] [DEMOGRAPHIC_DATA] Other Prefer Not To Say" at bounding box center [940, 223] width 288 height 26
click at [1000, 702] on button "Add" at bounding box center [1000, 707] width 46 height 30
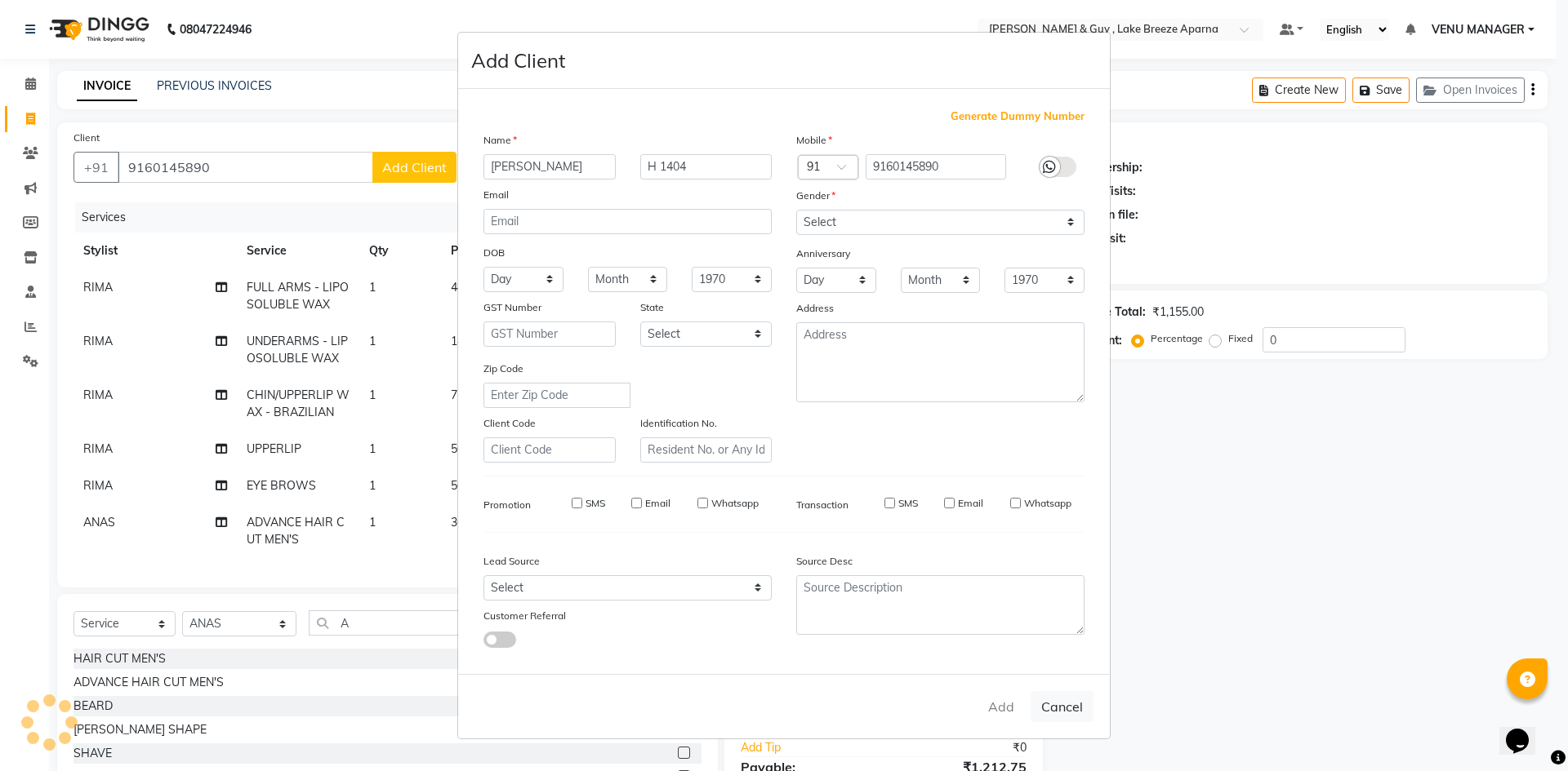
select select
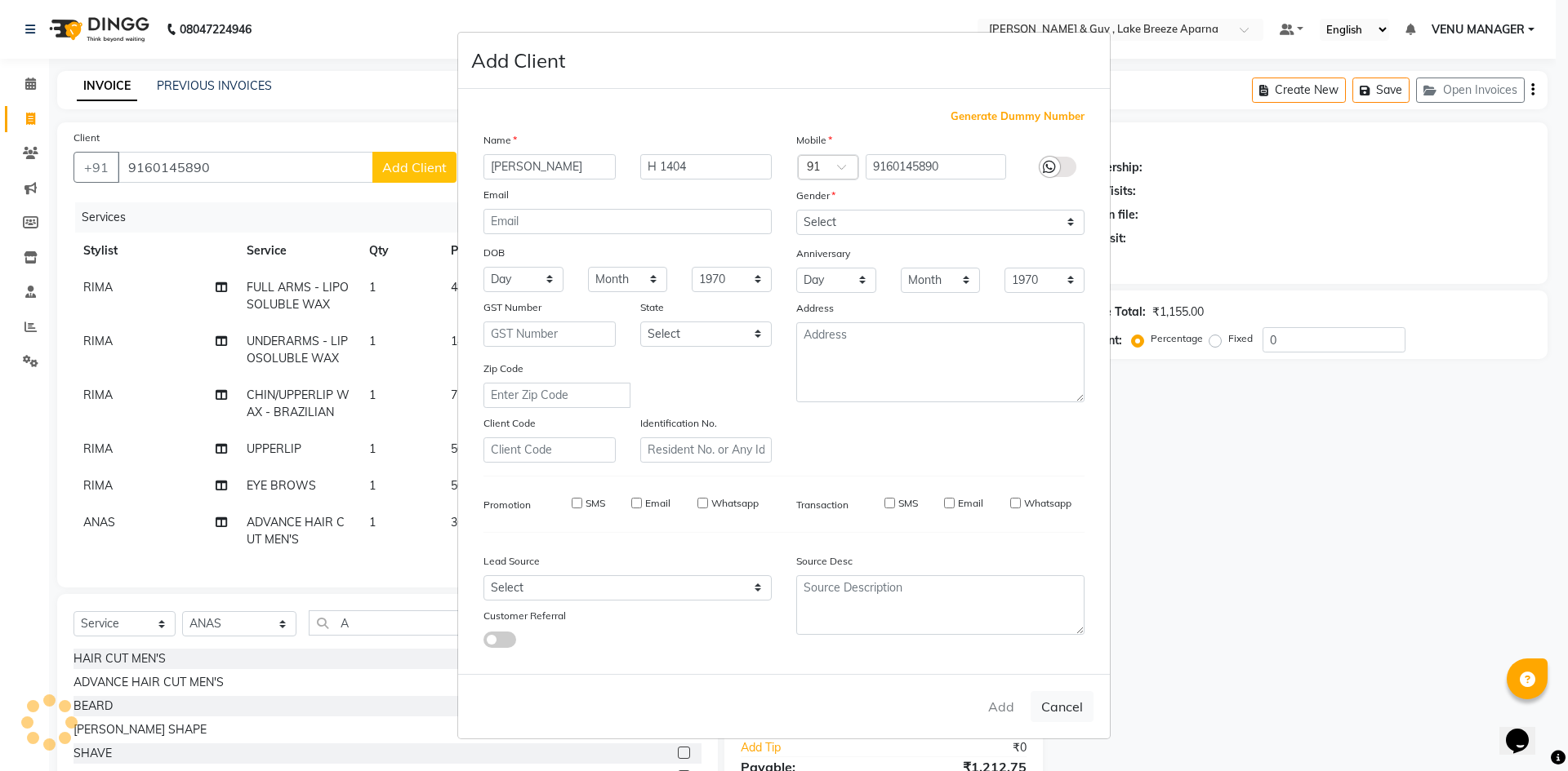
select select
checkbox input "false"
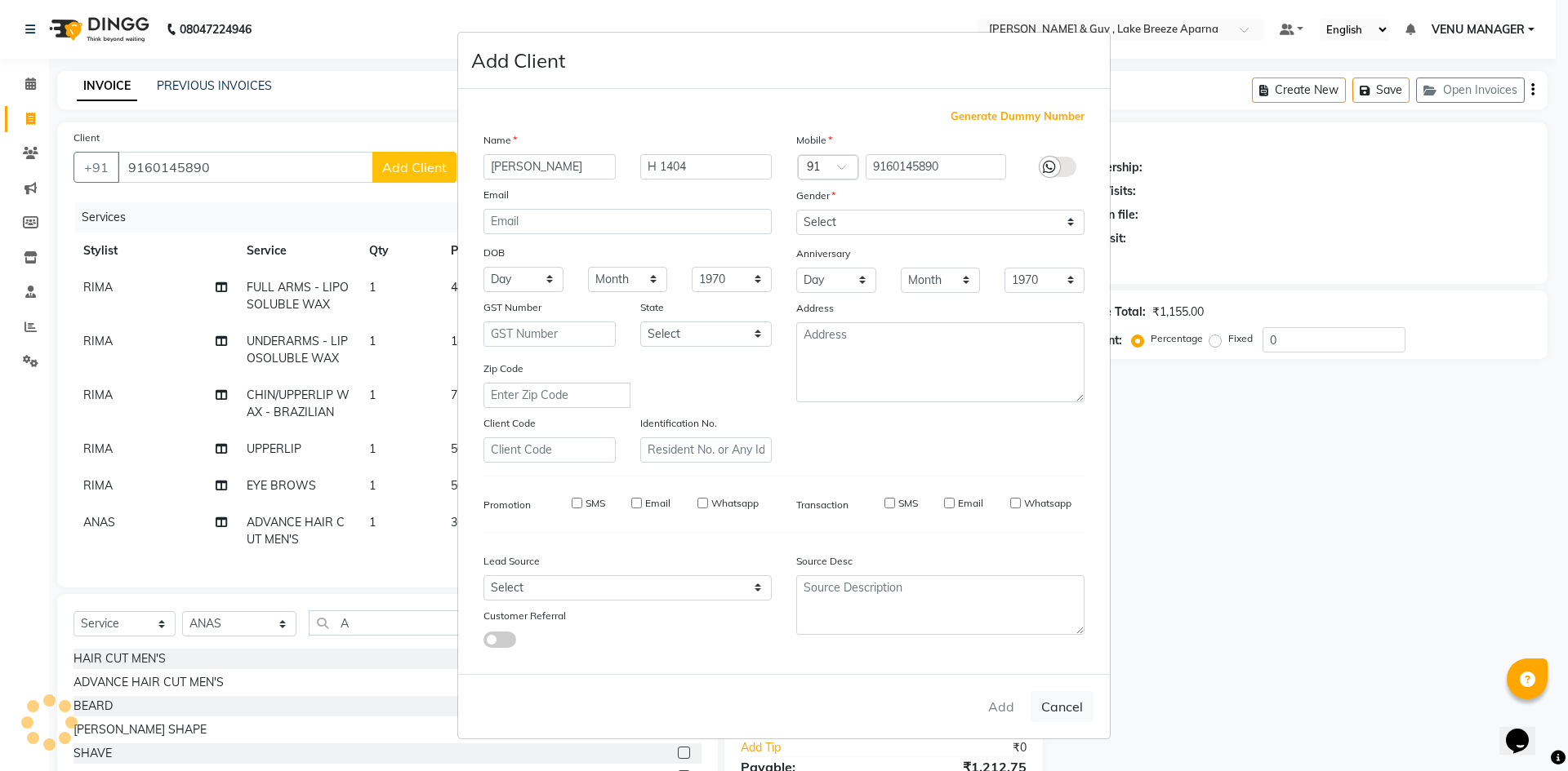
checkbox input "false"
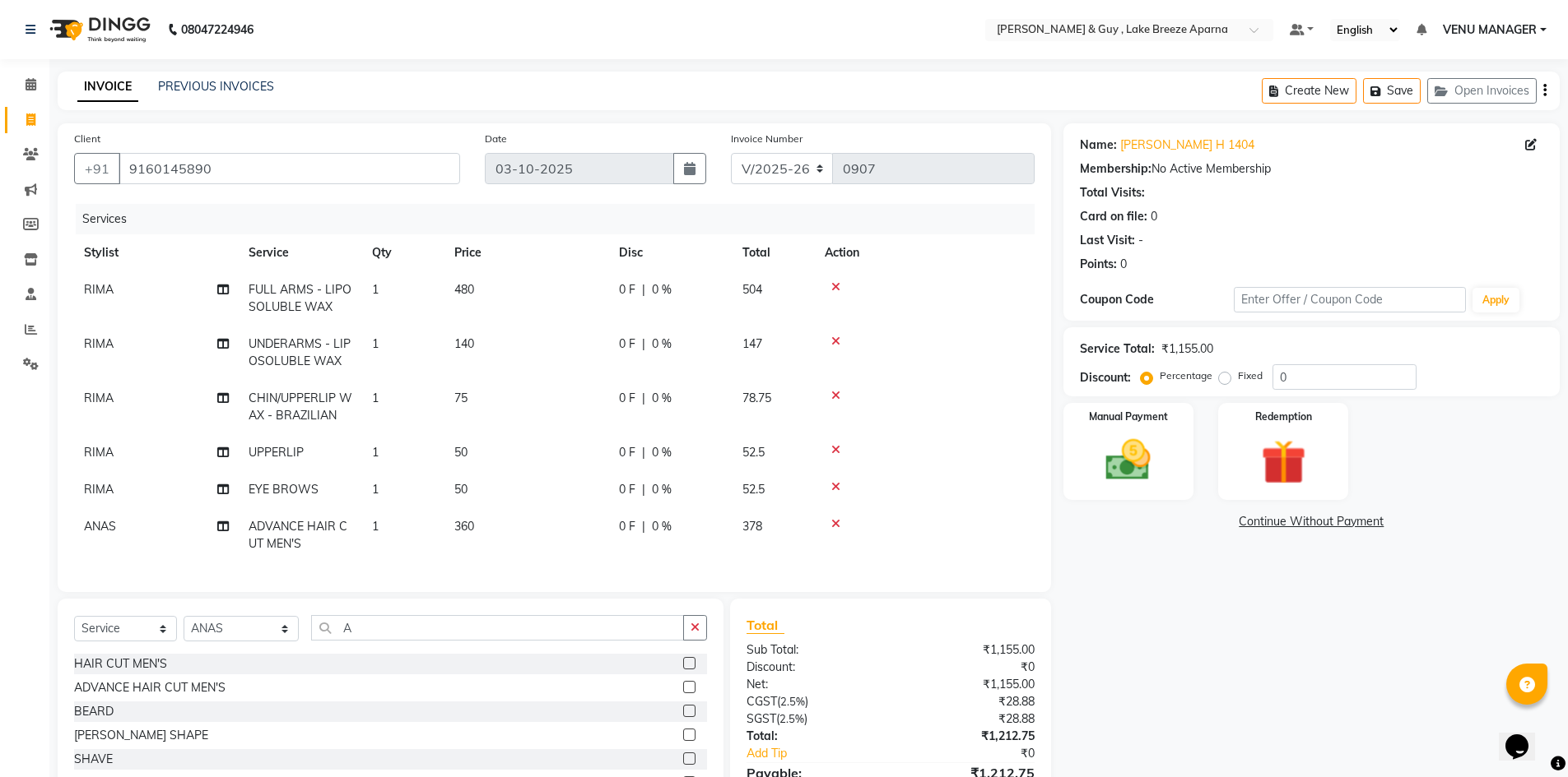
scroll to position [101, 0]
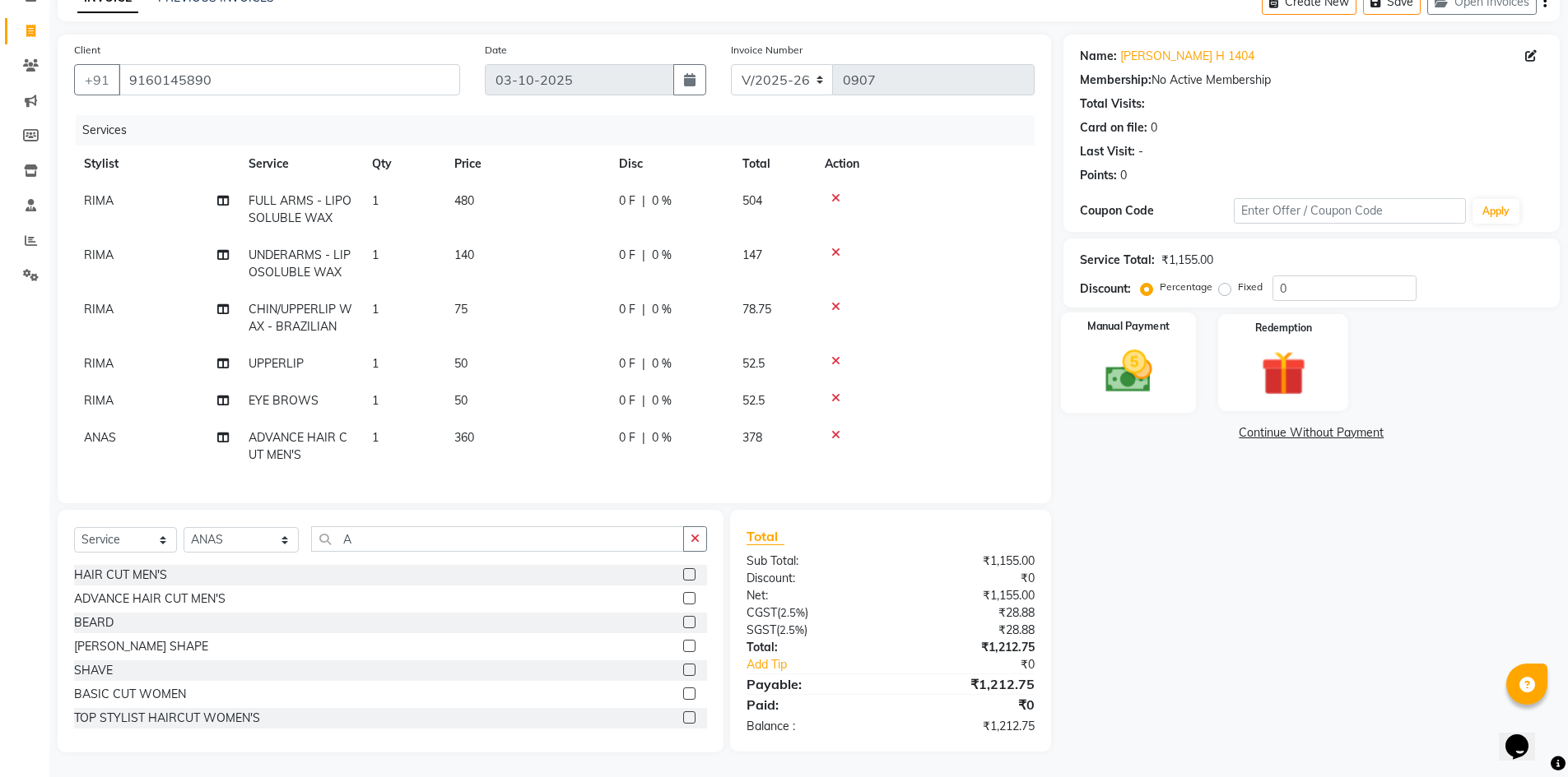
click at [1085, 353] on div "Manual Payment" at bounding box center [1128, 363] width 136 height 101
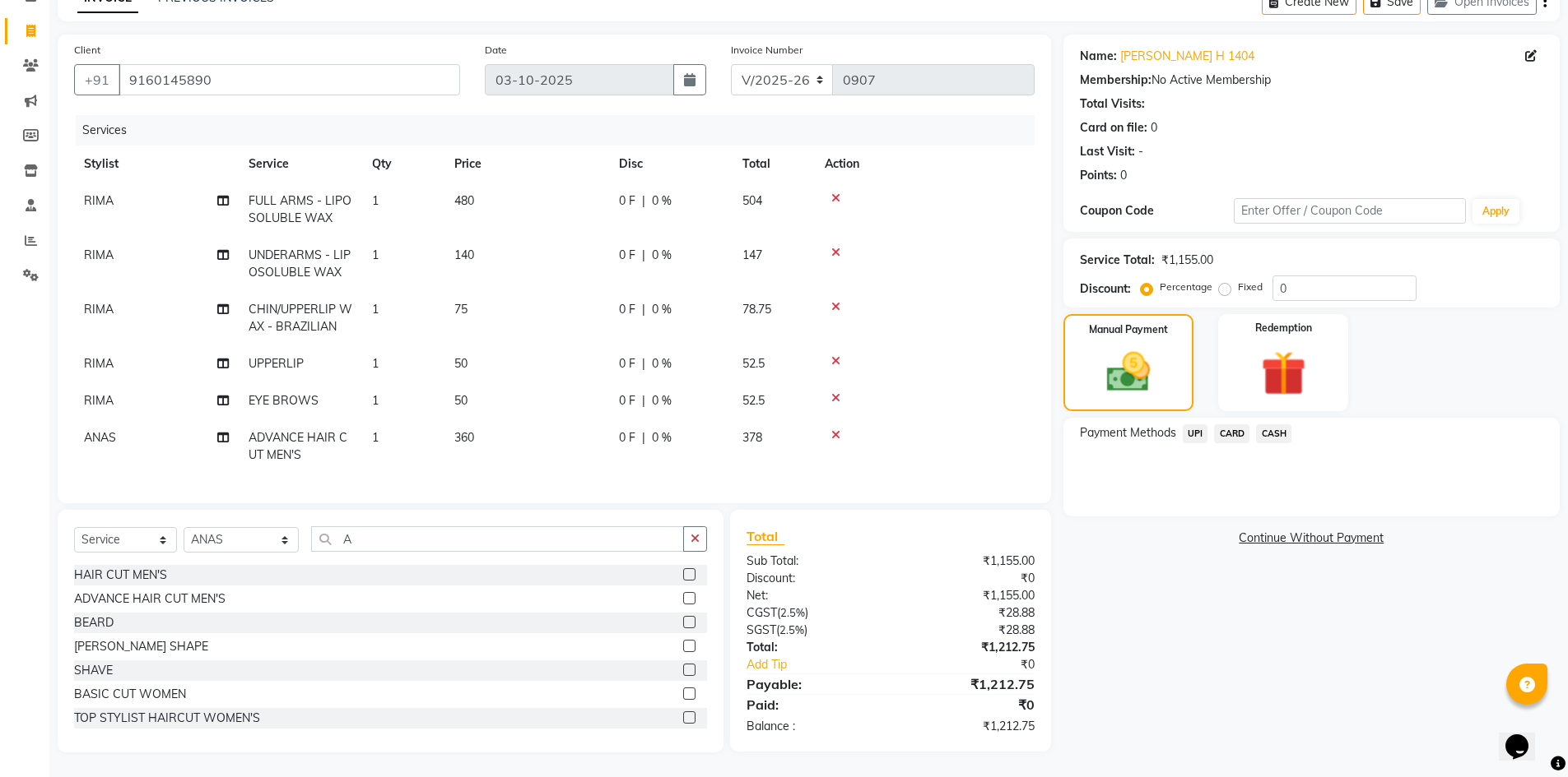
click at [1200, 425] on span "UPI" at bounding box center [1195, 434] width 26 height 19
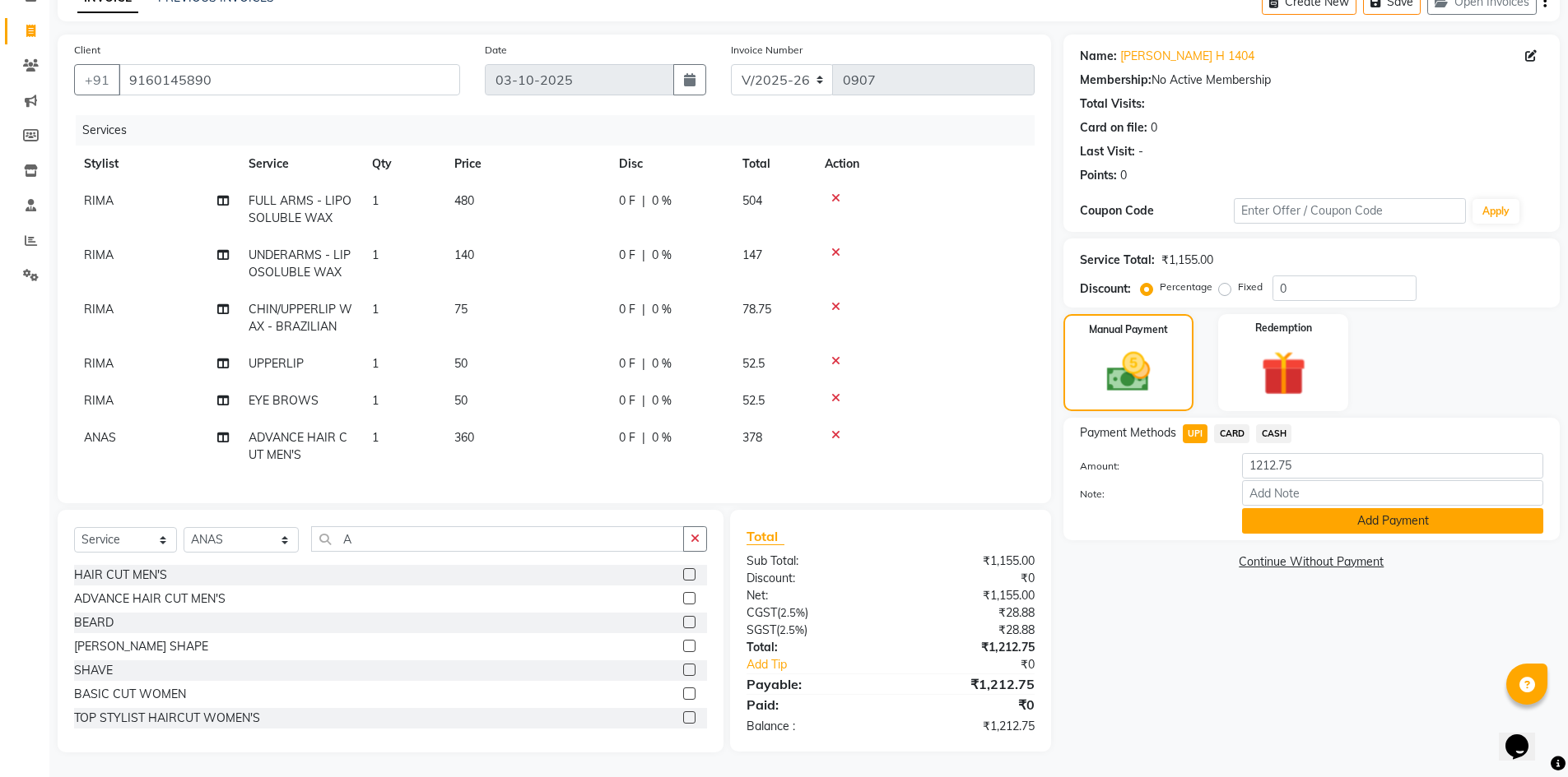
click at [1344, 512] on button "Add Payment" at bounding box center [1392, 521] width 301 height 26
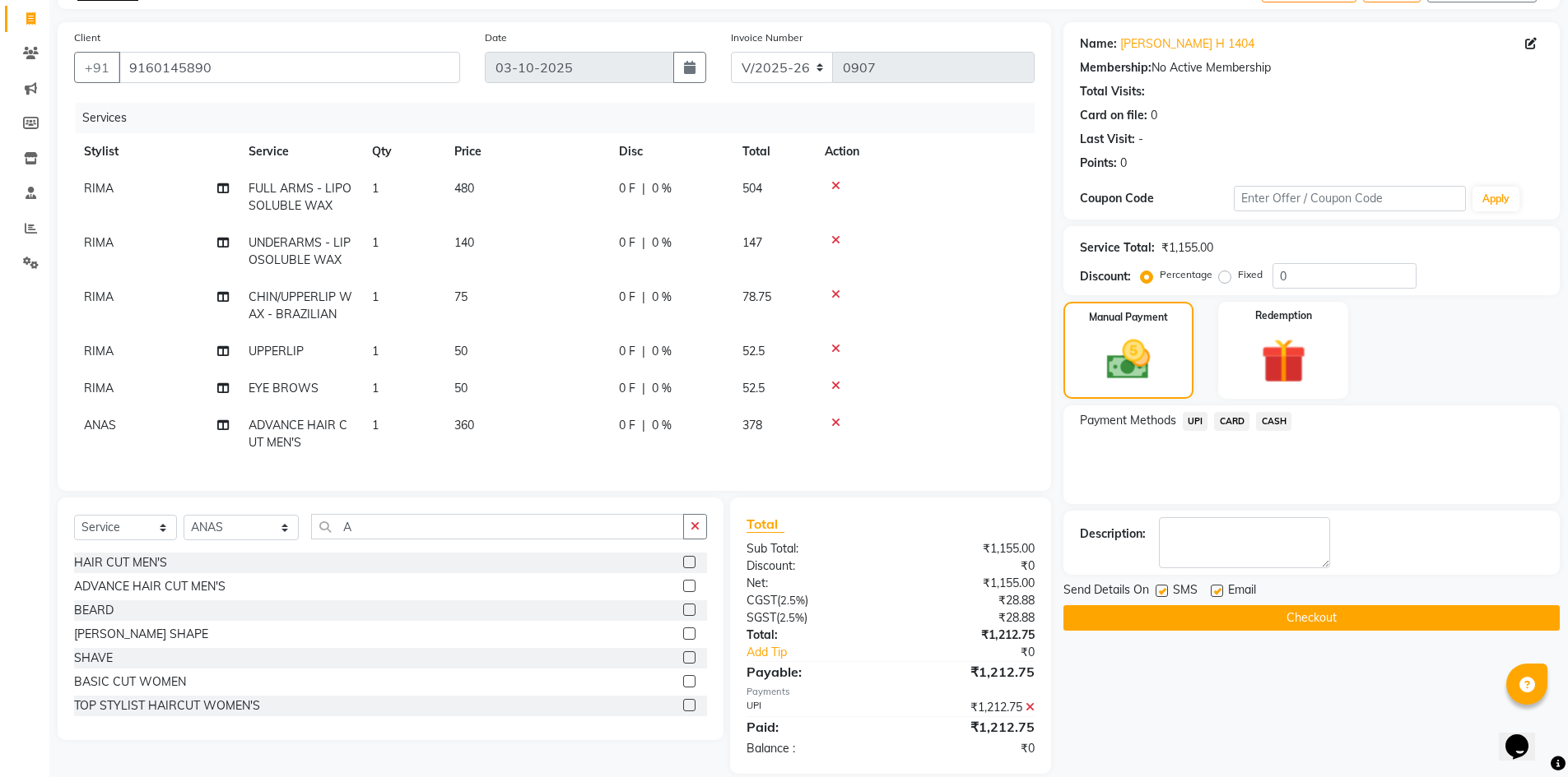
click at [1316, 617] on button "Checkout" at bounding box center [1311, 618] width 496 height 26
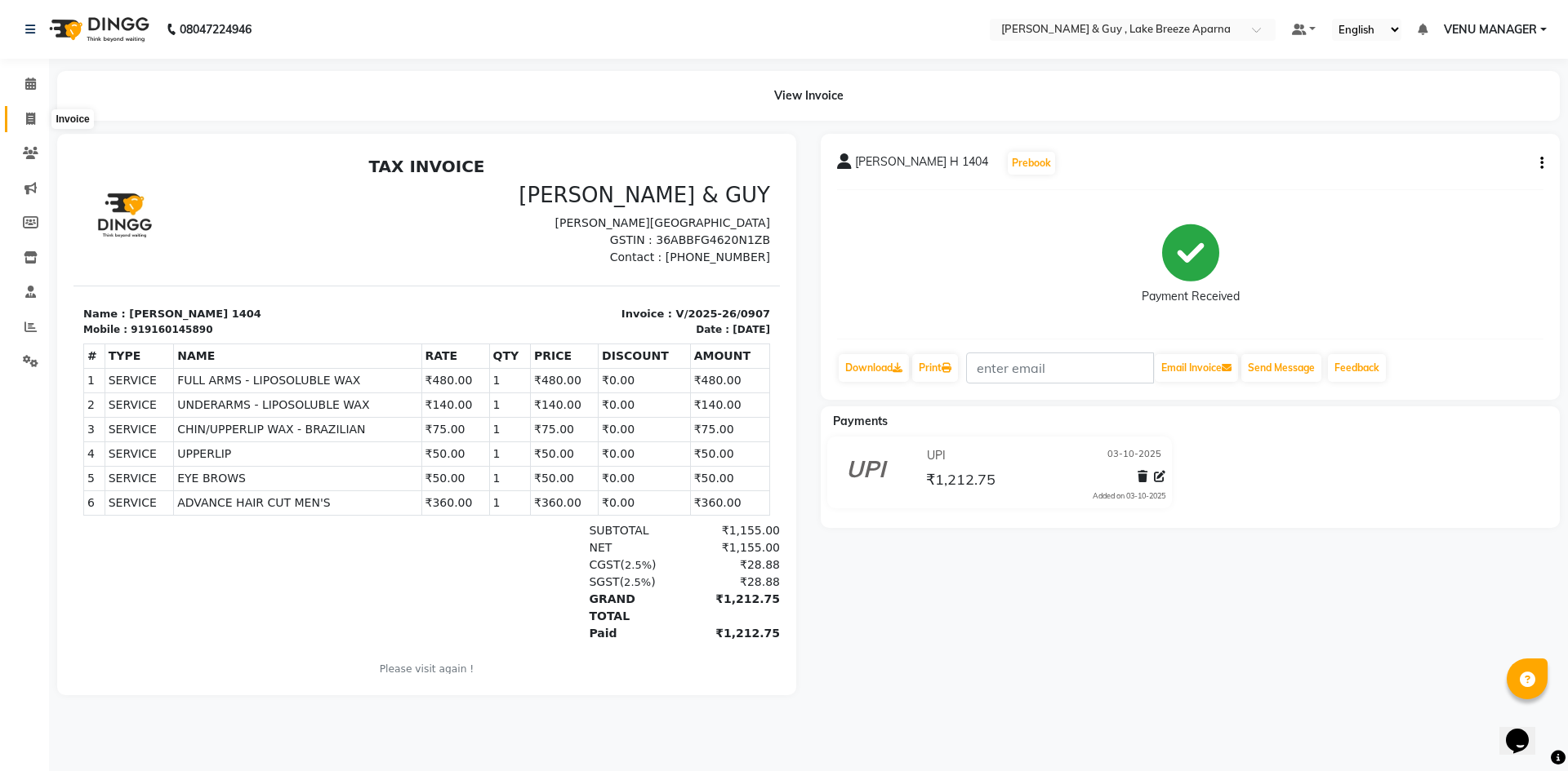
click at [23, 122] on span at bounding box center [31, 119] width 29 height 19
select select "8690"
select select "service"
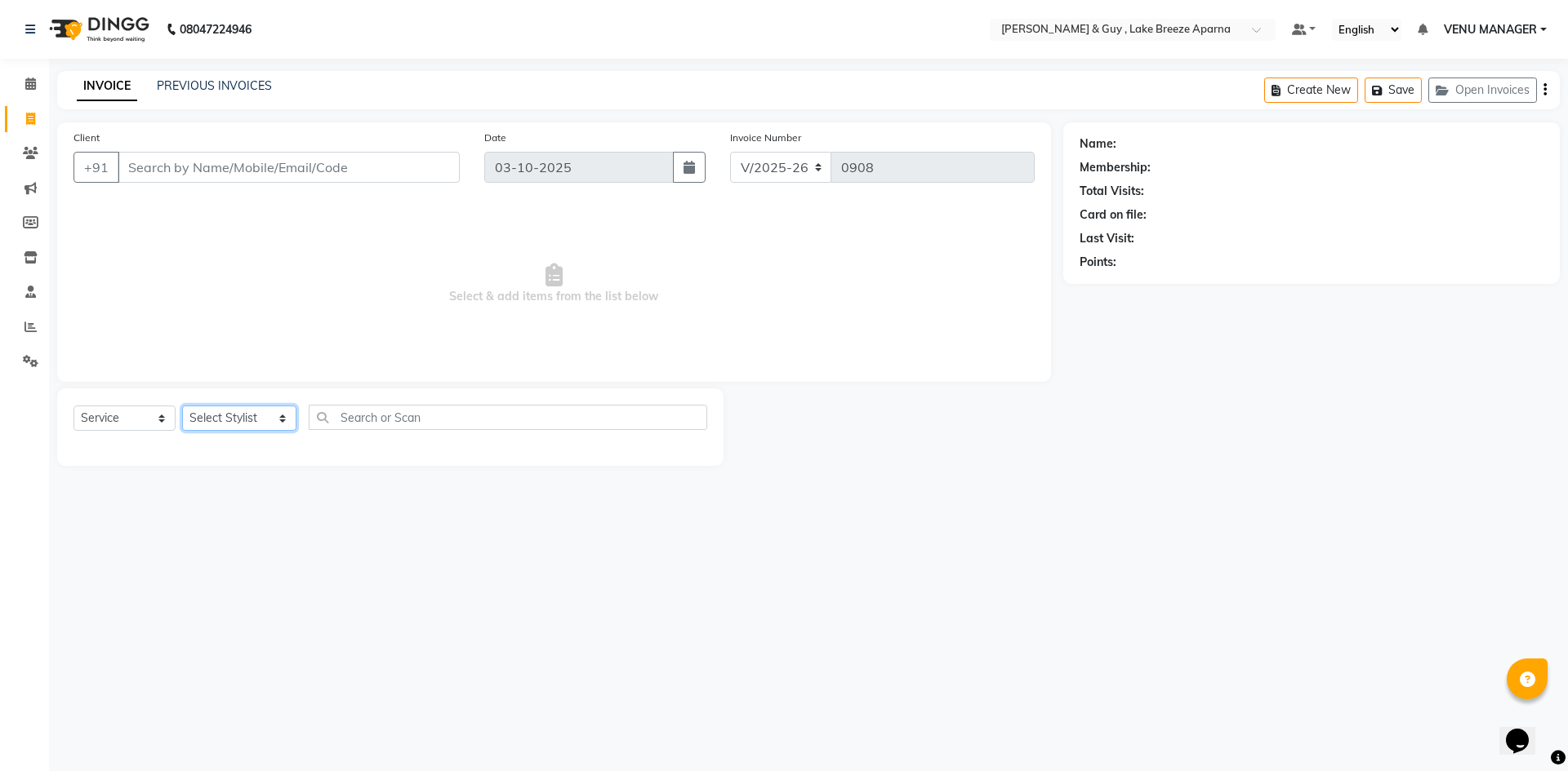
click at [215, 414] on select "Select Stylist [PERSON_NAME] ASLAM [DEMOGRAPHIC_DATA] [PERSON_NAME] MANAGER [PE…" at bounding box center [239, 418] width 114 height 26
select select "87992"
click at [182, 405] on select "Select Stylist [PERSON_NAME] ASLAM [DEMOGRAPHIC_DATA] [PERSON_NAME] MANAGER [PE…" at bounding box center [239, 418] width 114 height 26
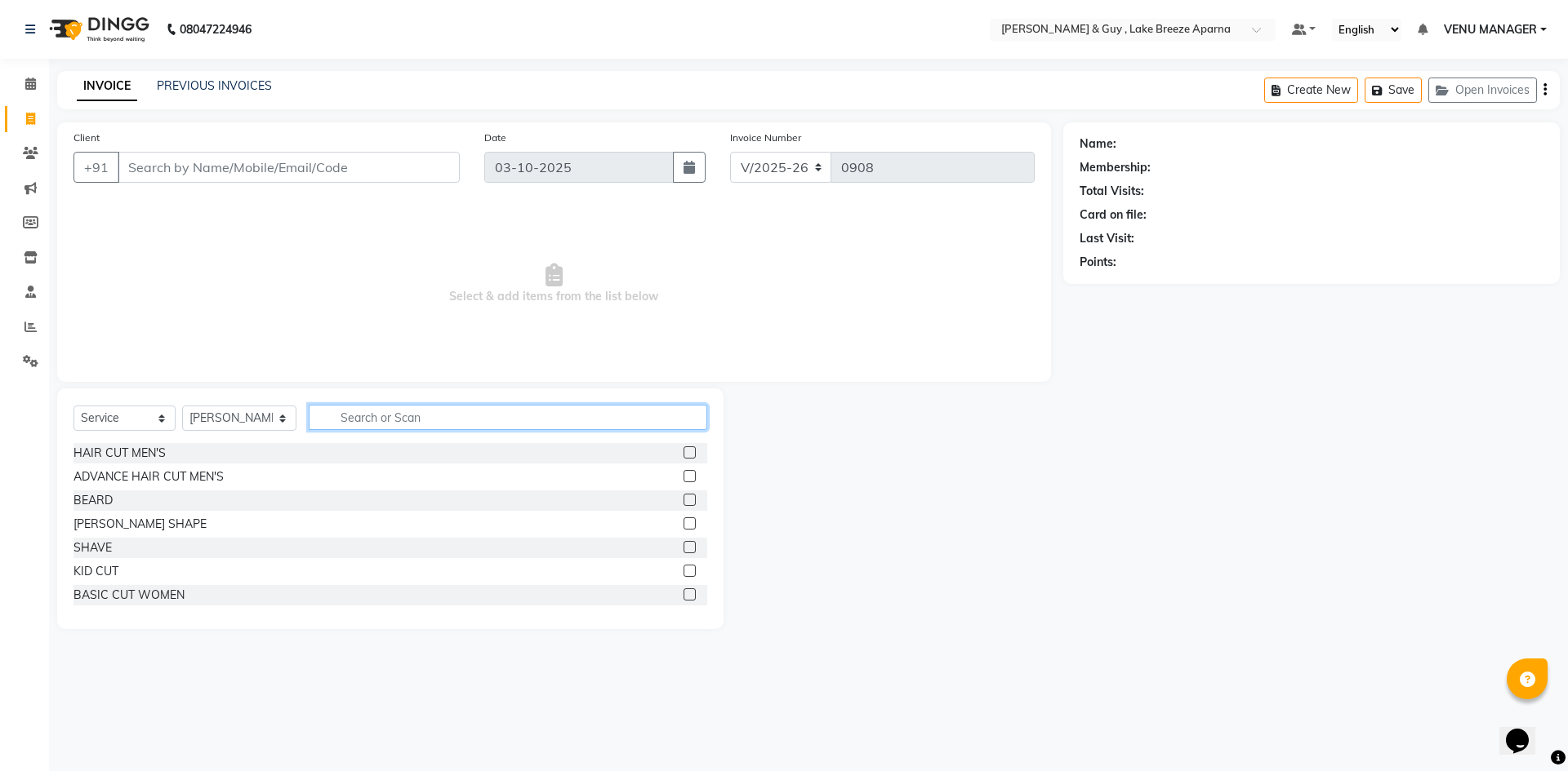
click at [345, 417] on input "text" at bounding box center [508, 417] width 399 height 26
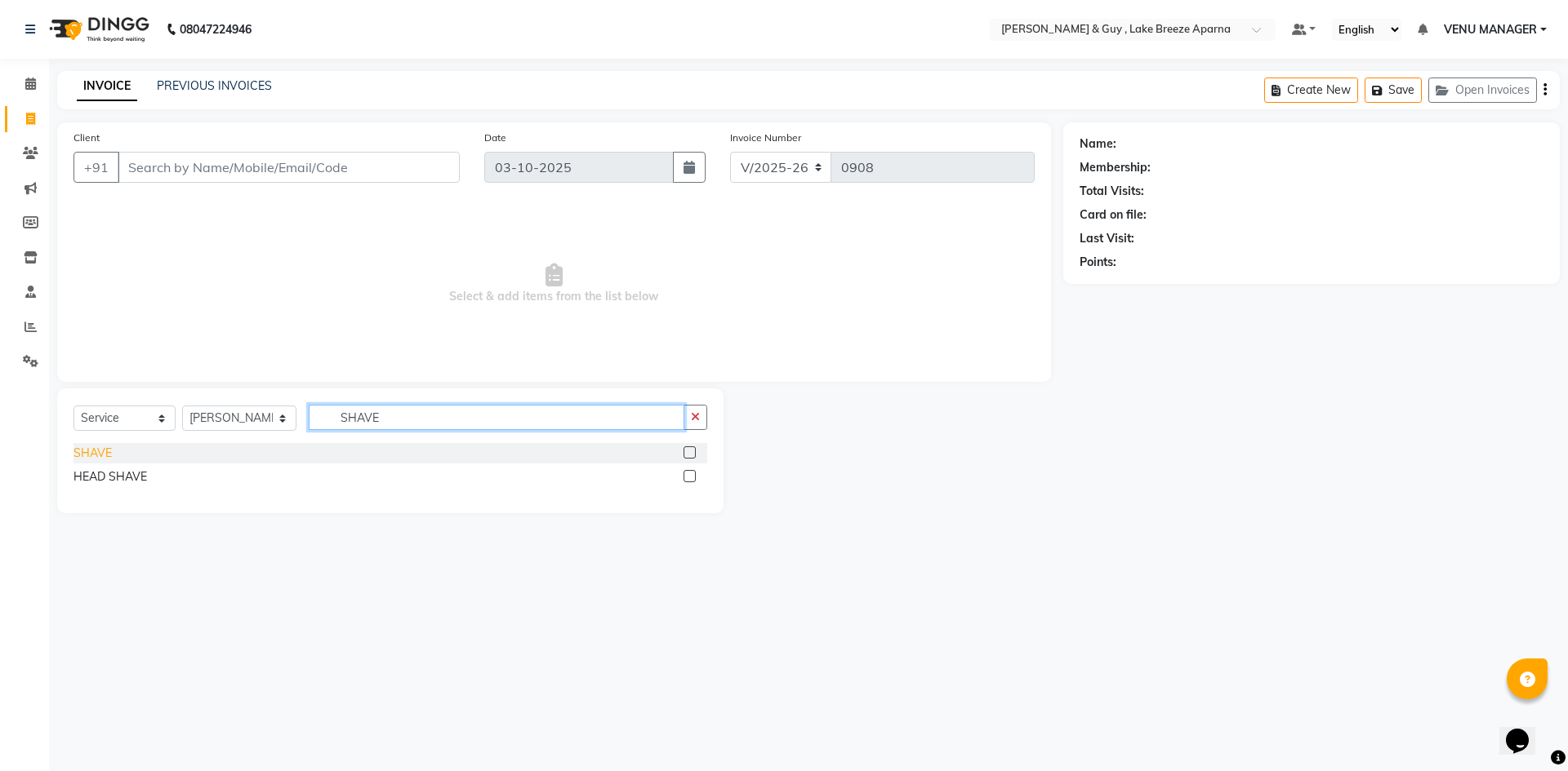
type input "SHAVE"
click at [93, 453] on div "SHAVE" at bounding box center [93, 453] width 38 height 17
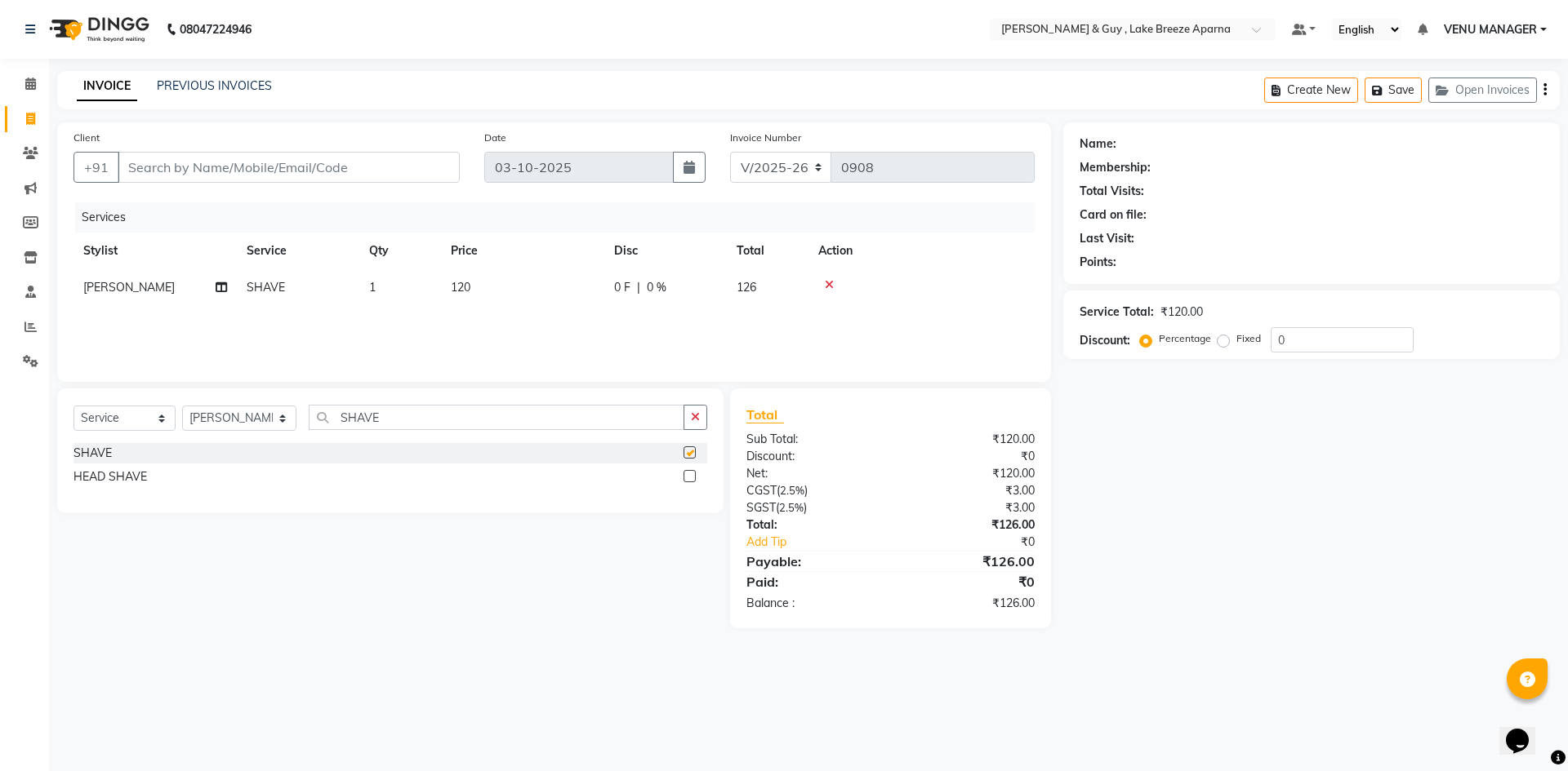
checkbox input "false"
click at [183, 160] on input "Client" at bounding box center [288, 167] width 342 height 31
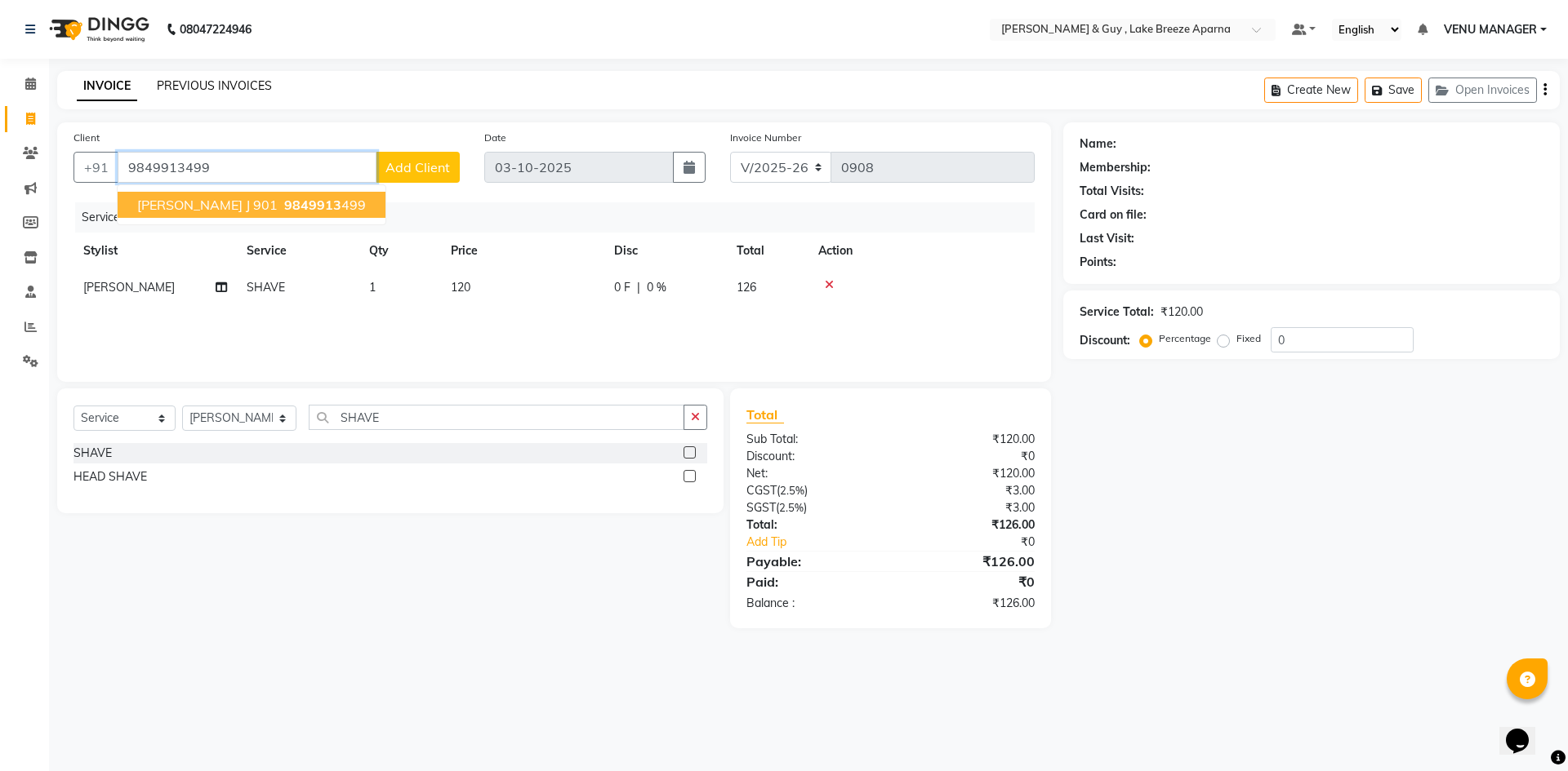
type input "9849913499"
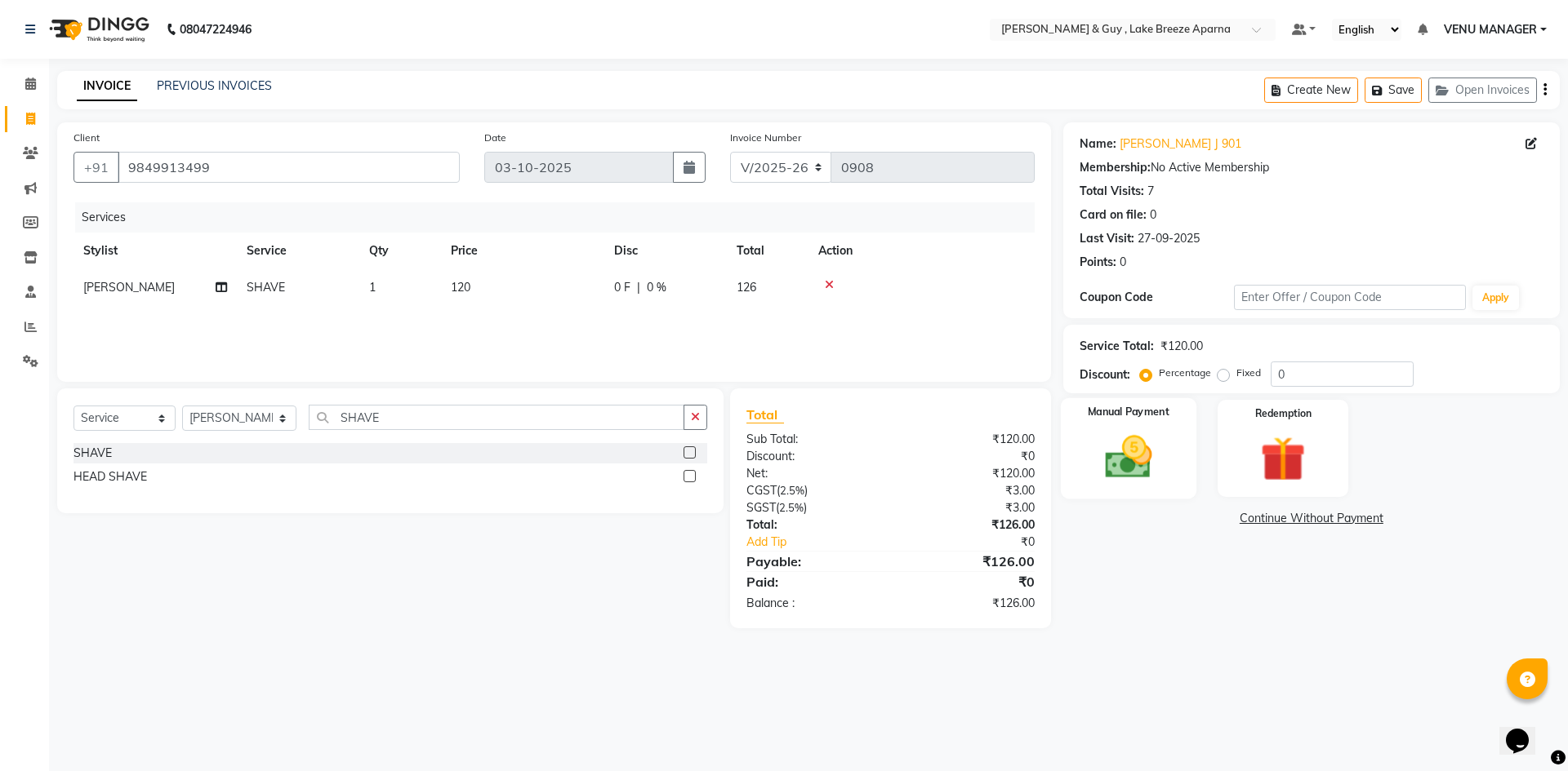
click at [1166, 438] on img at bounding box center [1128, 457] width 76 height 54
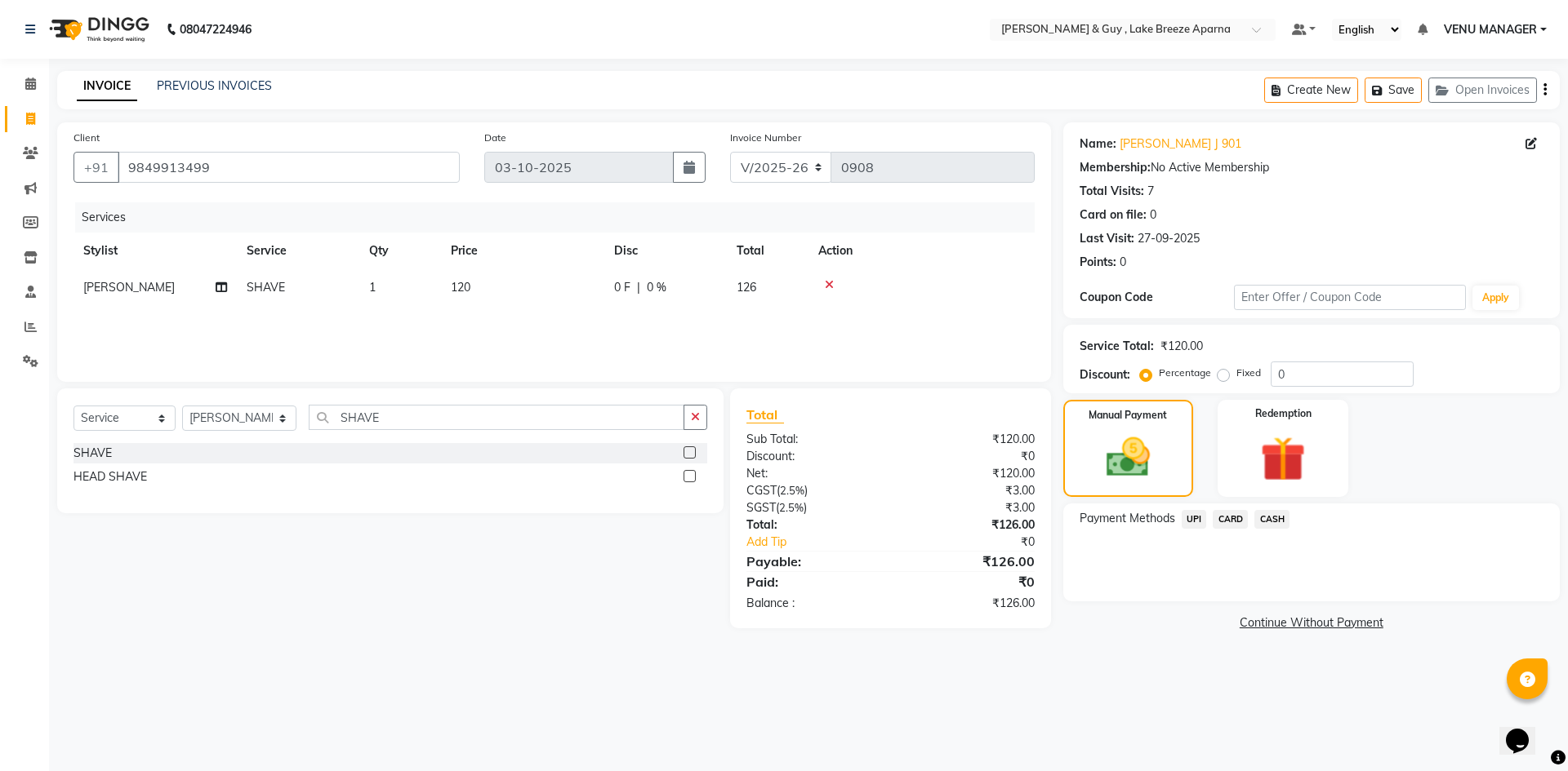
click at [1192, 523] on span "UPI" at bounding box center [1194, 520] width 26 height 19
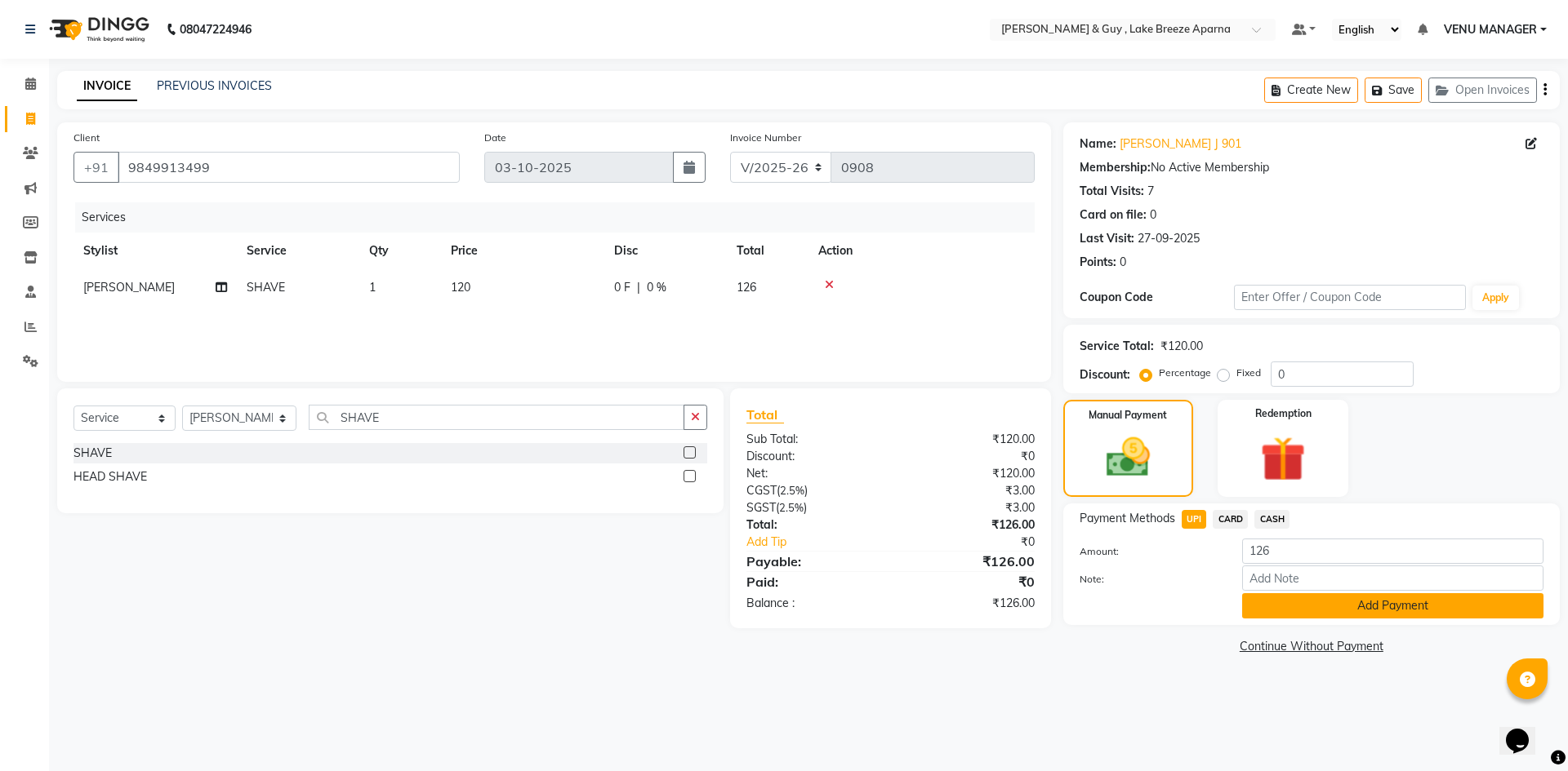
click at [1325, 597] on button "Add Payment" at bounding box center [1393, 606] width 301 height 26
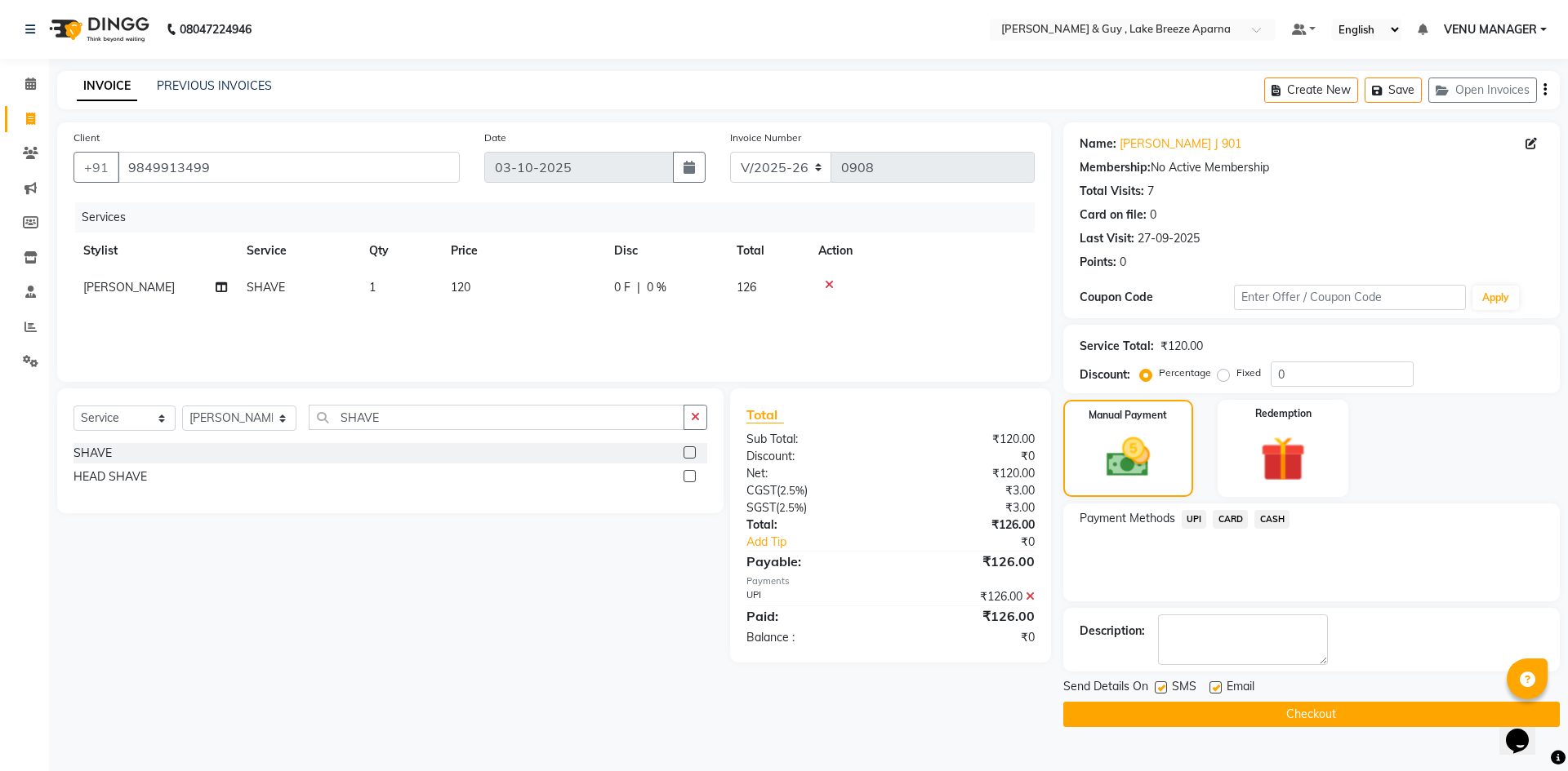
click at [1338, 708] on button "Checkout" at bounding box center [1311, 715] width 496 height 26
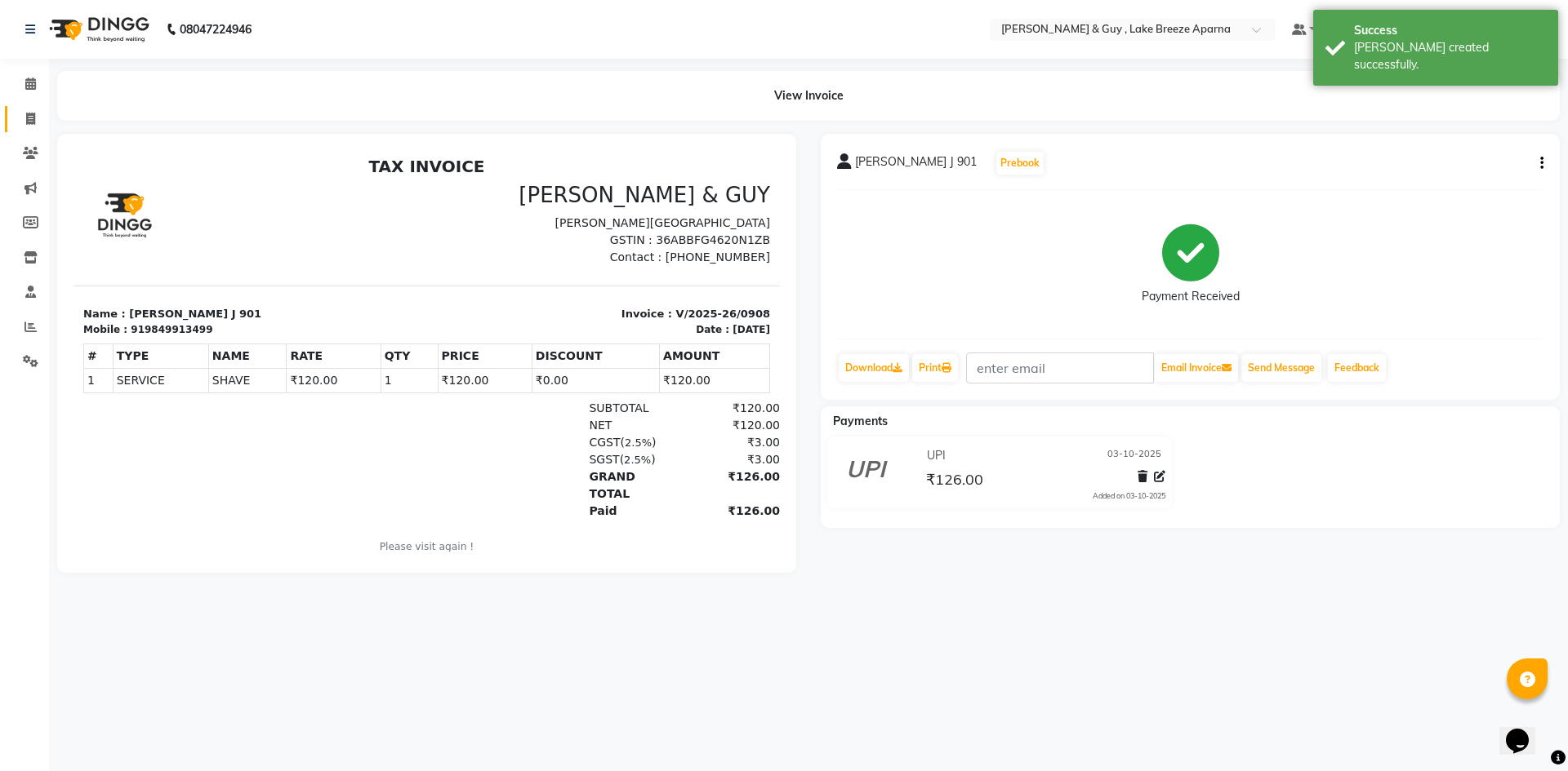
click at [36, 108] on link "Invoice" at bounding box center [24, 119] width 39 height 27
select select "8690"
select select "service"
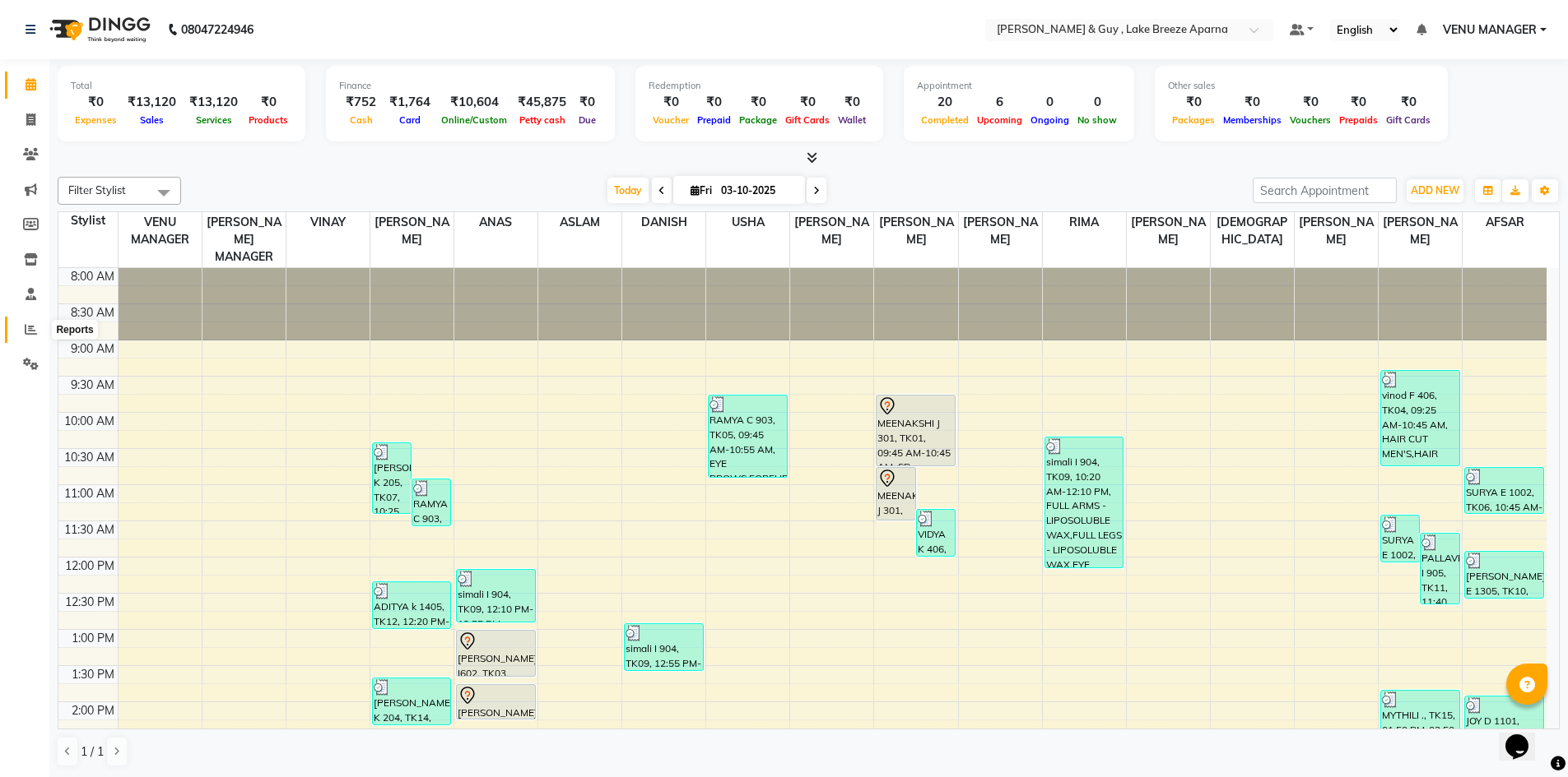
click at [37, 327] on span at bounding box center [31, 330] width 29 height 19
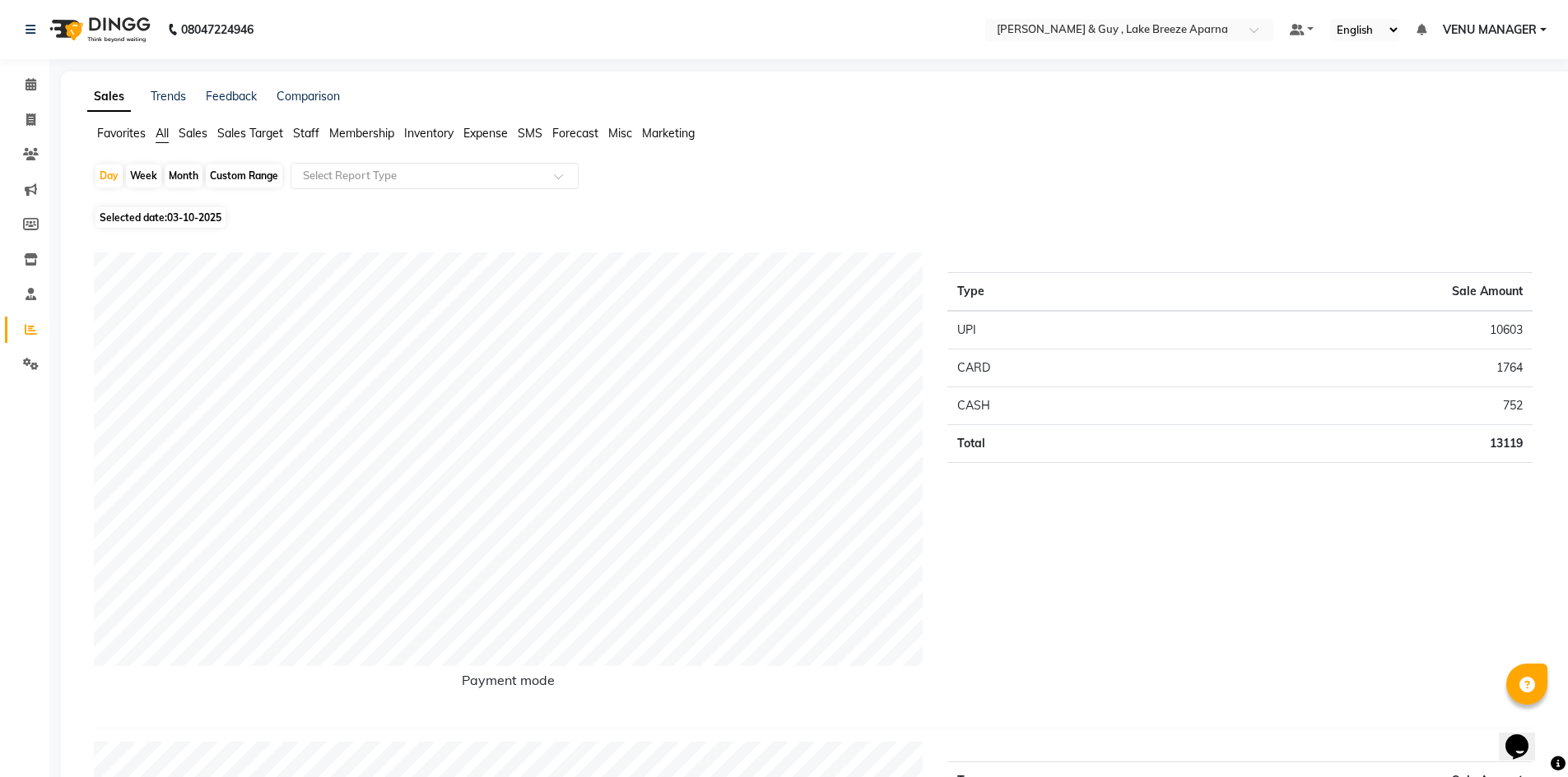
click at [303, 133] on span "Staff" at bounding box center [306, 133] width 27 height 15
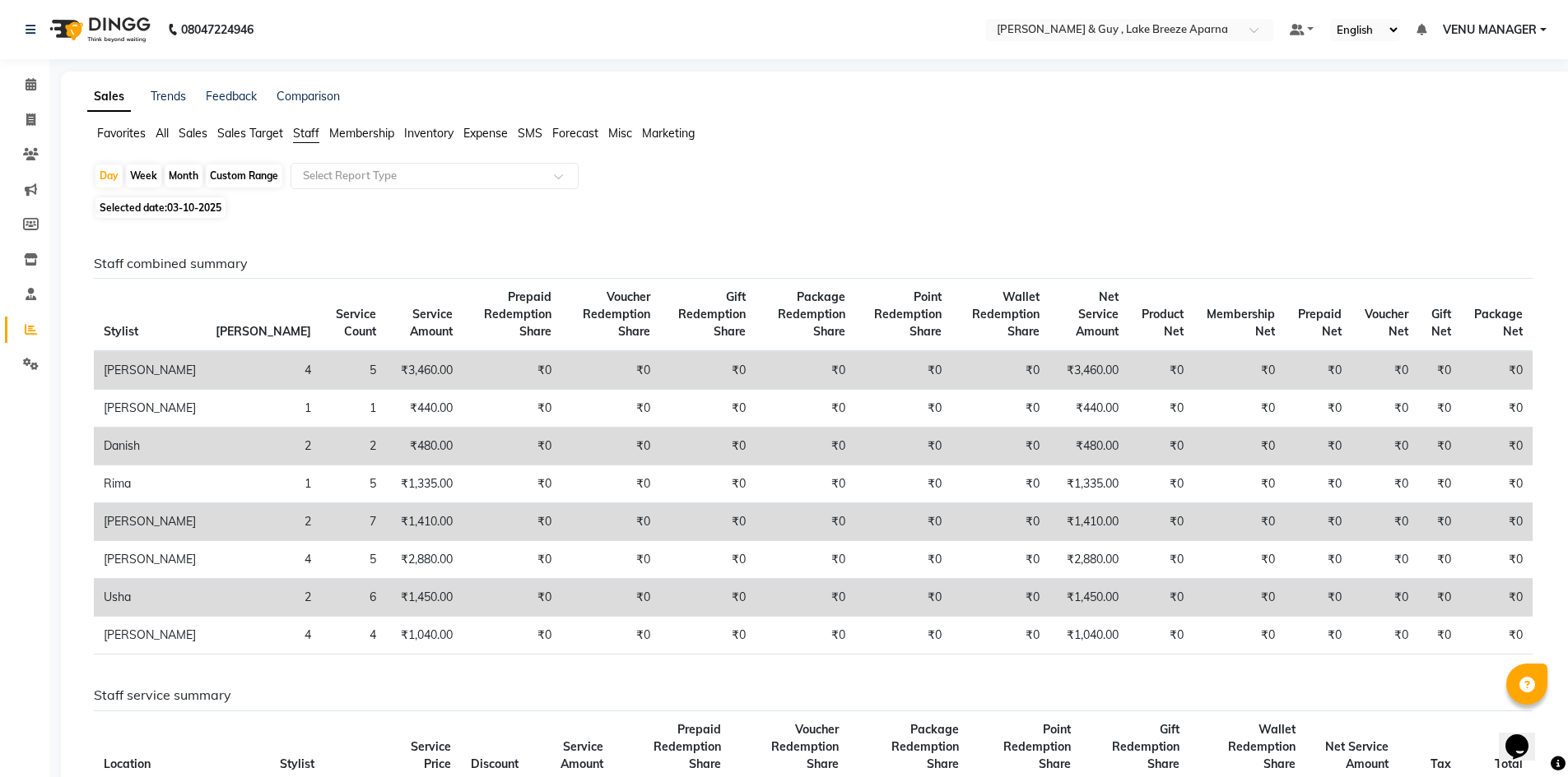
click at [227, 173] on div "Custom Range" at bounding box center [244, 176] width 77 height 23
select select "10"
select select "2025"
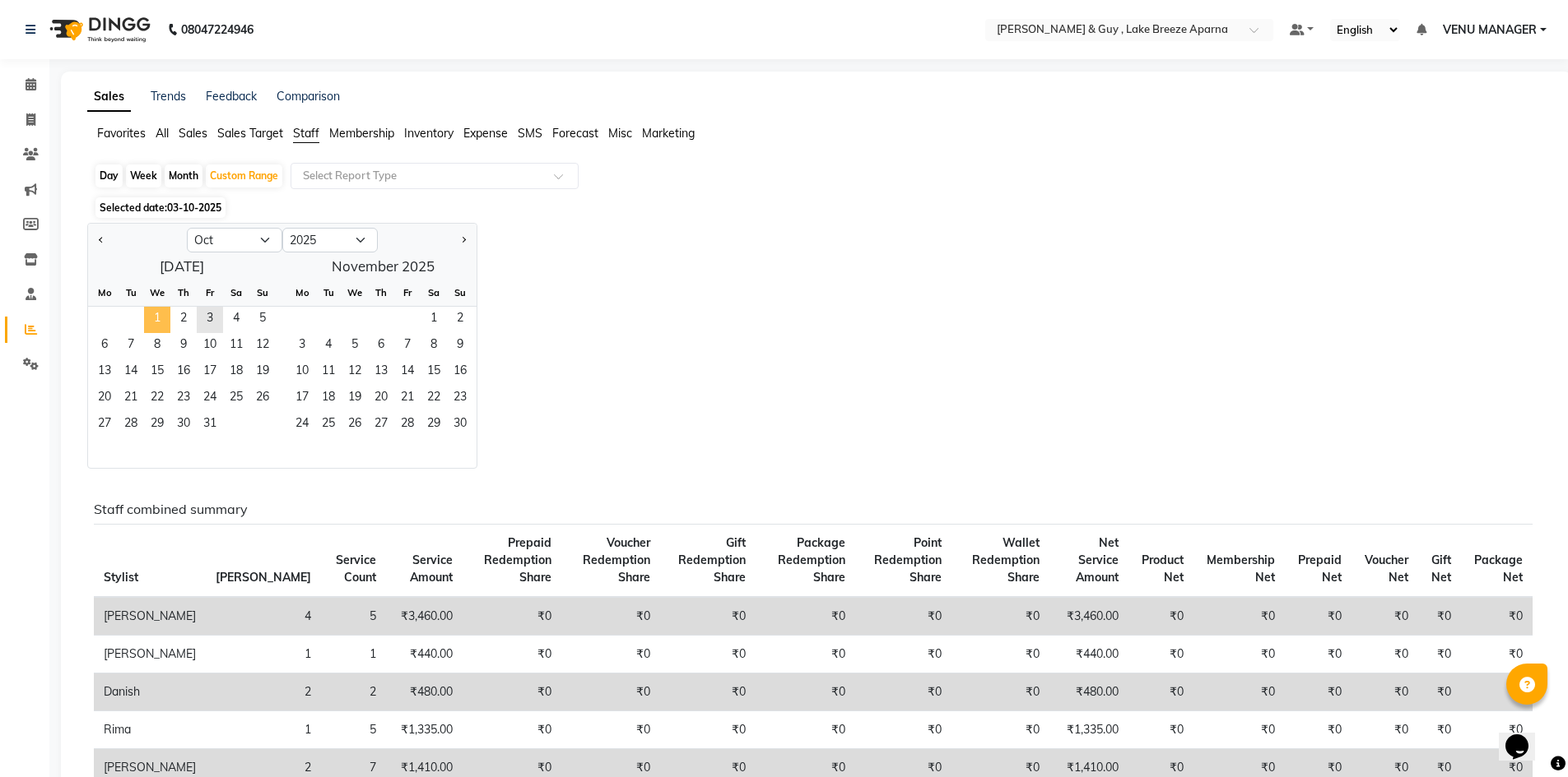
click at [156, 328] on span "1" at bounding box center [158, 320] width 27 height 27
click at [231, 330] on span "4" at bounding box center [236, 320] width 27 height 27
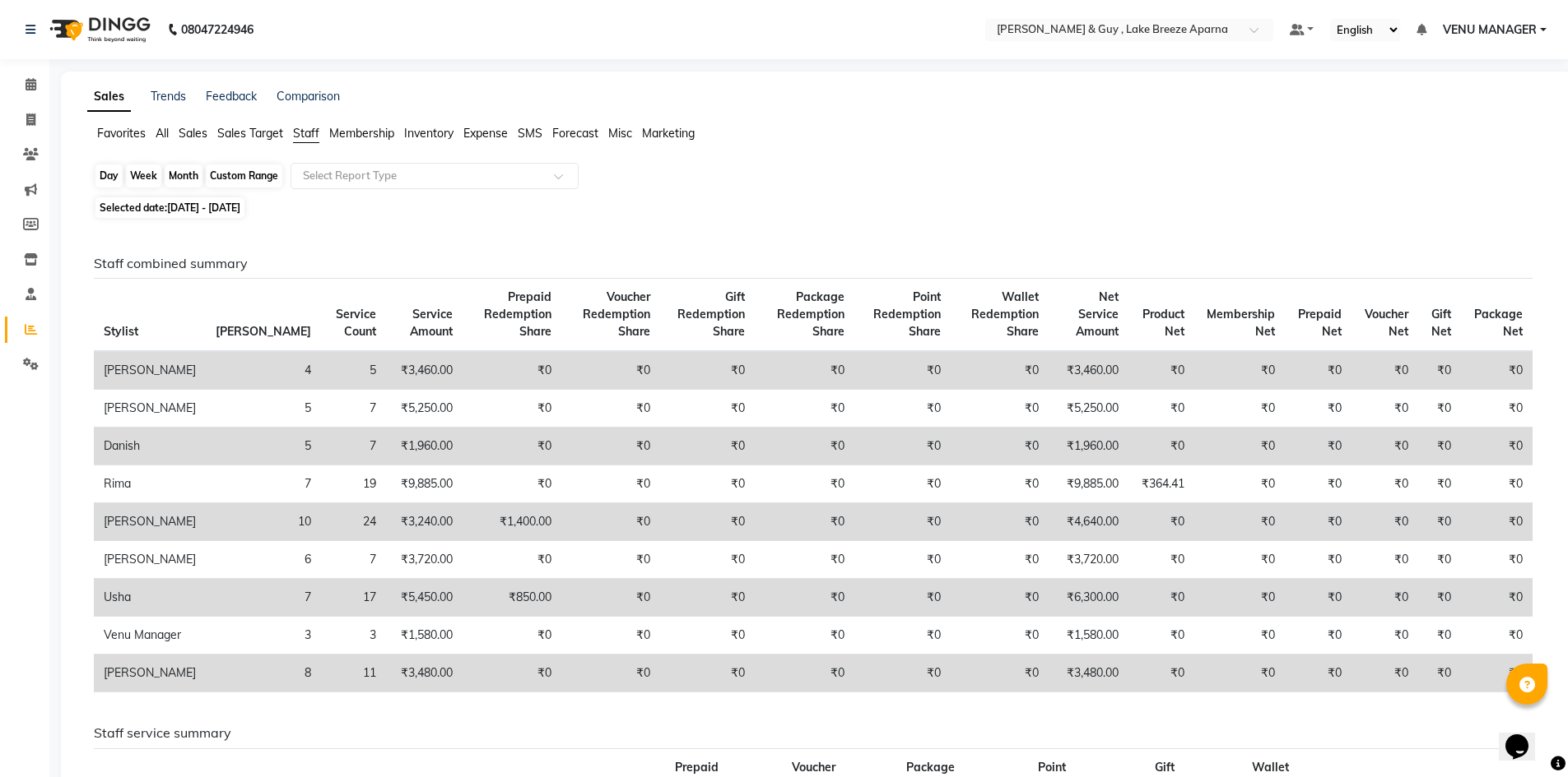
click at [244, 184] on div "Custom Range" at bounding box center [244, 176] width 77 height 23
select select "10"
select select "2025"
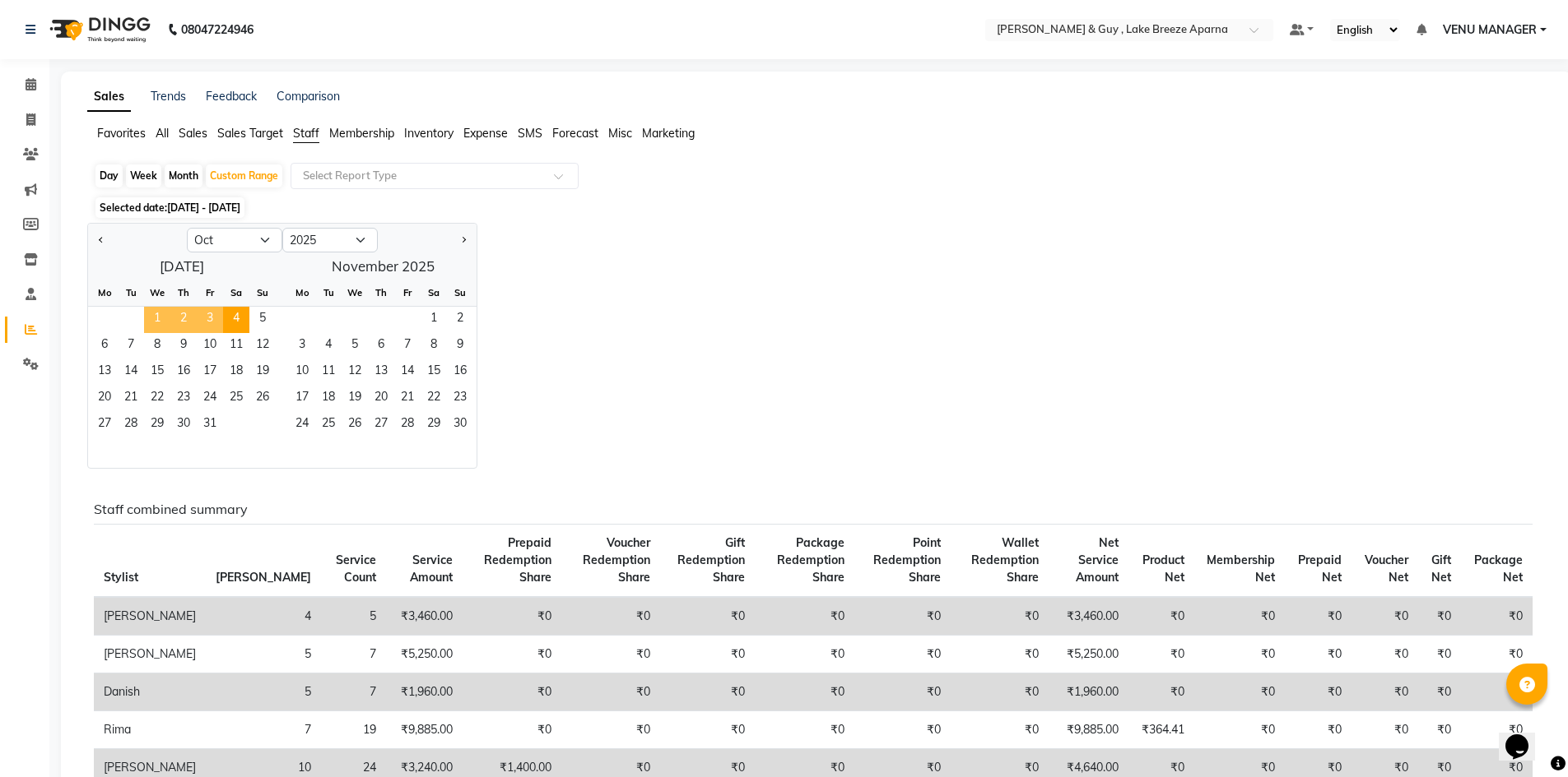
click at [164, 309] on span "1" at bounding box center [158, 320] width 27 height 27
click at [212, 312] on span "3" at bounding box center [210, 320] width 27 height 27
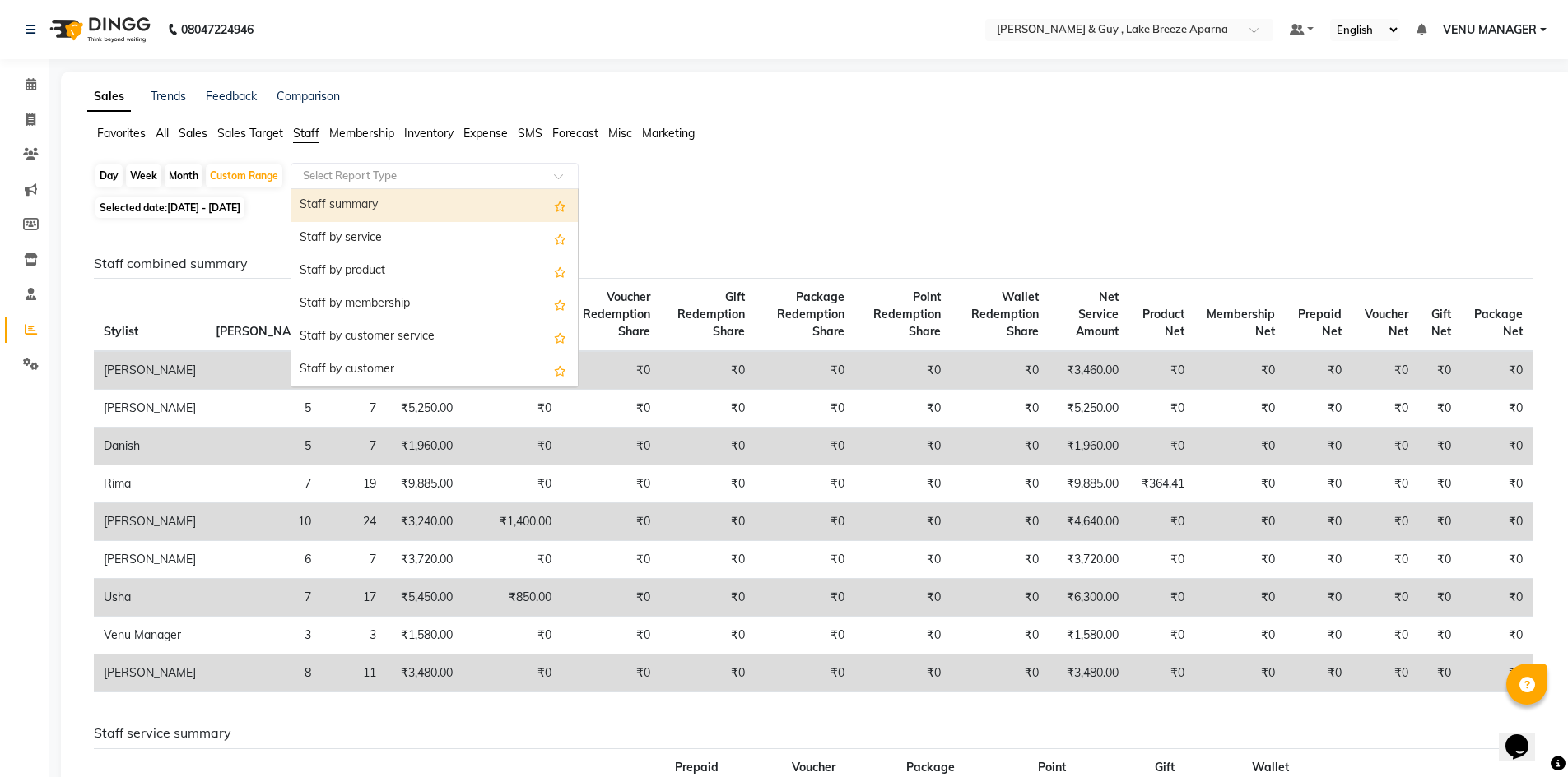
click at [394, 173] on input "text" at bounding box center [418, 176] width 237 height 17
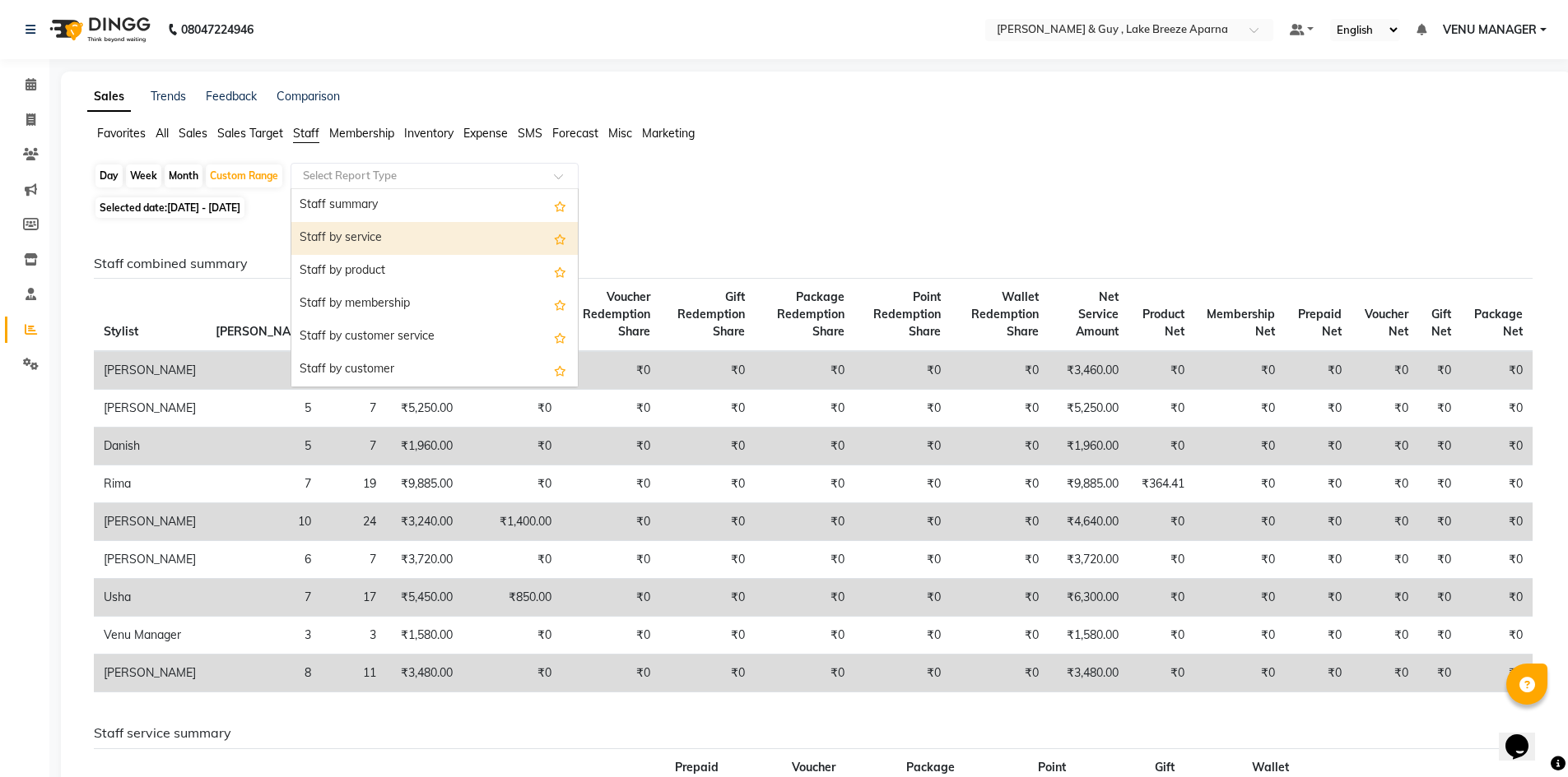
click at [389, 223] on div "Staff by service" at bounding box center [434, 238] width 286 height 33
select select "csv"
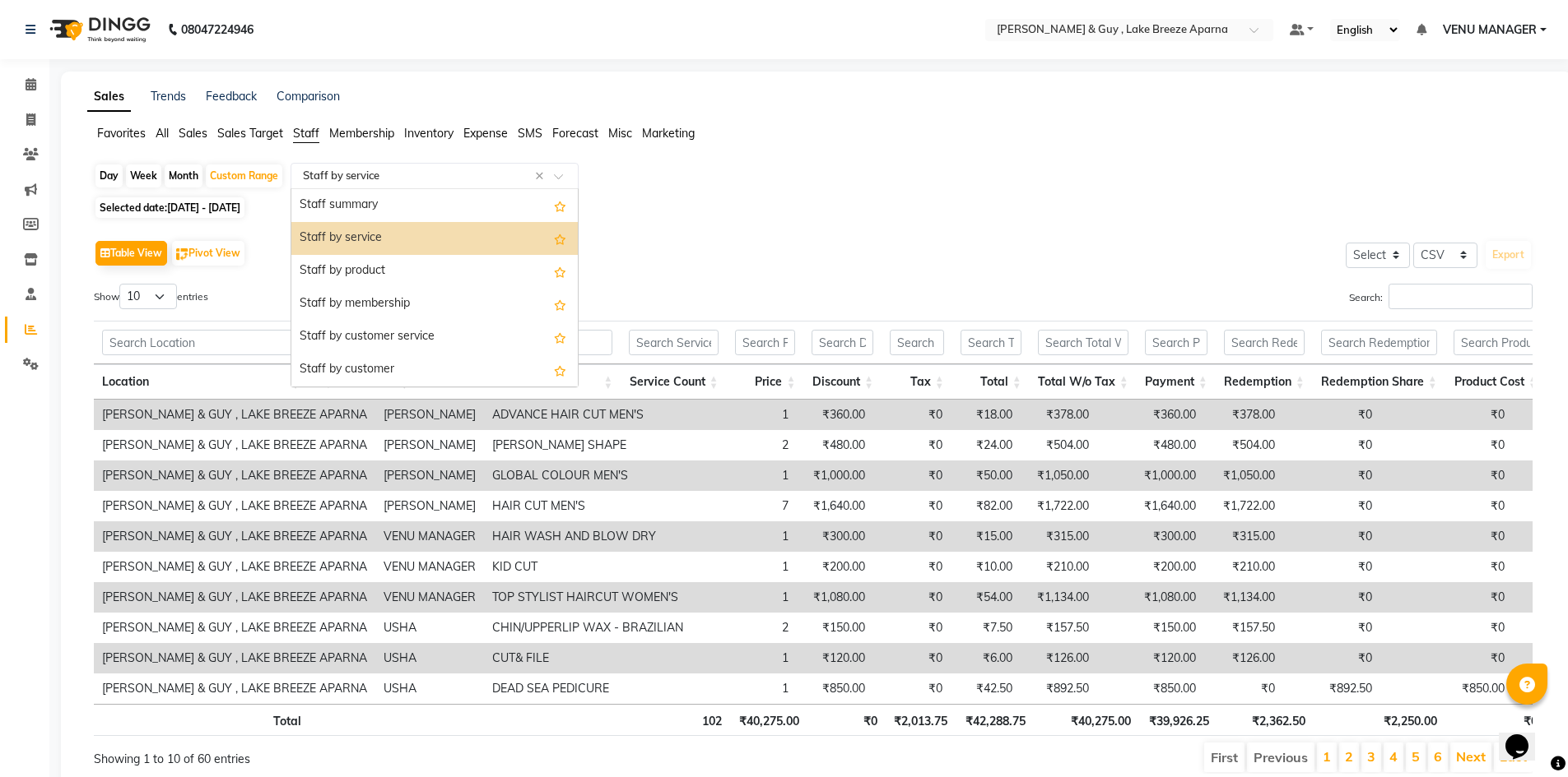
click at [420, 183] on input "text" at bounding box center [418, 176] width 237 height 17
click at [415, 213] on div "Staff summary" at bounding box center [434, 205] width 286 height 33
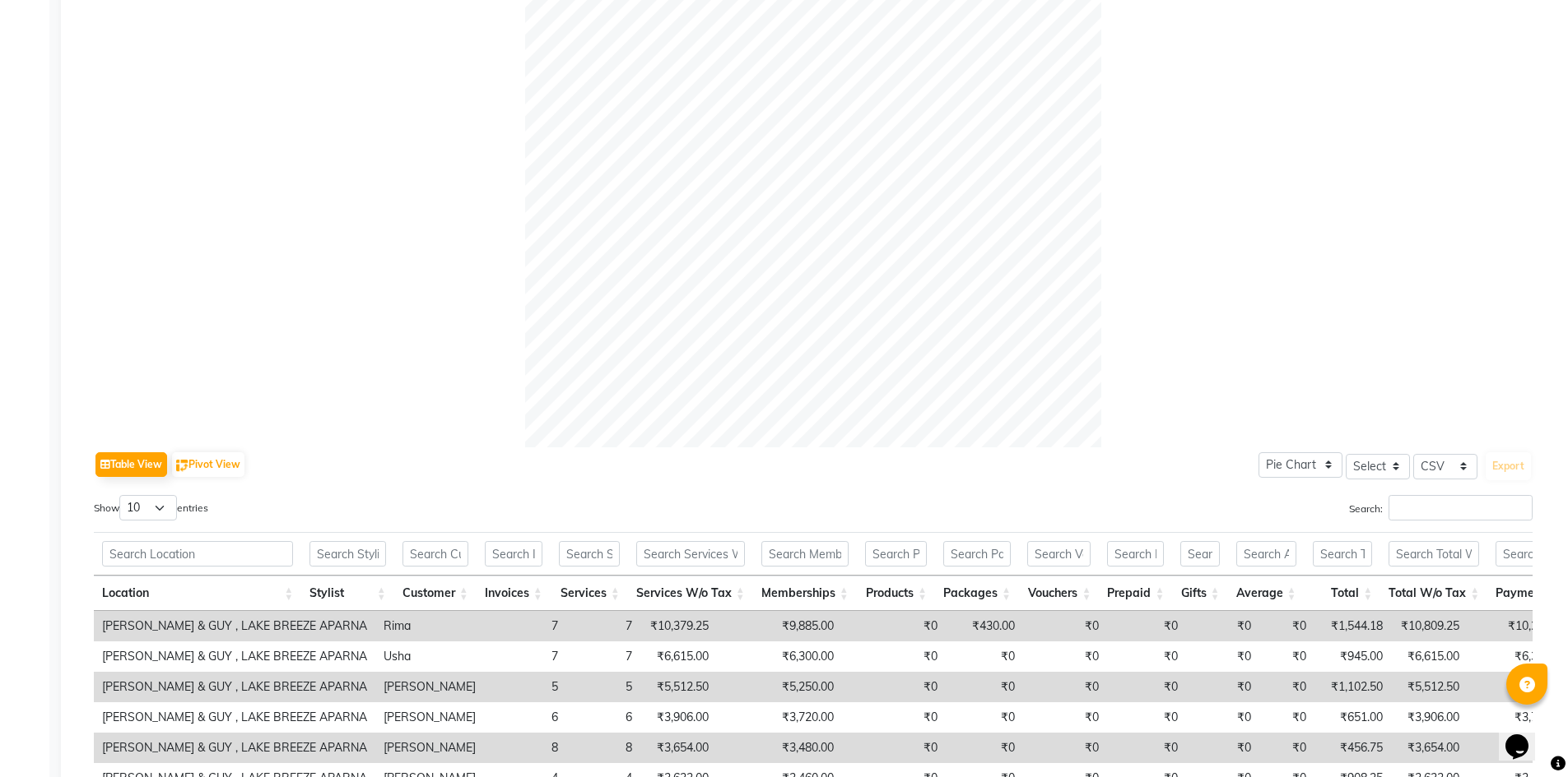
scroll to position [576, 0]
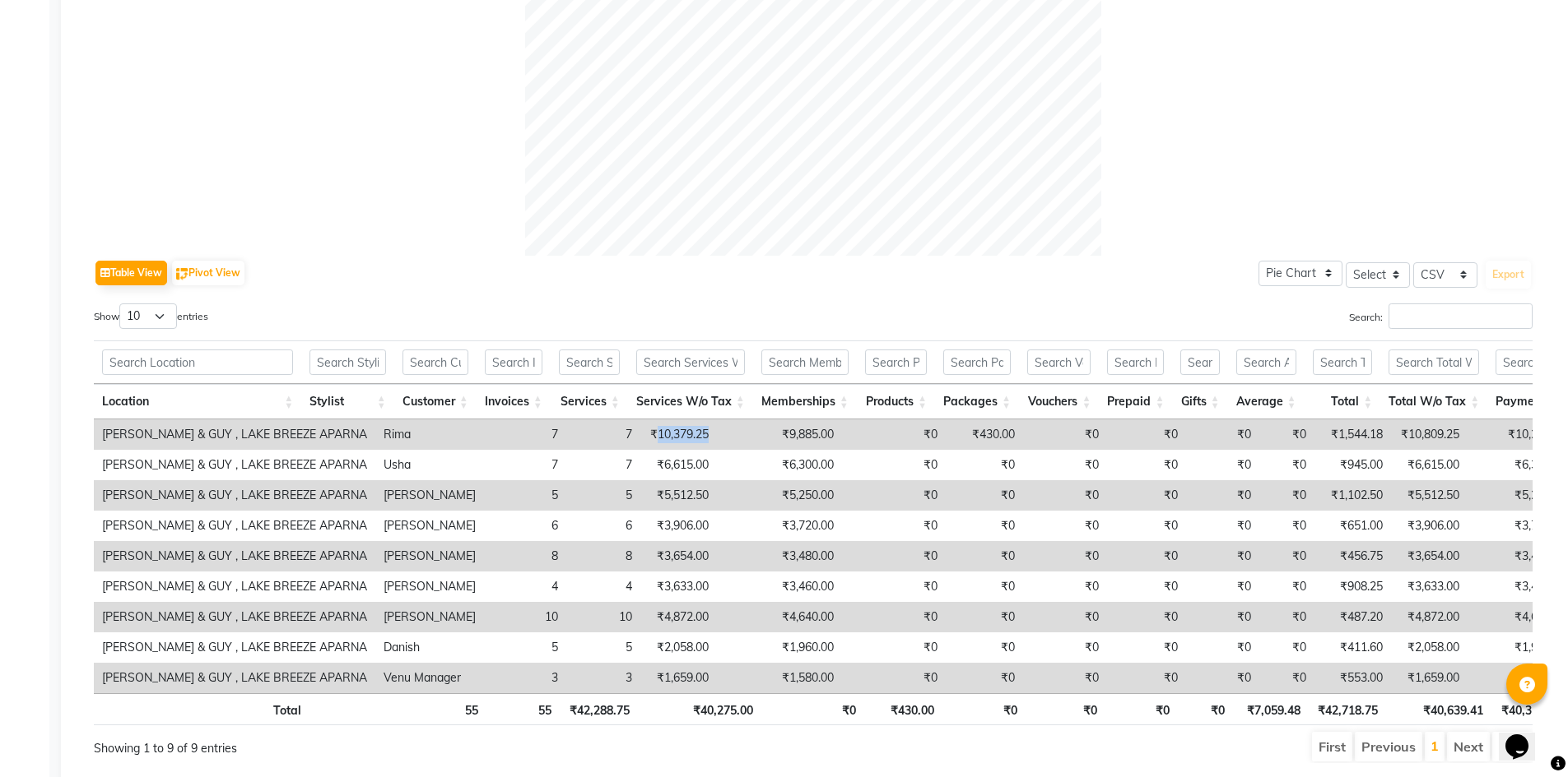
drag, startPoint x: 577, startPoint y: 432, endPoint x: 638, endPoint y: 434, distance: 61.0
click at [638, 434] on tr "TONI & GUY , LAKE BREEZE APARNA Rima 7 7 ₹10,379.25 ₹9,885.00 ₹0 ₹430.00 ₹0 ₹0 …" at bounding box center [1031, 434] width 1876 height 31
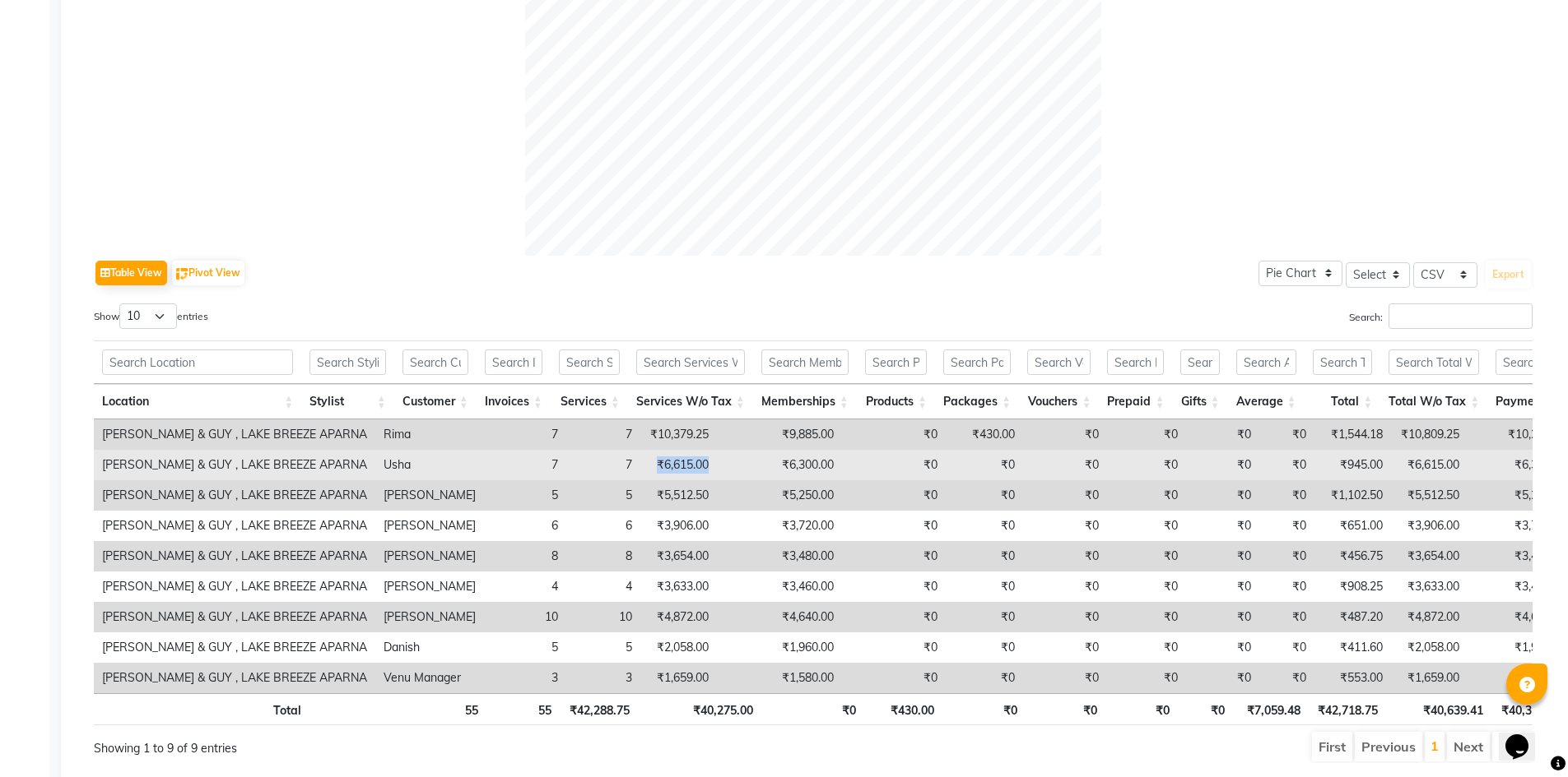
drag, startPoint x: 573, startPoint y: 455, endPoint x: 629, endPoint y: 461, distance: 56.3
click at [641, 461] on td "₹6,615.00" at bounding box center [679, 465] width 77 height 31
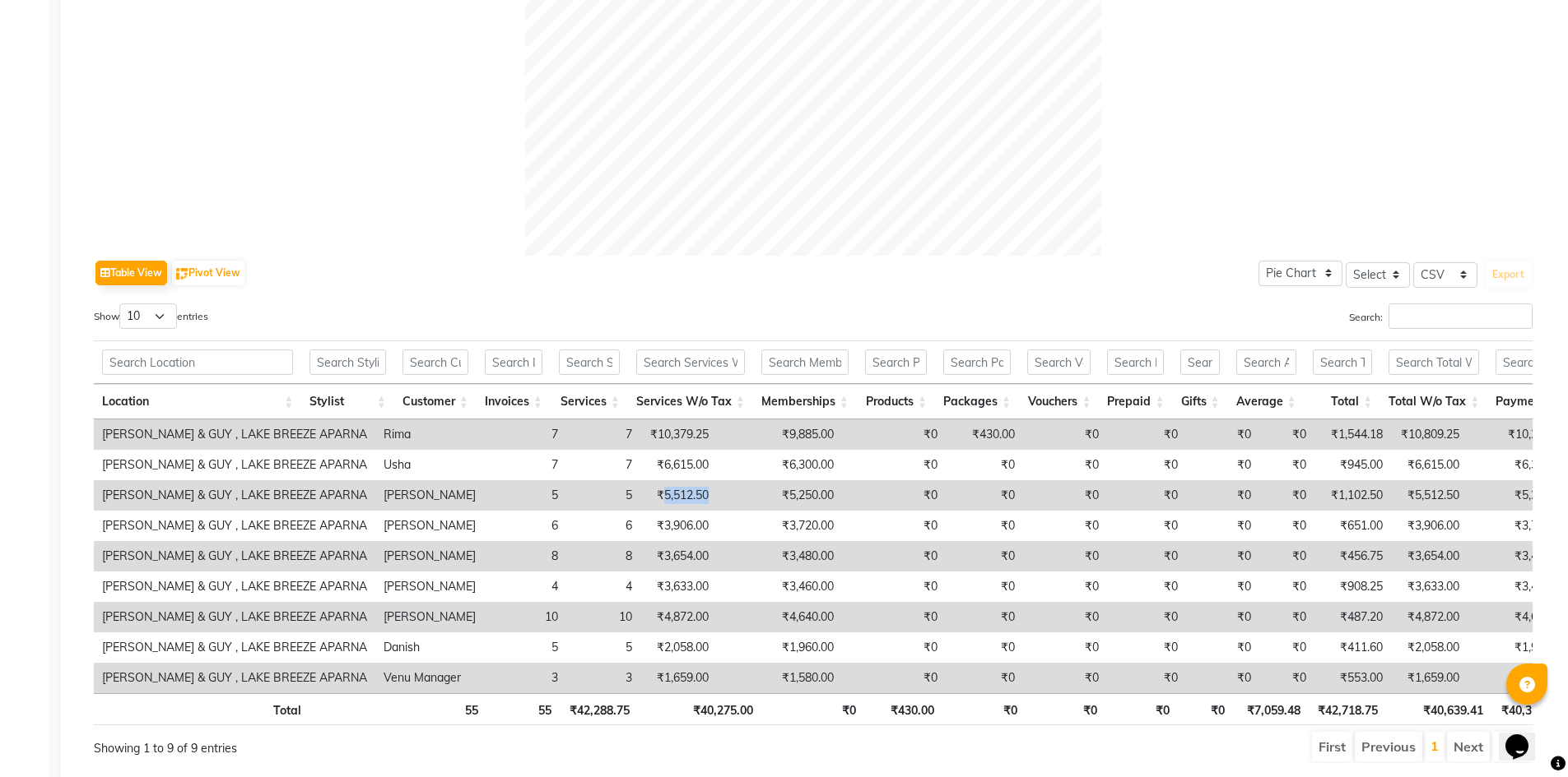
drag, startPoint x: 583, startPoint y: 494, endPoint x: 650, endPoint y: 484, distance: 67.7
click at [650, 484] on tr "[PERSON_NAME] & GUY , LAKE BREEZE [PERSON_NAME] 5 5 ₹5,512.50 ₹5,250.00 ₹0 ₹0 ₹…" at bounding box center [1031, 495] width 1876 height 31
drag, startPoint x: 580, startPoint y: 620, endPoint x: 632, endPoint y: 618, distance: 52.0
click at [641, 618] on td "₹4,872.00" at bounding box center [679, 617] width 77 height 31
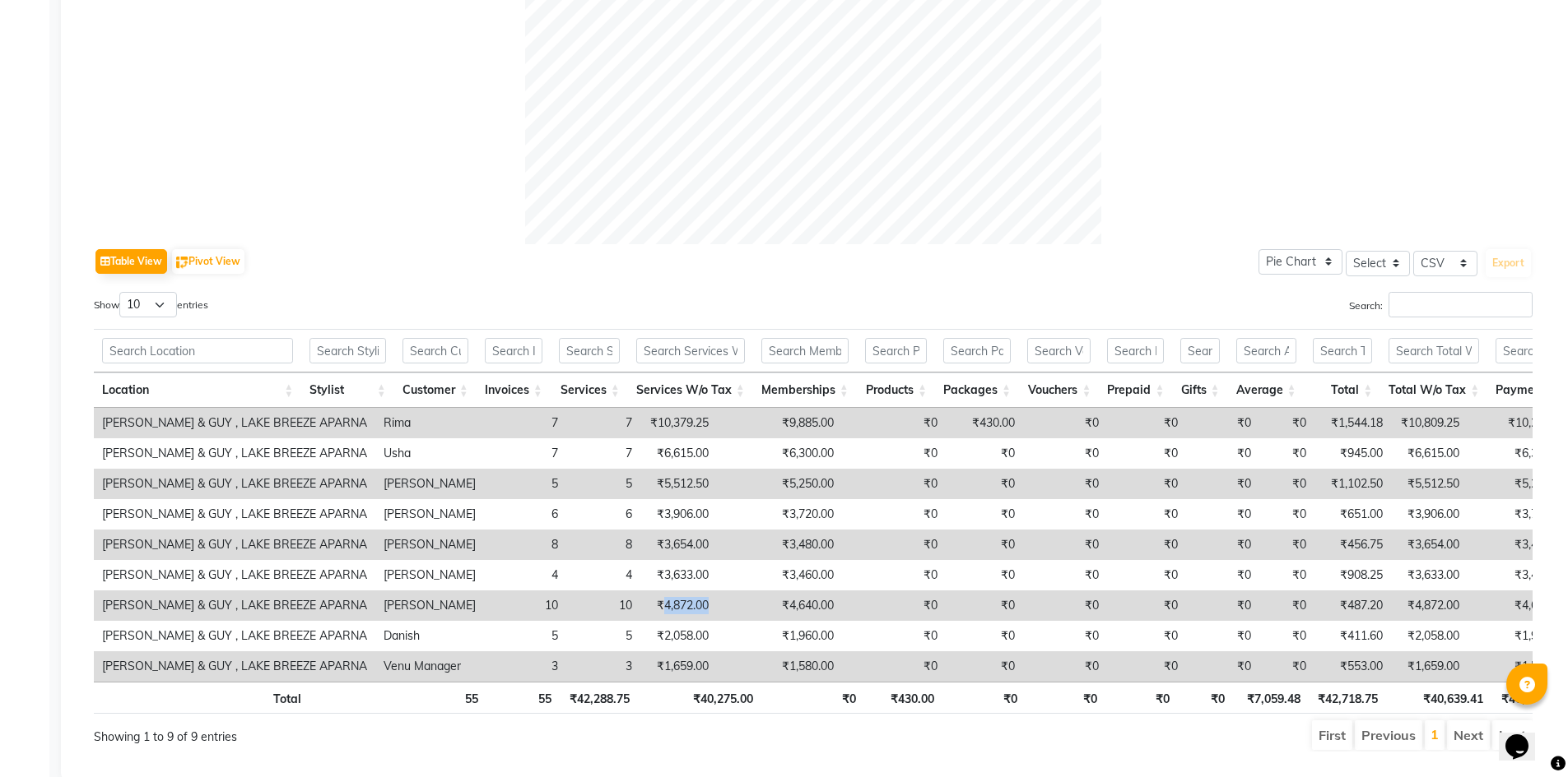
scroll to position [559, 0]
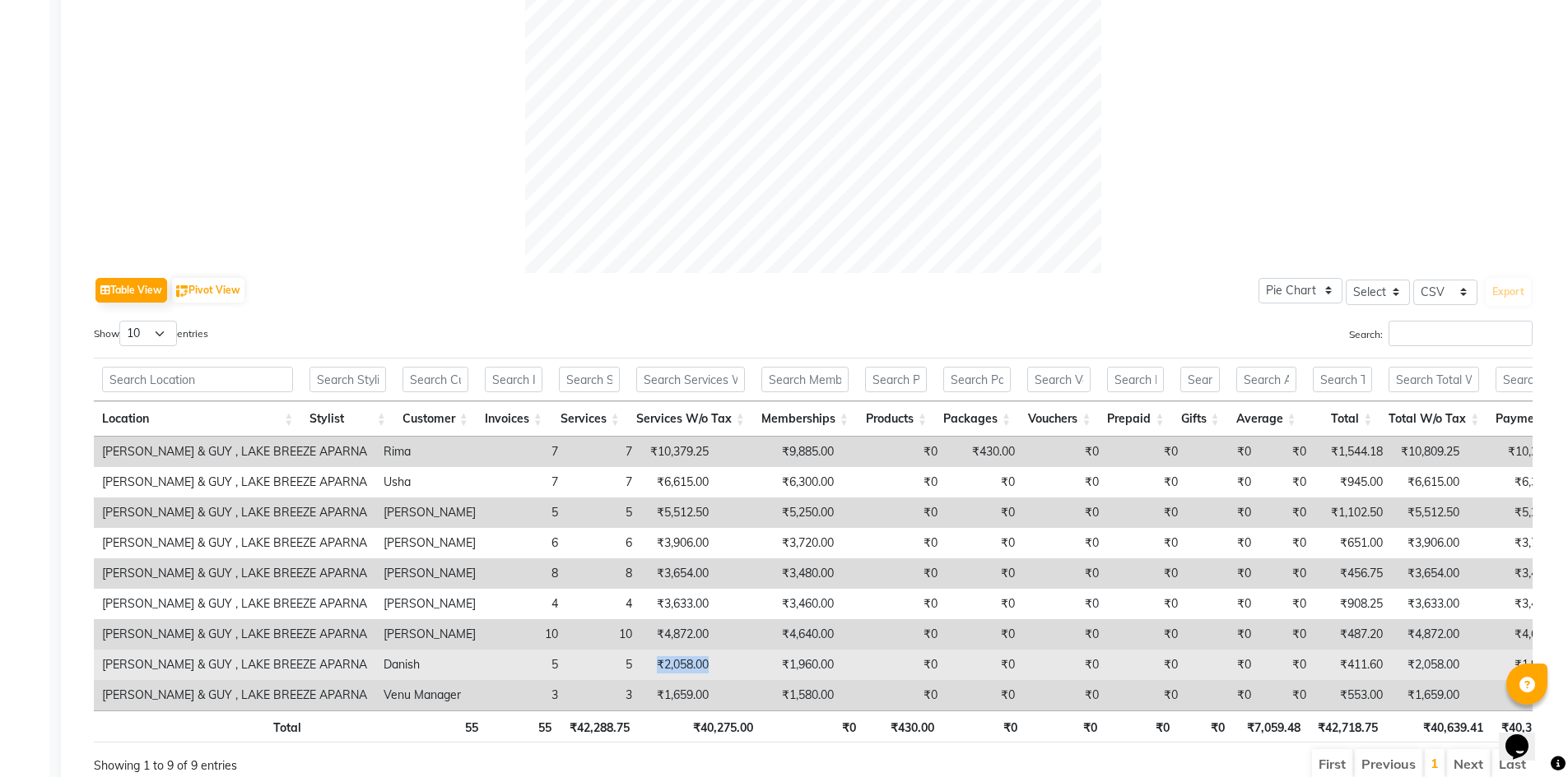
drag, startPoint x: 578, startPoint y: 664, endPoint x: 656, endPoint y: 654, distance: 78.6
click at [656, 654] on tr "TONI & GUY , LAKE BREEZE APARNA Danish 5 5 ₹2,058.00 ₹1,960.00 ₹0 ₹0 ₹0 ₹0 ₹0 ₹…" at bounding box center [1031, 665] width 1876 height 31
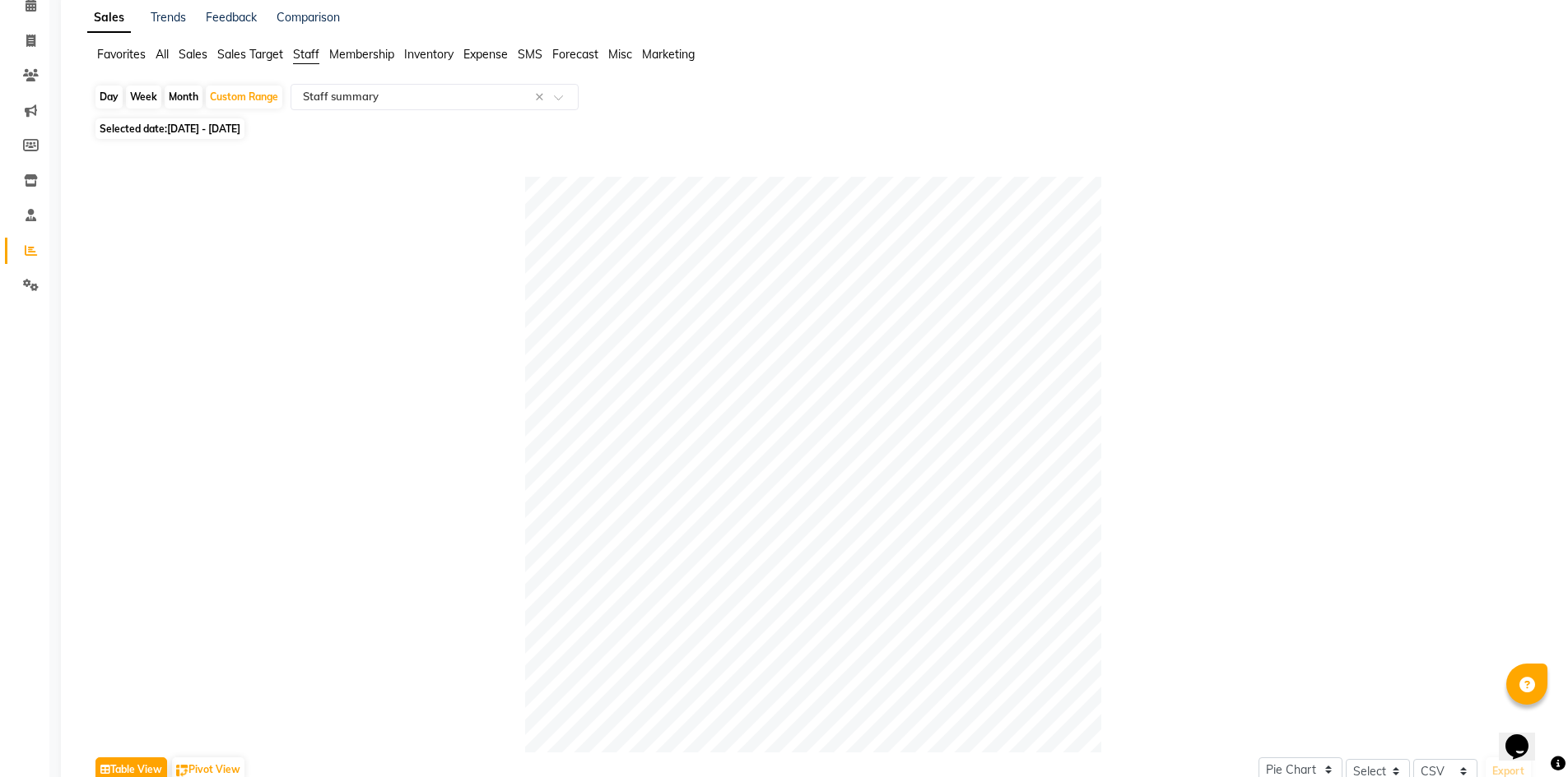
scroll to position [0, 0]
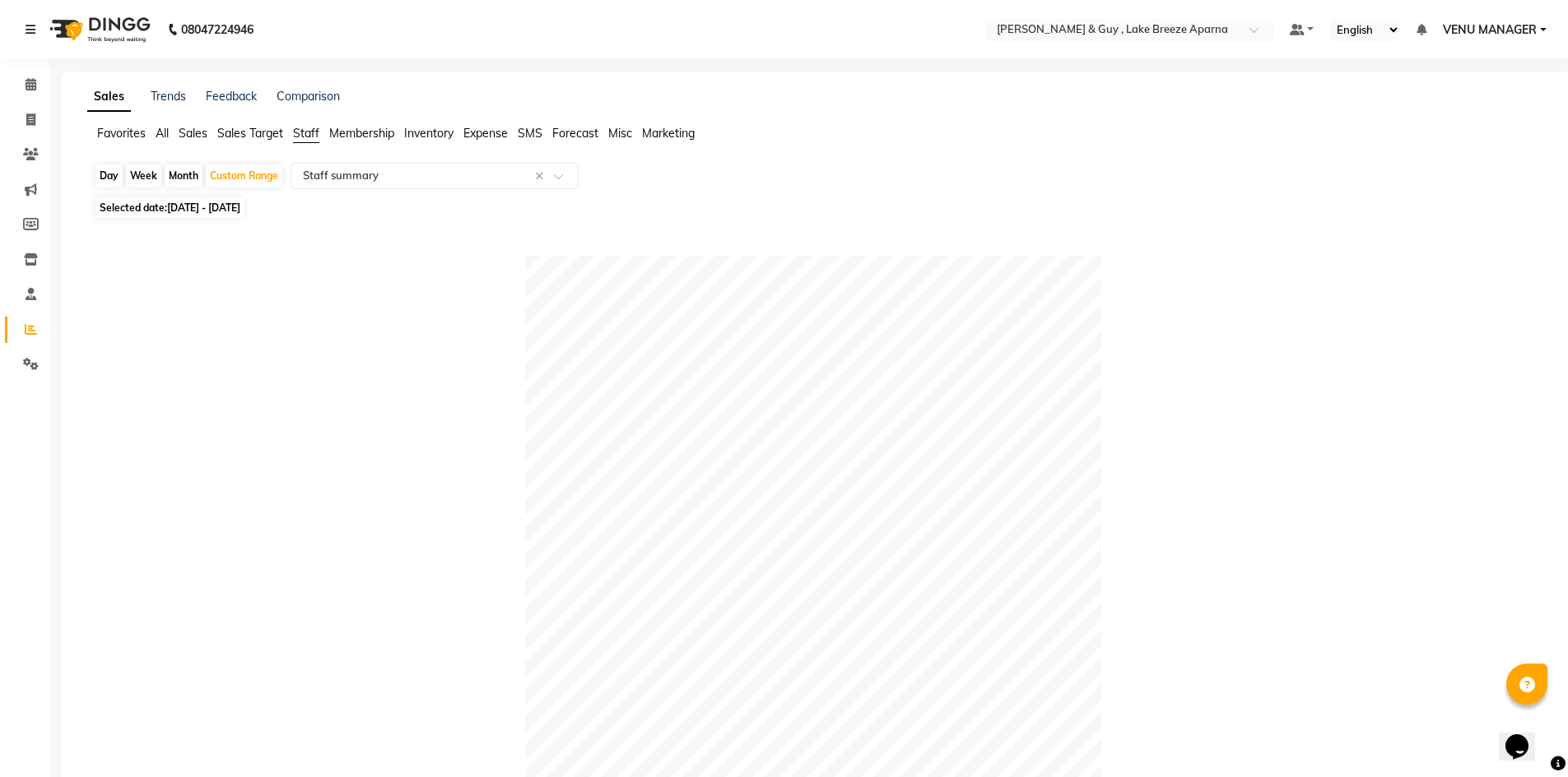
click at [176, 183] on div "Month" at bounding box center [183, 176] width 38 height 23
select select "10"
select select "2025"
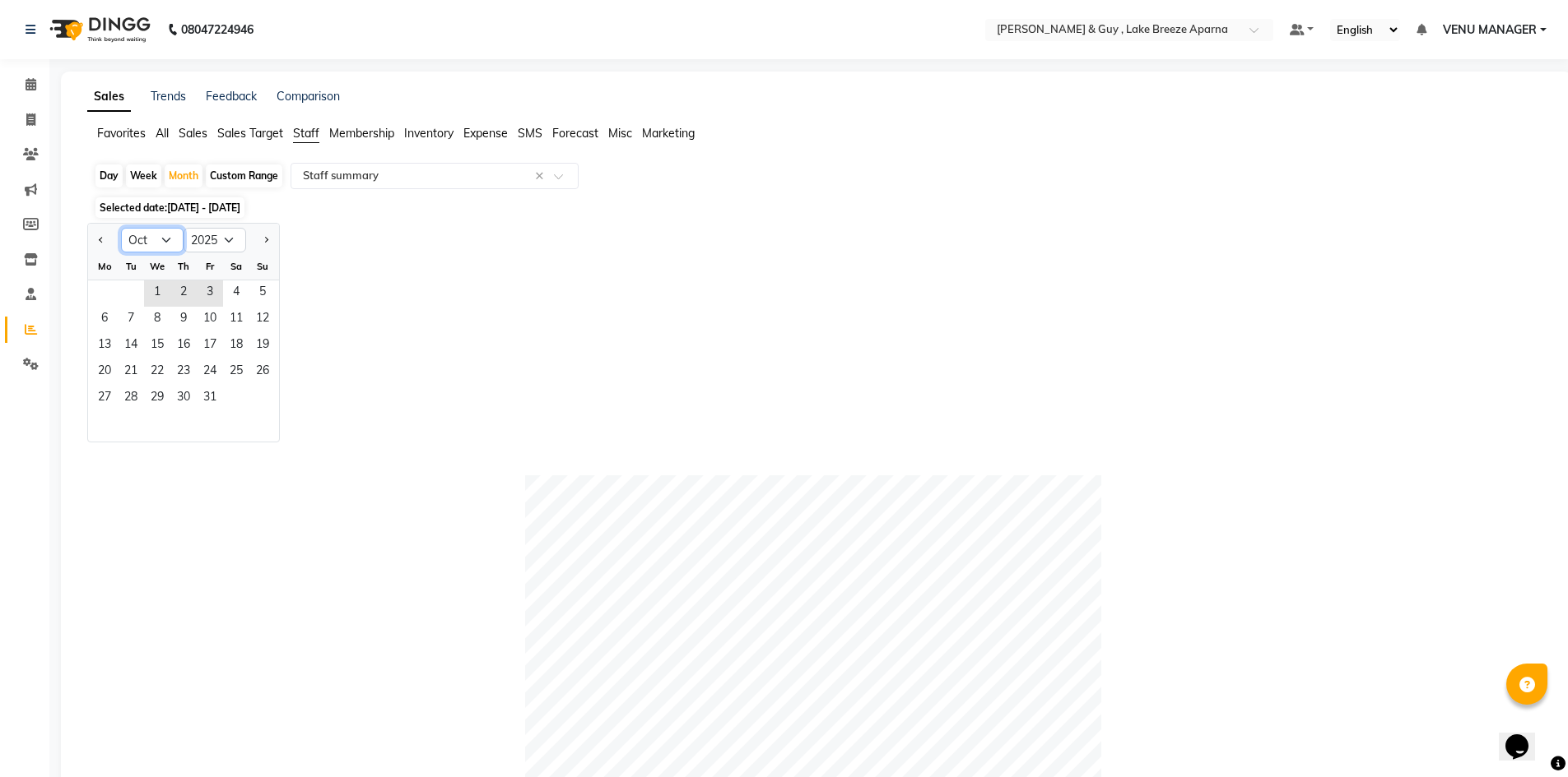
click at [163, 241] on select "Jan Feb Mar Apr May Jun Jul Aug Sep Oct Nov Dec" at bounding box center [152, 240] width 63 height 25
select select "9"
click at [121, 228] on select "Jan Feb Mar Apr May Jun Jul Aug Sep Oct Nov Dec" at bounding box center [152, 240] width 63 height 25
click at [113, 298] on span "1" at bounding box center [105, 293] width 27 height 27
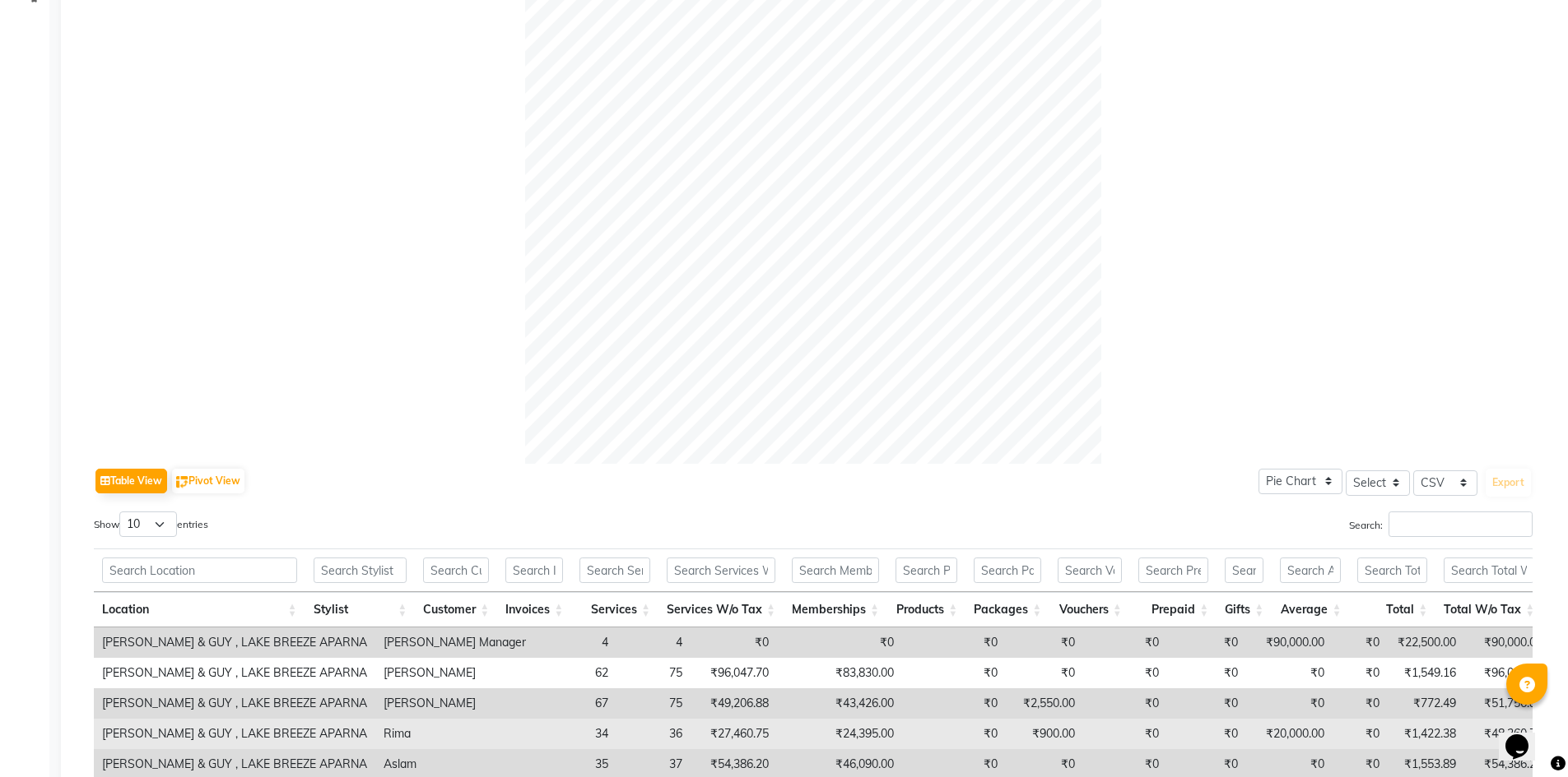
scroll to position [494, 0]
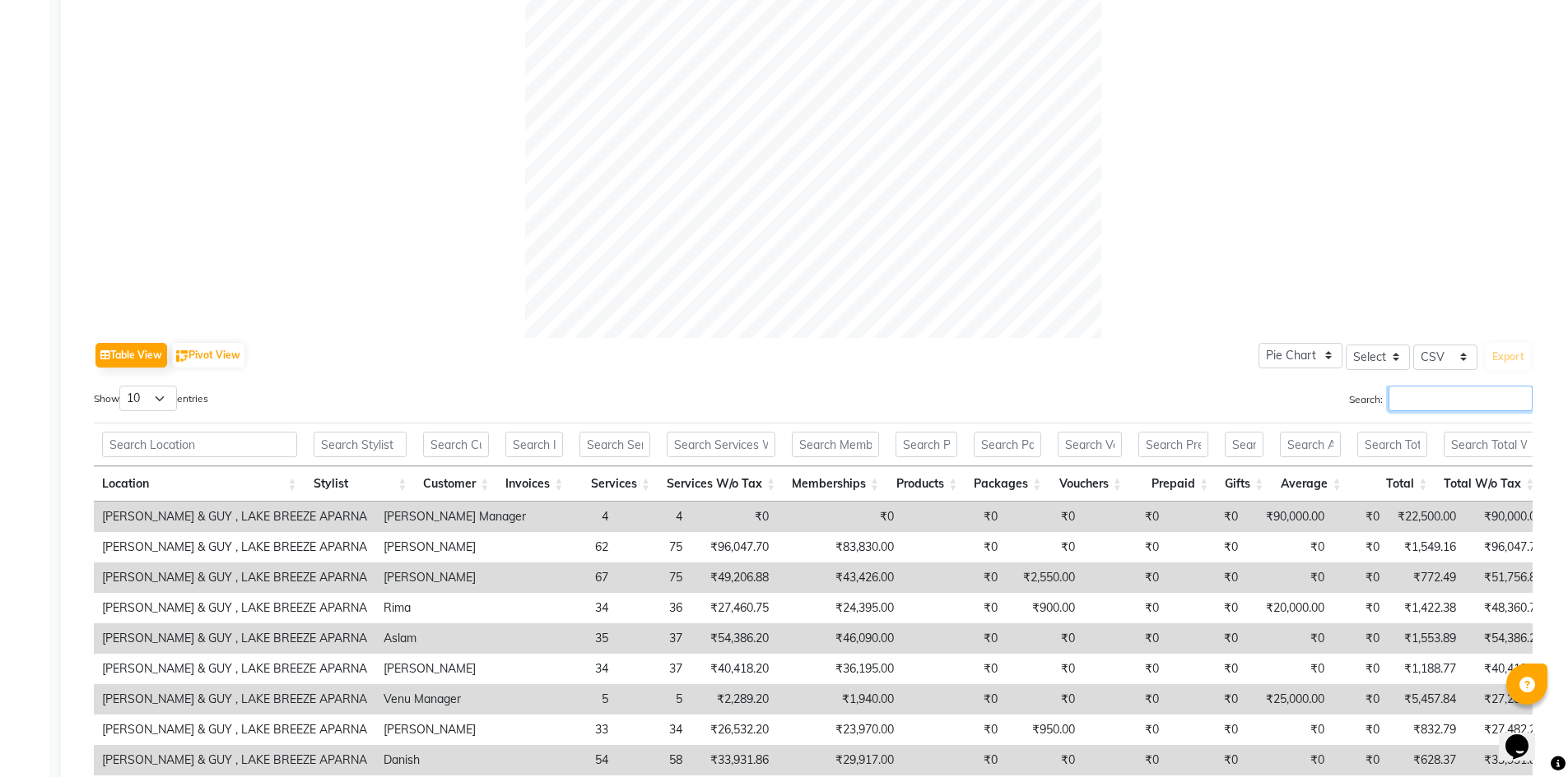
click at [1424, 403] on input "Search:" at bounding box center [1460, 399] width 144 height 26
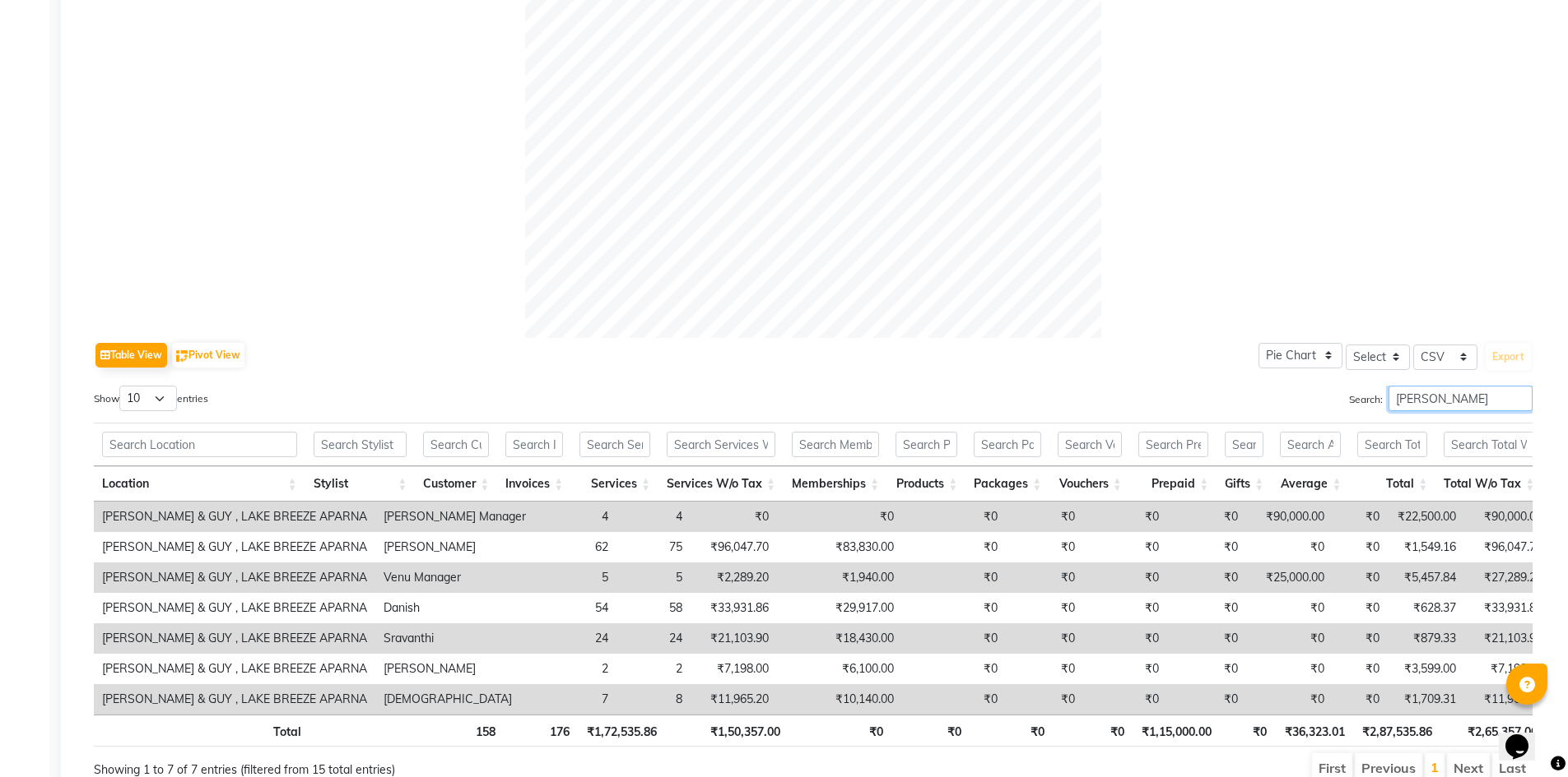
scroll to position [459, 0]
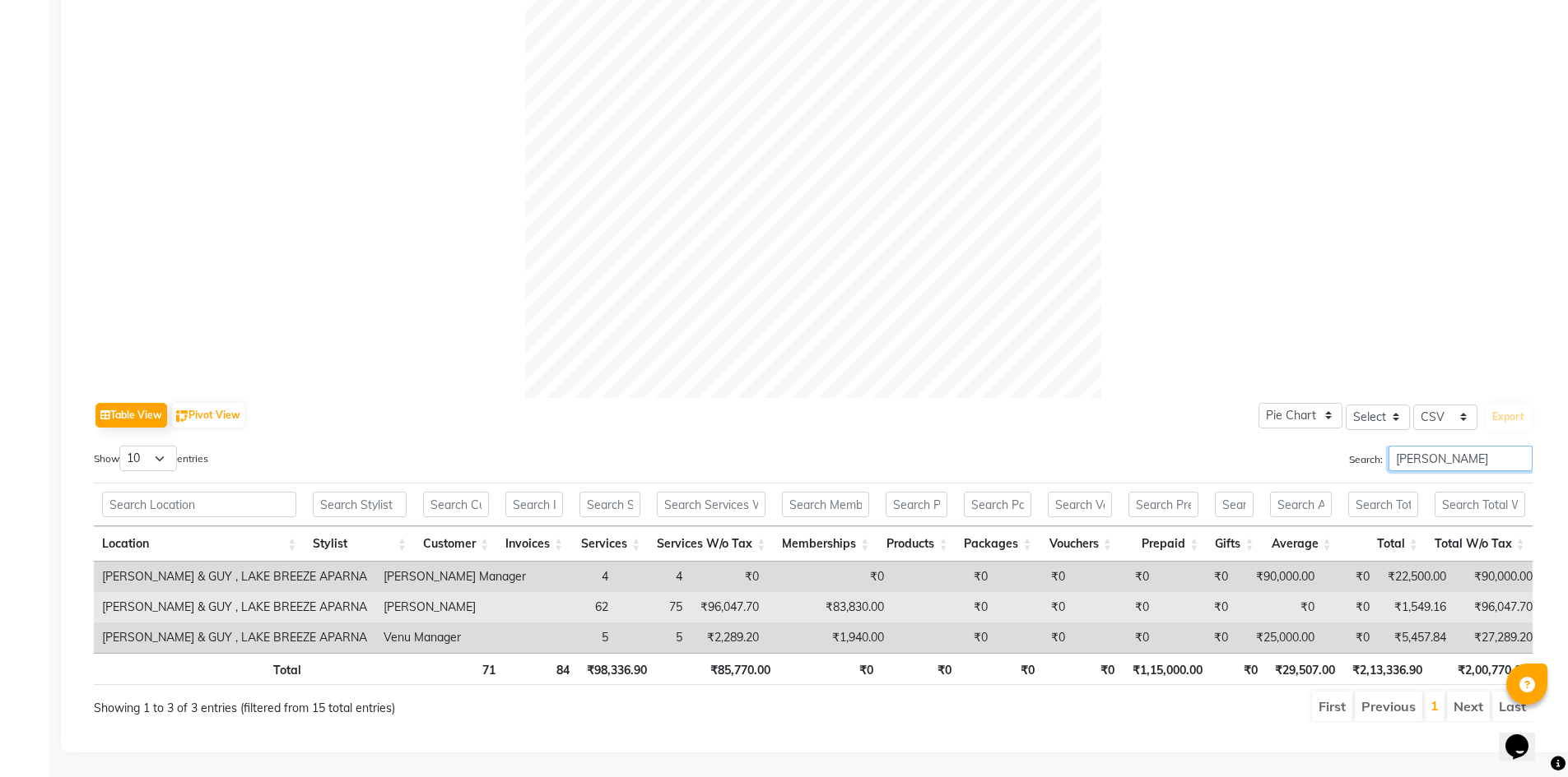
type input "[PERSON_NAME]"
drag, startPoint x: 591, startPoint y: 583, endPoint x: 660, endPoint y: 586, distance: 69.1
click at [660, 592] on tr "TONI & GUY , LAKE BREEZE APARNA Anas 62 75 ₹96,047.70 ₹83,830.00 ₹0 ₹0 ₹0 ₹0 ₹0…" at bounding box center [1071, 607] width 1956 height 31
drag, startPoint x: 720, startPoint y: 579, endPoint x: 771, endPoint y: 583, distance: 51.2
click at [771, 592] on td "₹83,830.00" at bounding box center [830, 607] width 125 height 31
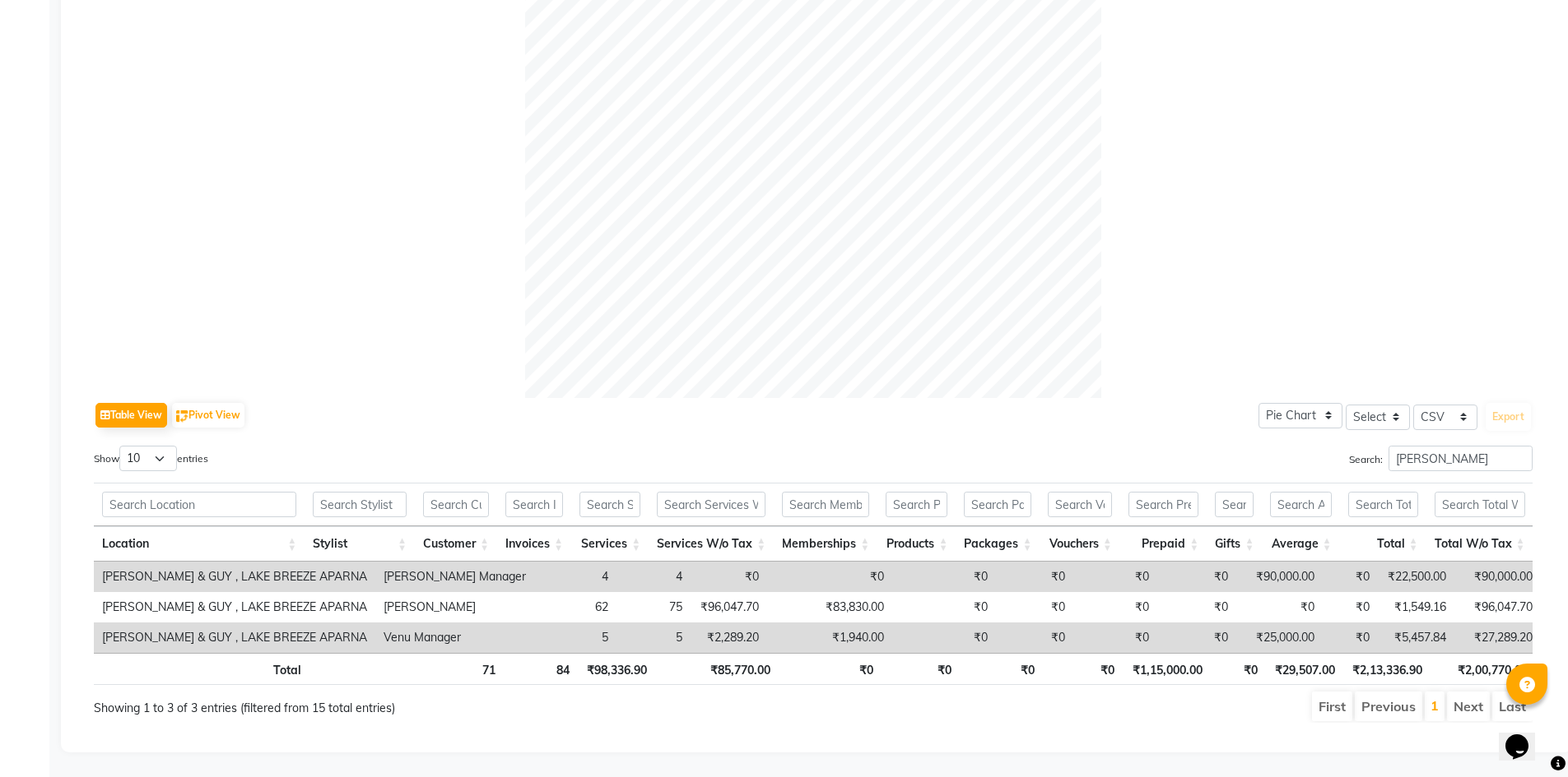
click at [386, 420] on div "Table View Pivot View Pie Chart Bar Chart Select Select CSV PDF Export Show 10 …" at bounding box center [812, 561] width 1439 height 325
click at [927, 399] on div "Table View Pivot View Pie Chart Bar Chart Select Select CSV PDF Export" at bounding box center [812, 415] width 1439 height 34
click at [1039, 403] on div "Table View Pivot View Pie Chart Bar Chart Select Select CSV PDF Export" at bounding box center [812, 415] width 1439 height 34
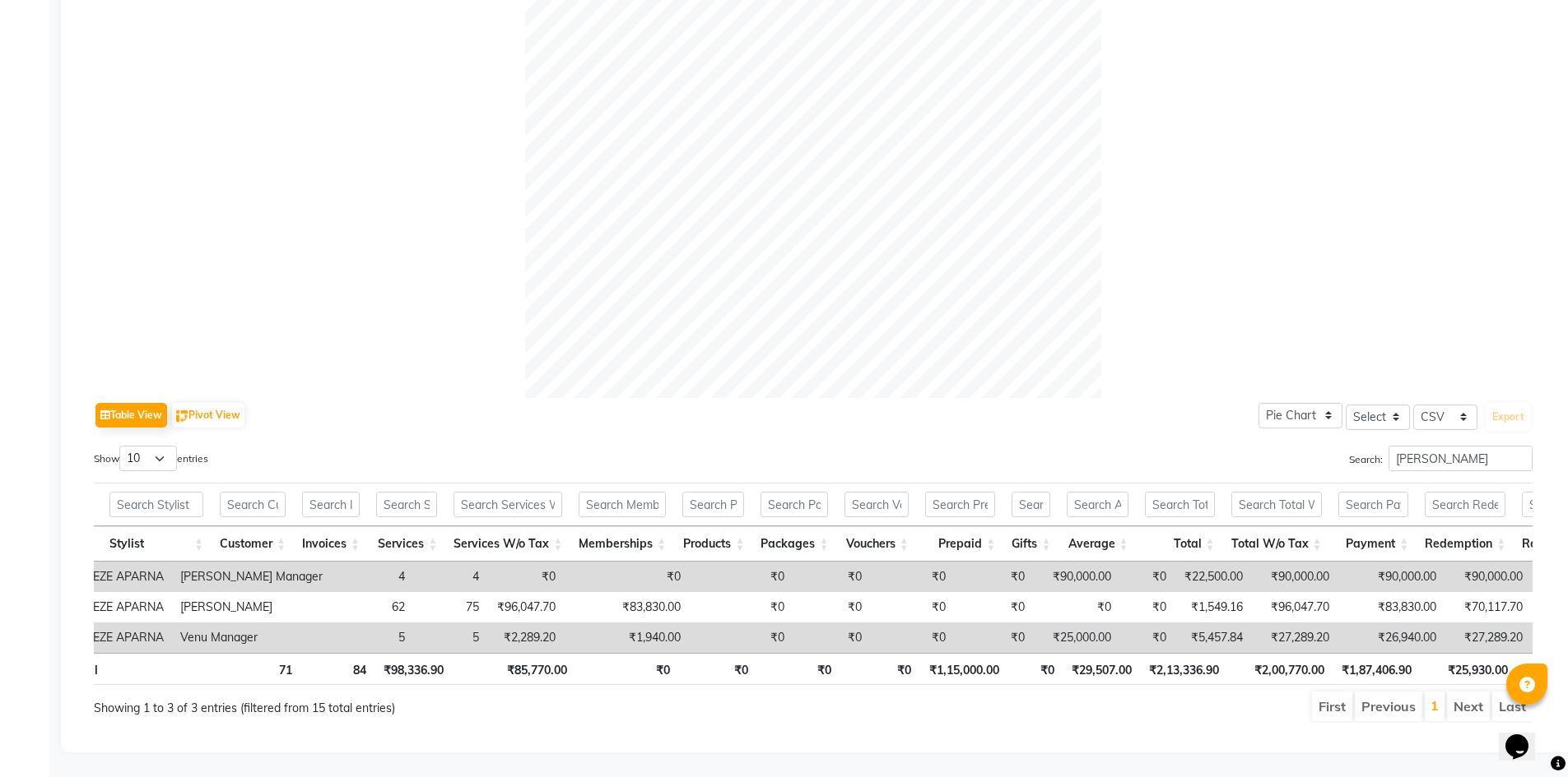
scroll to position [0, 329]
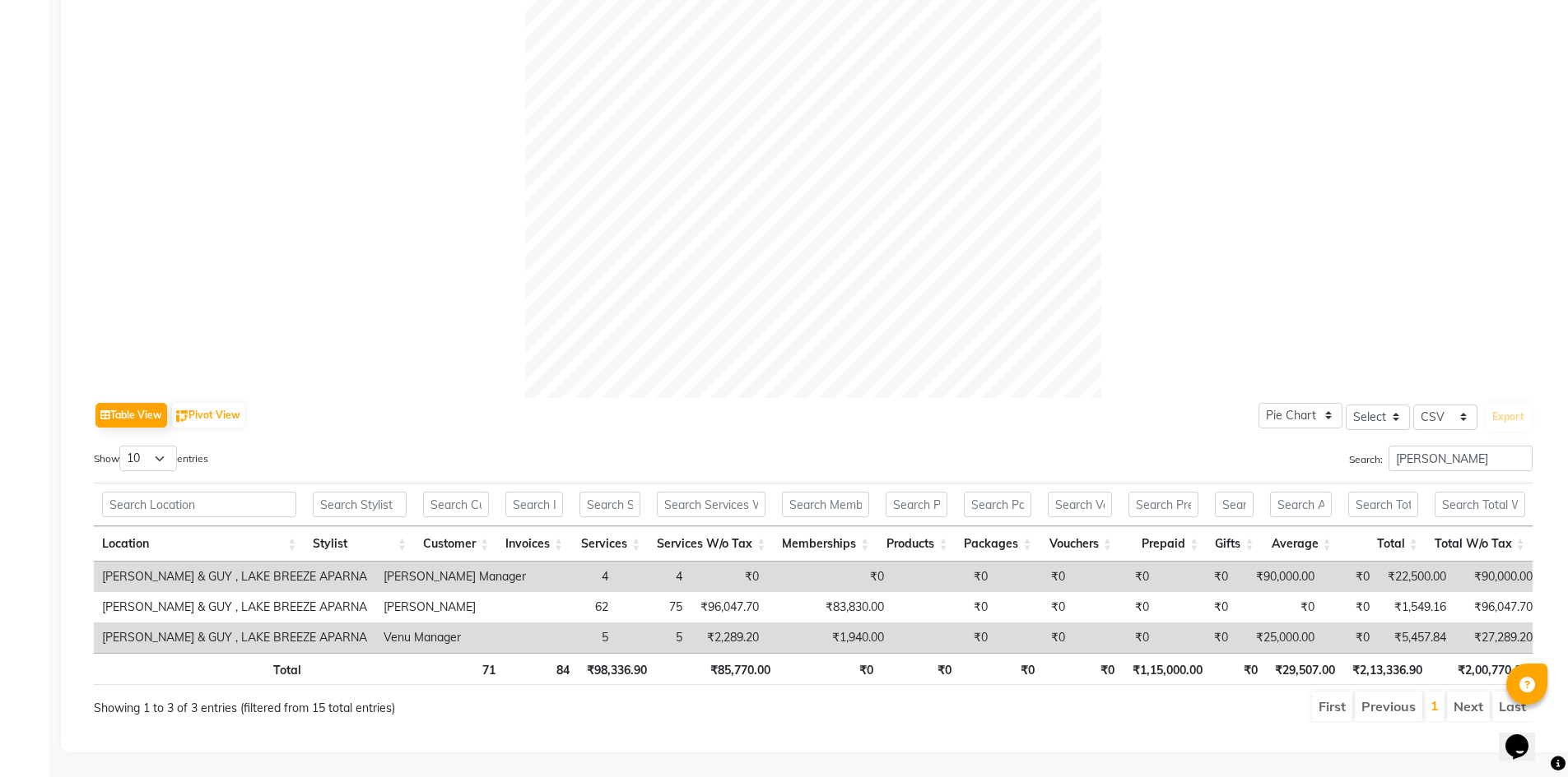
click at [466, 353] on div at bounding box center [812, 110] width 1439 height 576
click at [169, 446] on select "10 25 50 100" at bounding box center [148, 459] width 58 height 26
select select "50"
click at [122, 446] on select "10 25 50 100" at bounding box center [148, 459] width 58 height 26
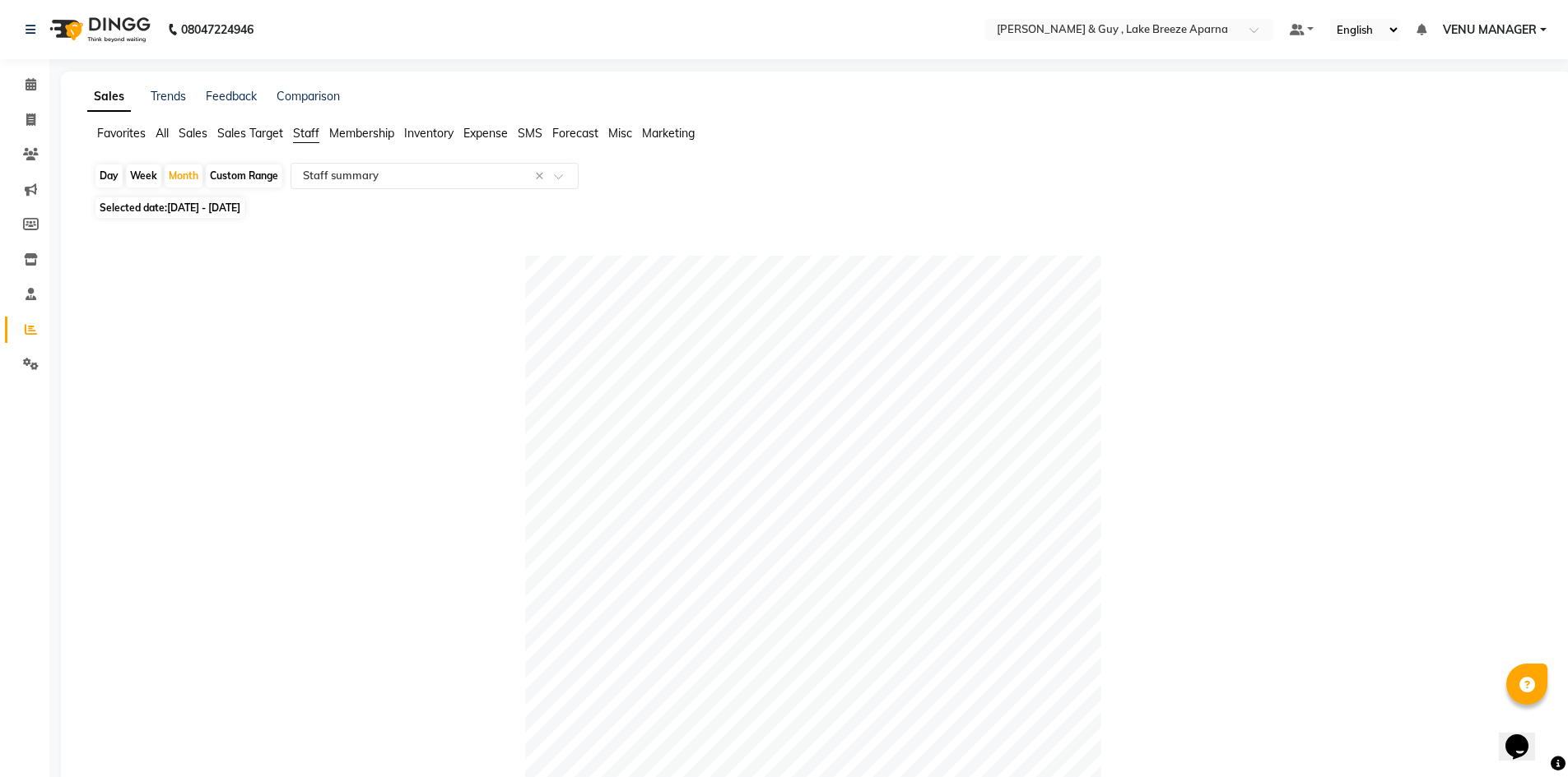
click at [906, 188] on div "Day Week Month Custom Range Select Report Type × Staff summary ×" at bounding box center [816, 178] width 1445 height 30
click at [436, 544] on div at bounding box center [812, 544] width 1439 height 576
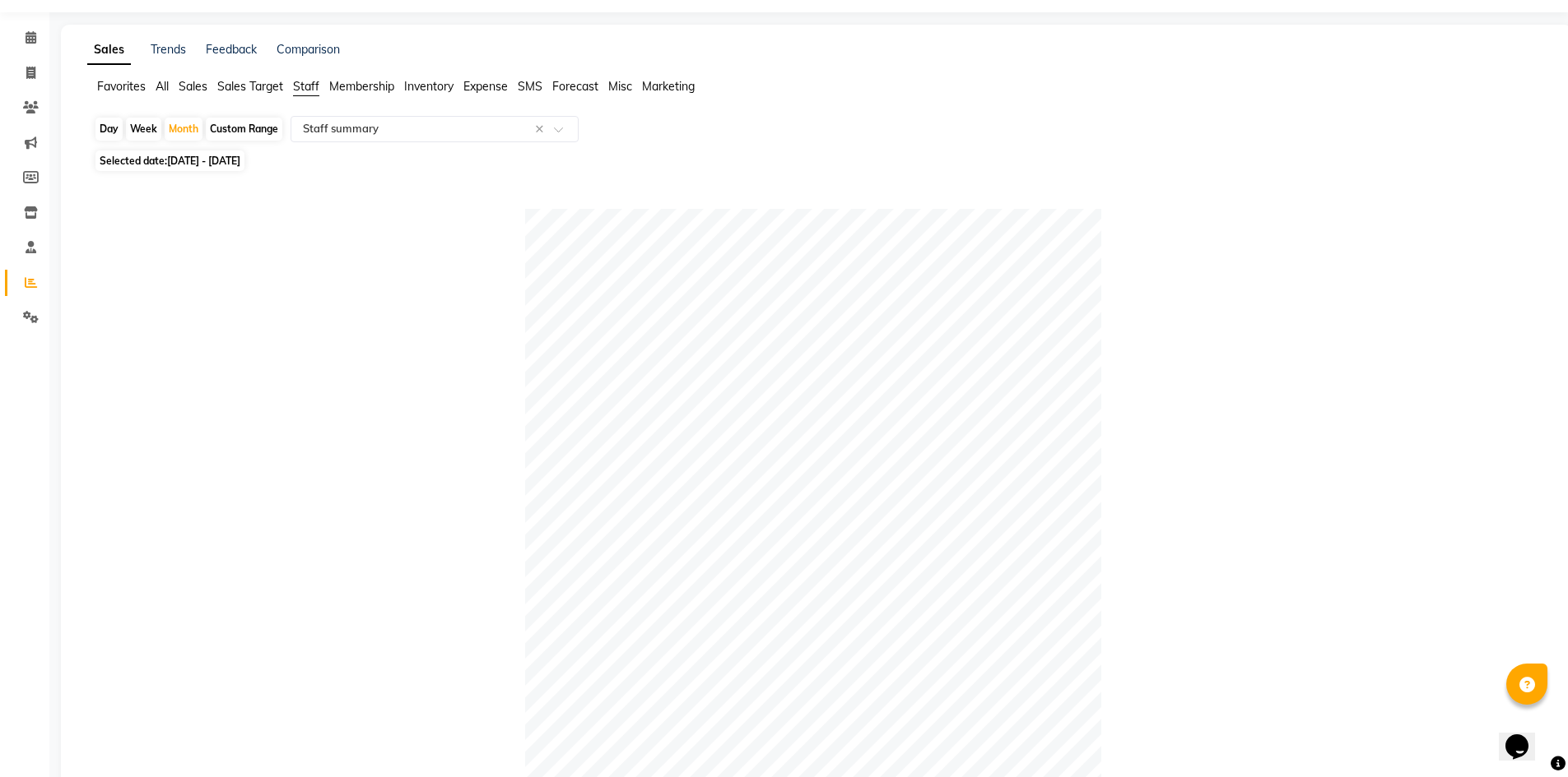
scroll to position [0, 0]
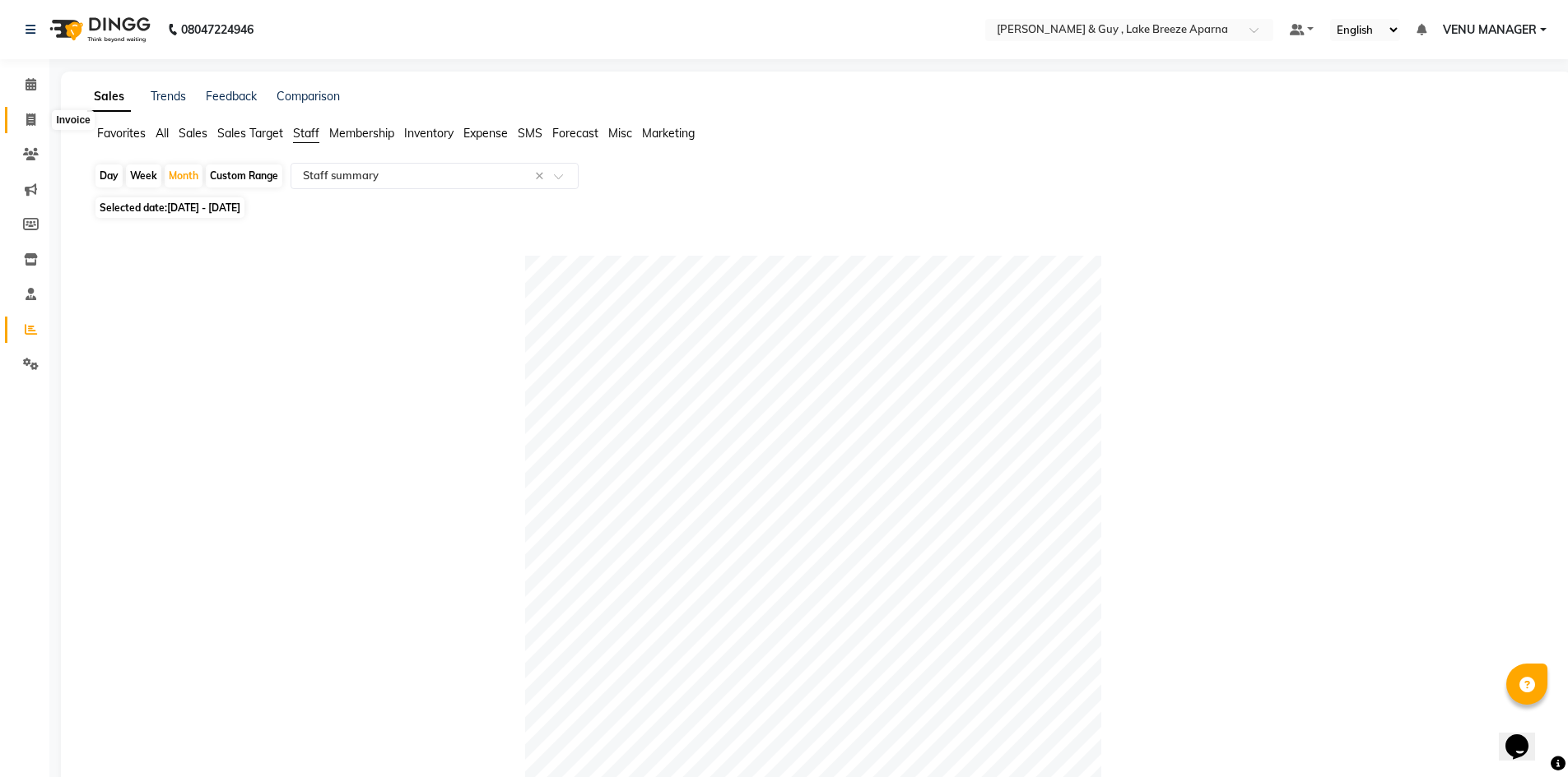
click at [42, 116] on span at bounding box center [31, 120] width 29 height 19
select select "service"
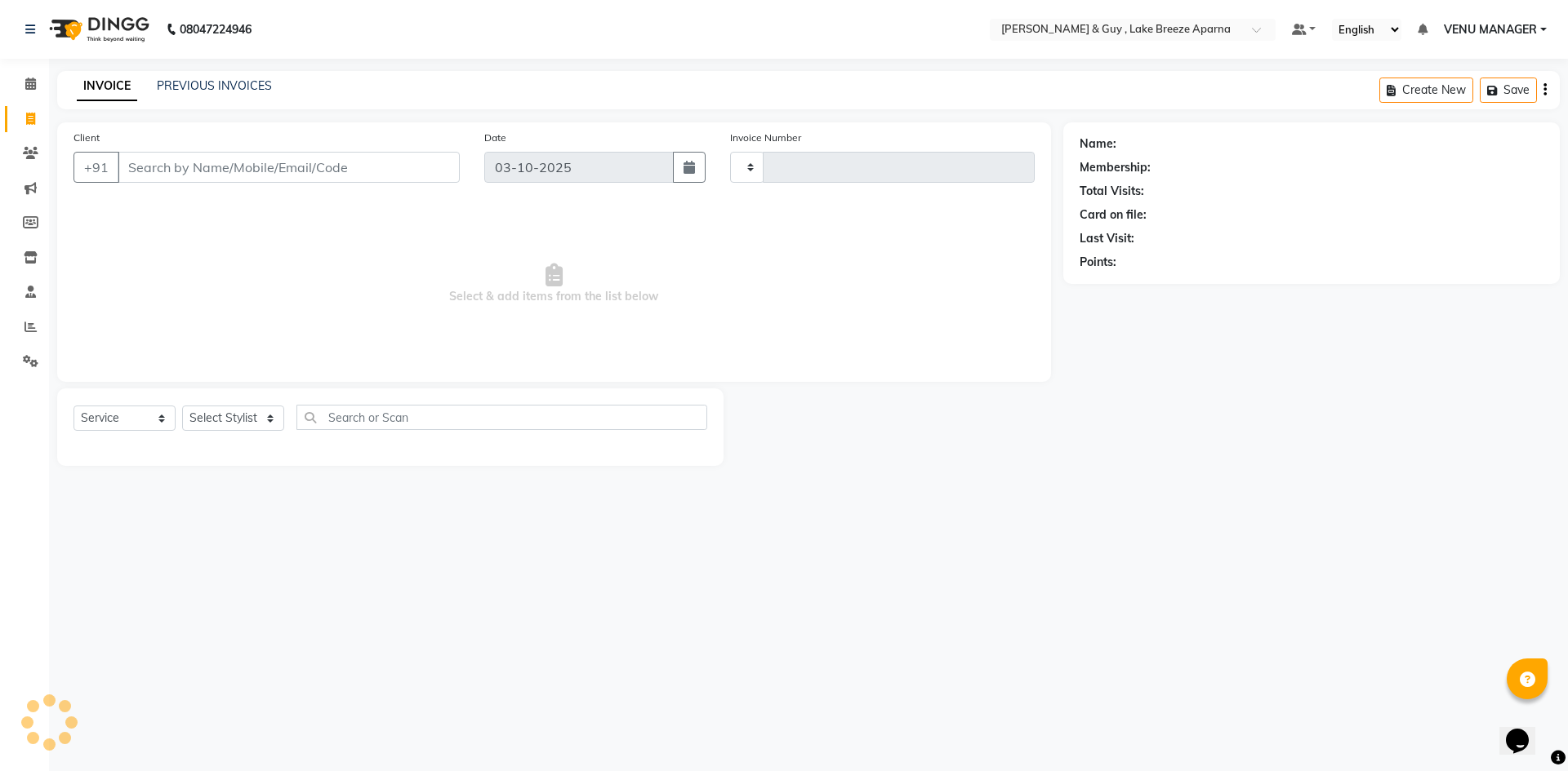
type input "0907"
select select "8690"
click at [36, 335] on span at bounding box center [31, 328] width 29 height 19
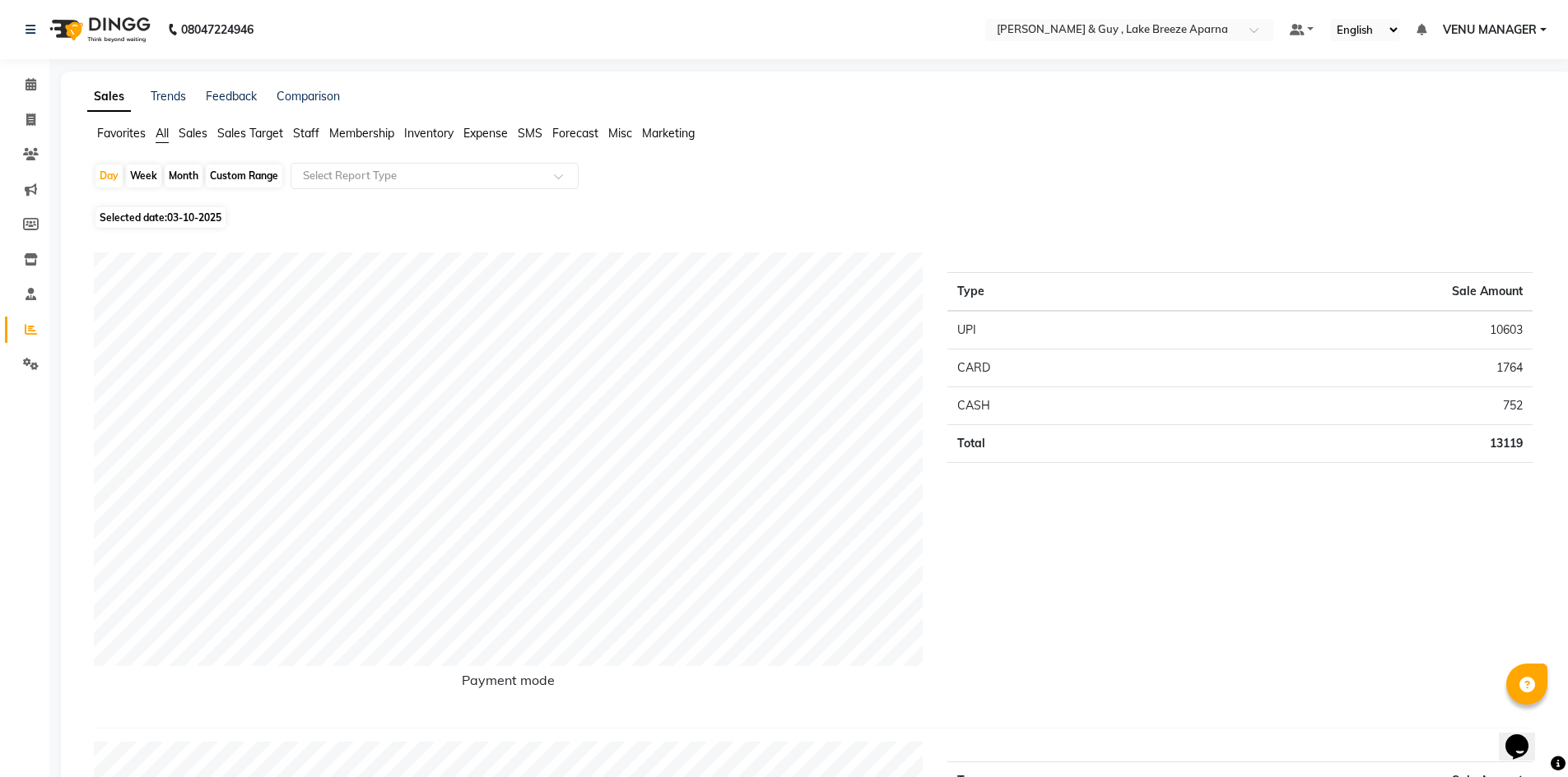
click at [173, 180] on div "Month" at bounding box center [183, 176] width 38 height 23
select select "10"
select select "2025"
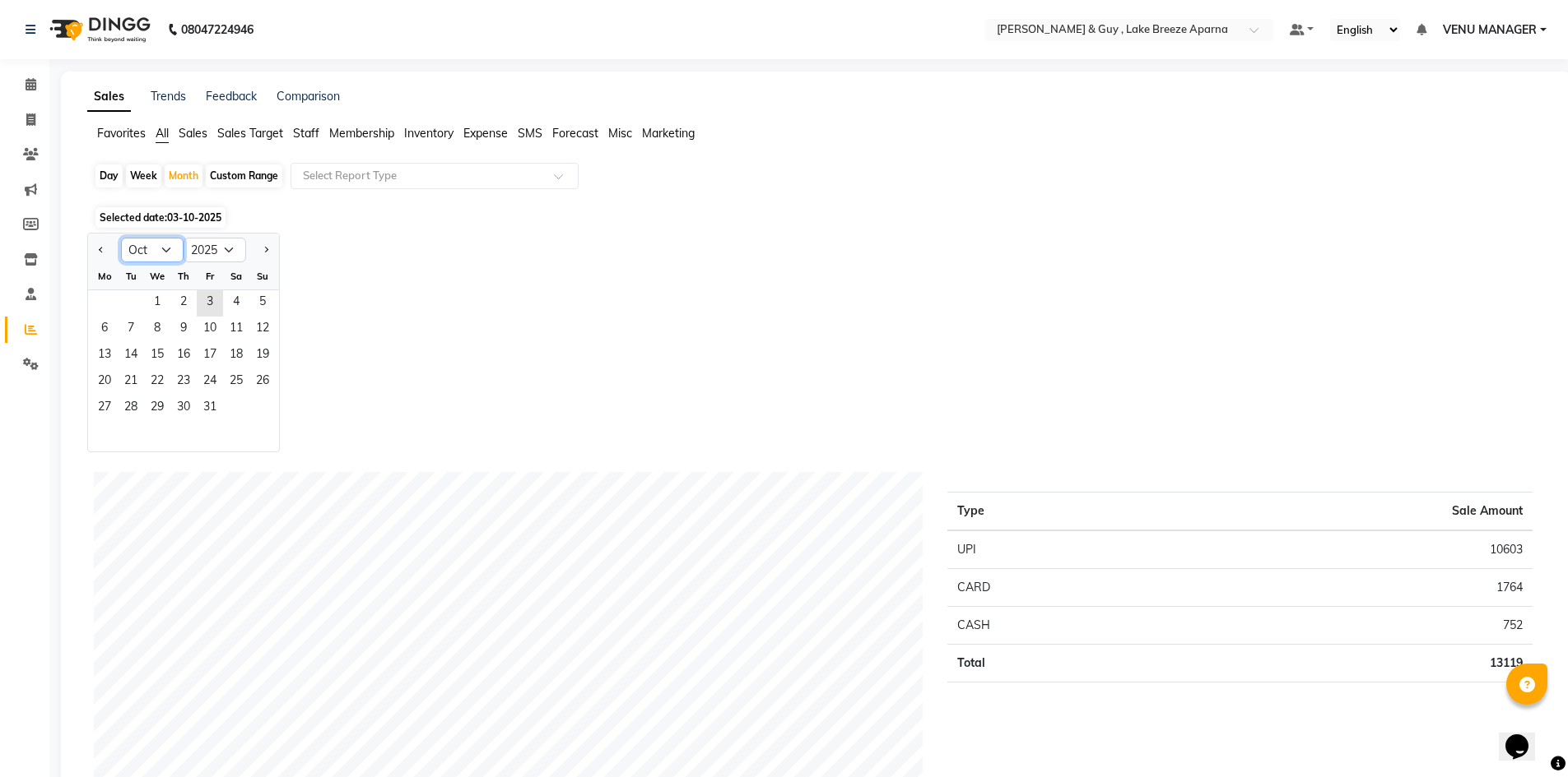
click at [168, 247] on select "Jan Feb Mar Apr May Jun Jul Aug Sep Oct Nov Dec" at bounding box center [152, 250] width 63 height 25
select select "9"
click at [121, 238] on select "Jan Feb Mar Apr May Jun Jul Aug Sep Oct Nov Dec" at bounding box center [152, 250] width 63 height 25
click at [108, 305] on span "1" at bounding box center [105, 303] width 27 height 27
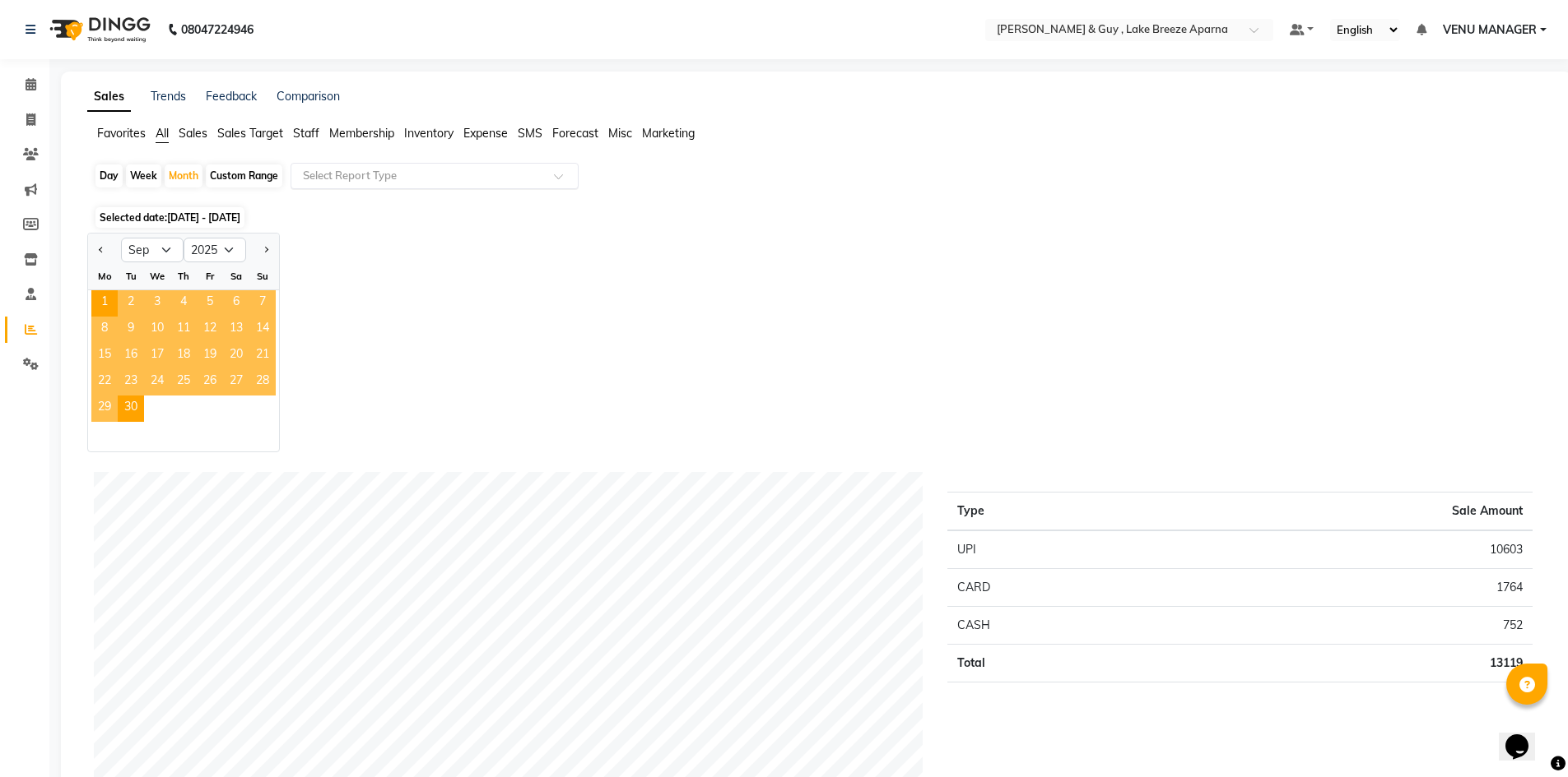
click at [393, 169] on input "text" at bounding box center [418, 176] width 237 height 17
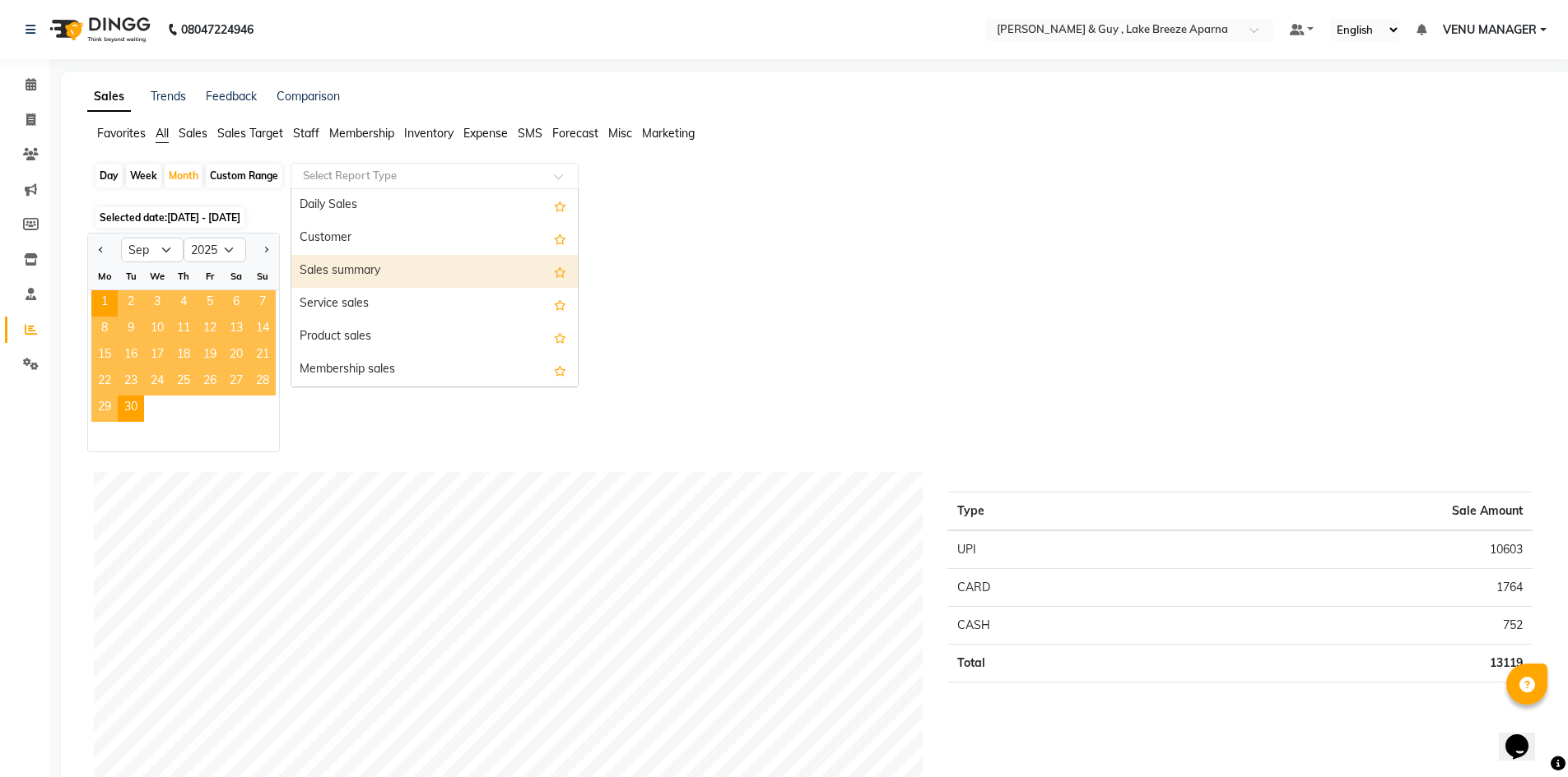
click at [385, 281] on div "Sales summary" at bounding box center [434, 271] width 286 height 33
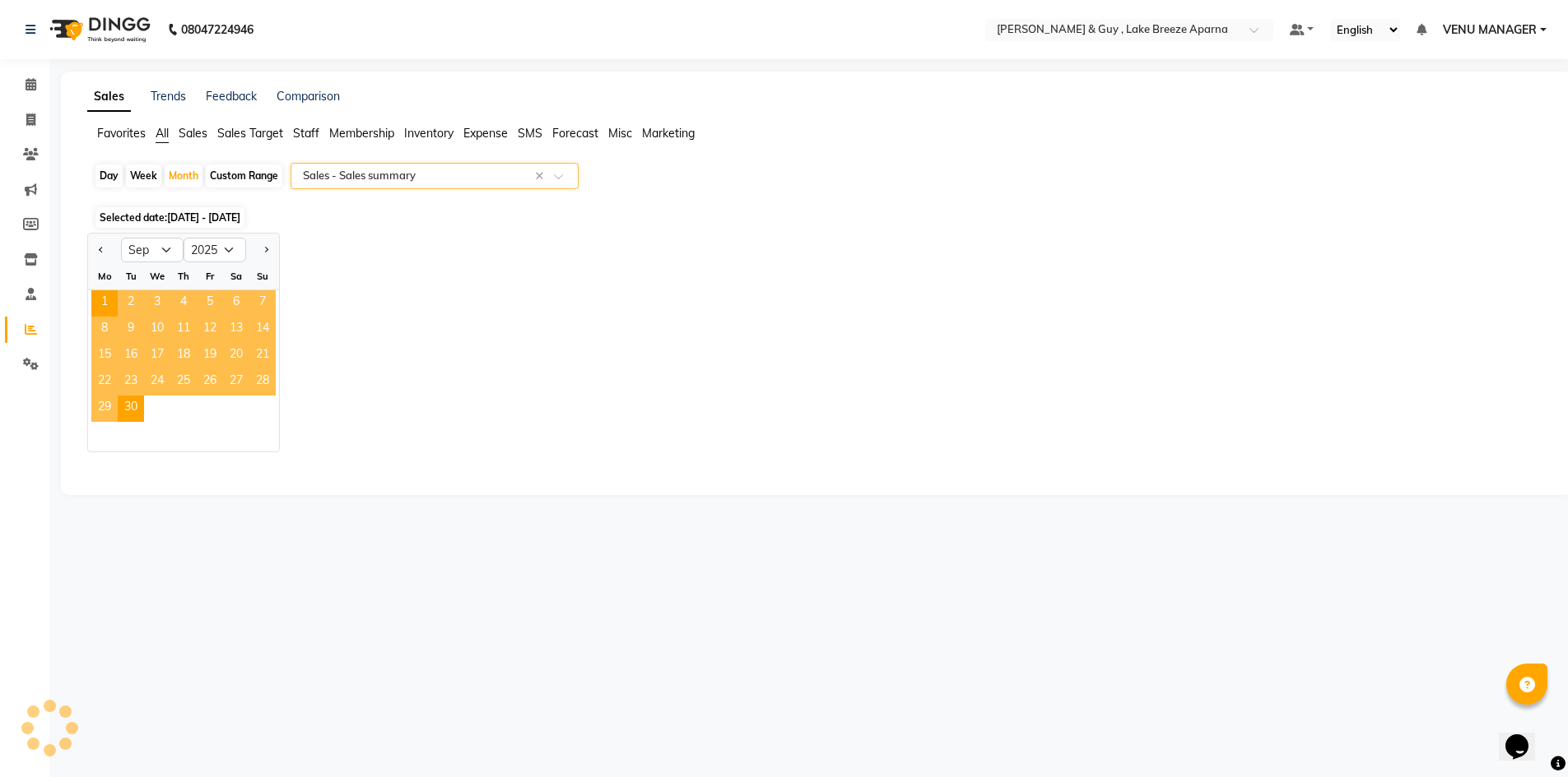
select select "csv"
